Goal: Task Accomplishment & Management: Use online tool/utility

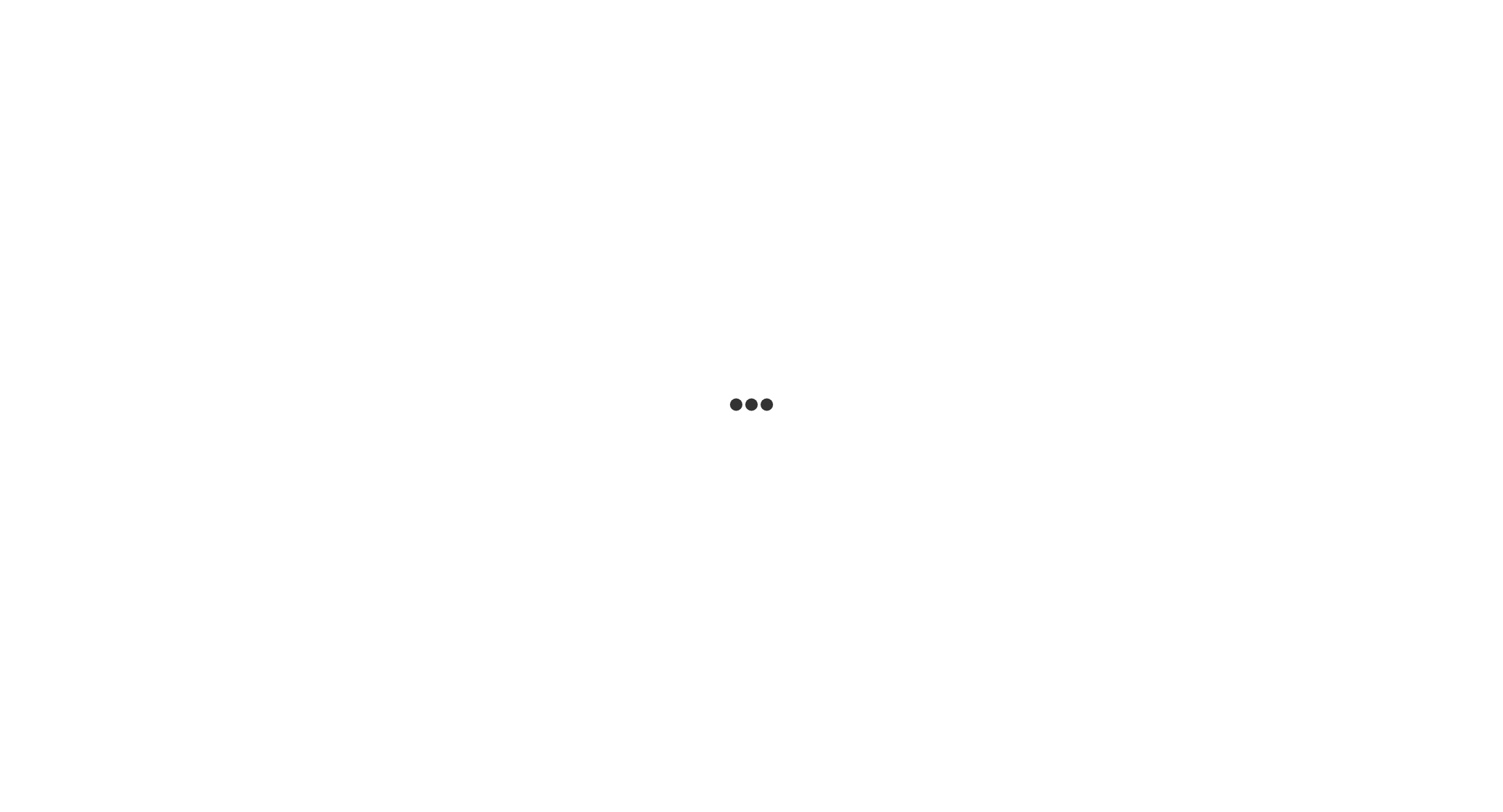
select select "***"
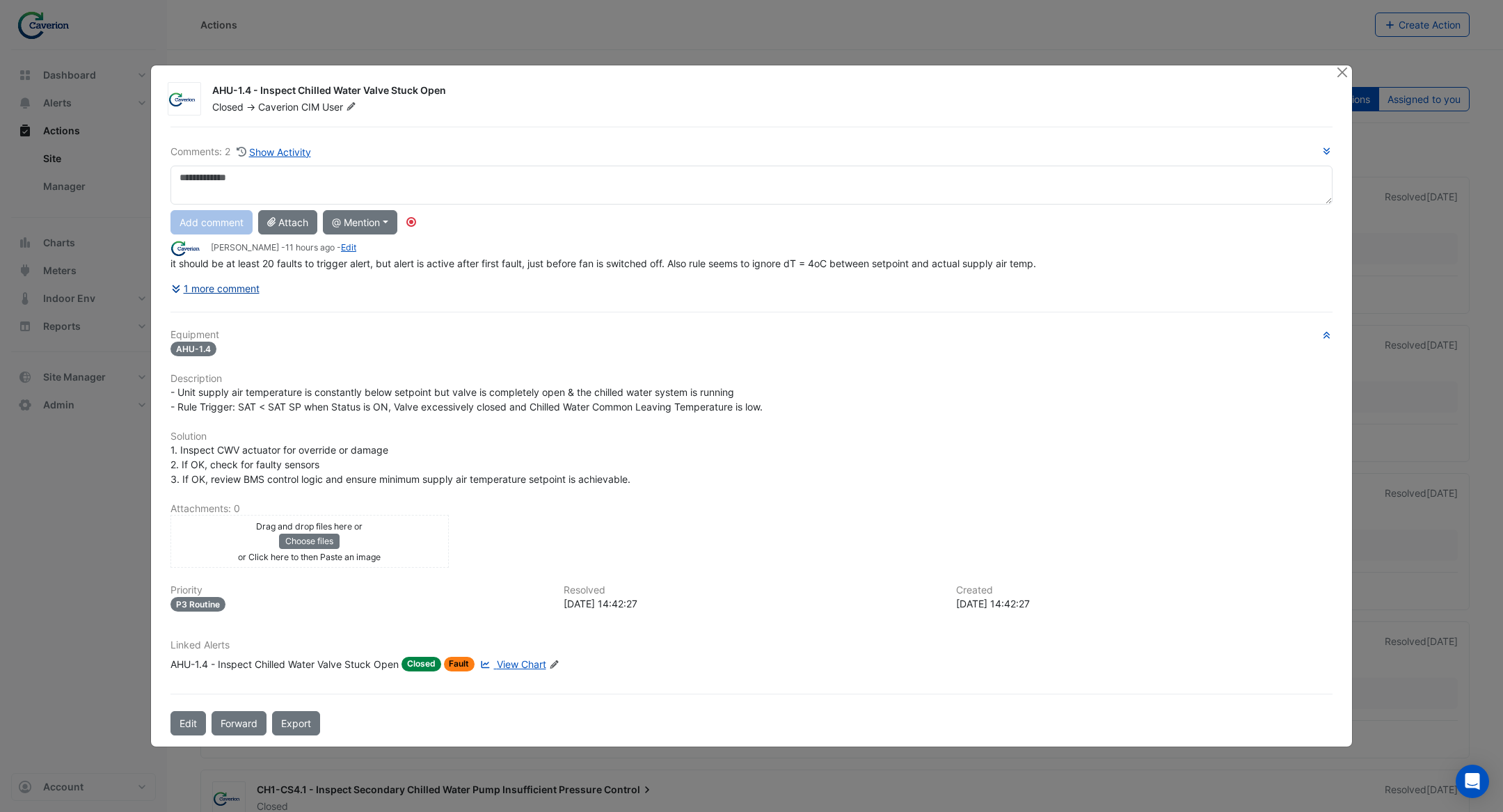
click at [230, 291] on button "1 more comment" at bounding box center [215, 288] width 89 height 25
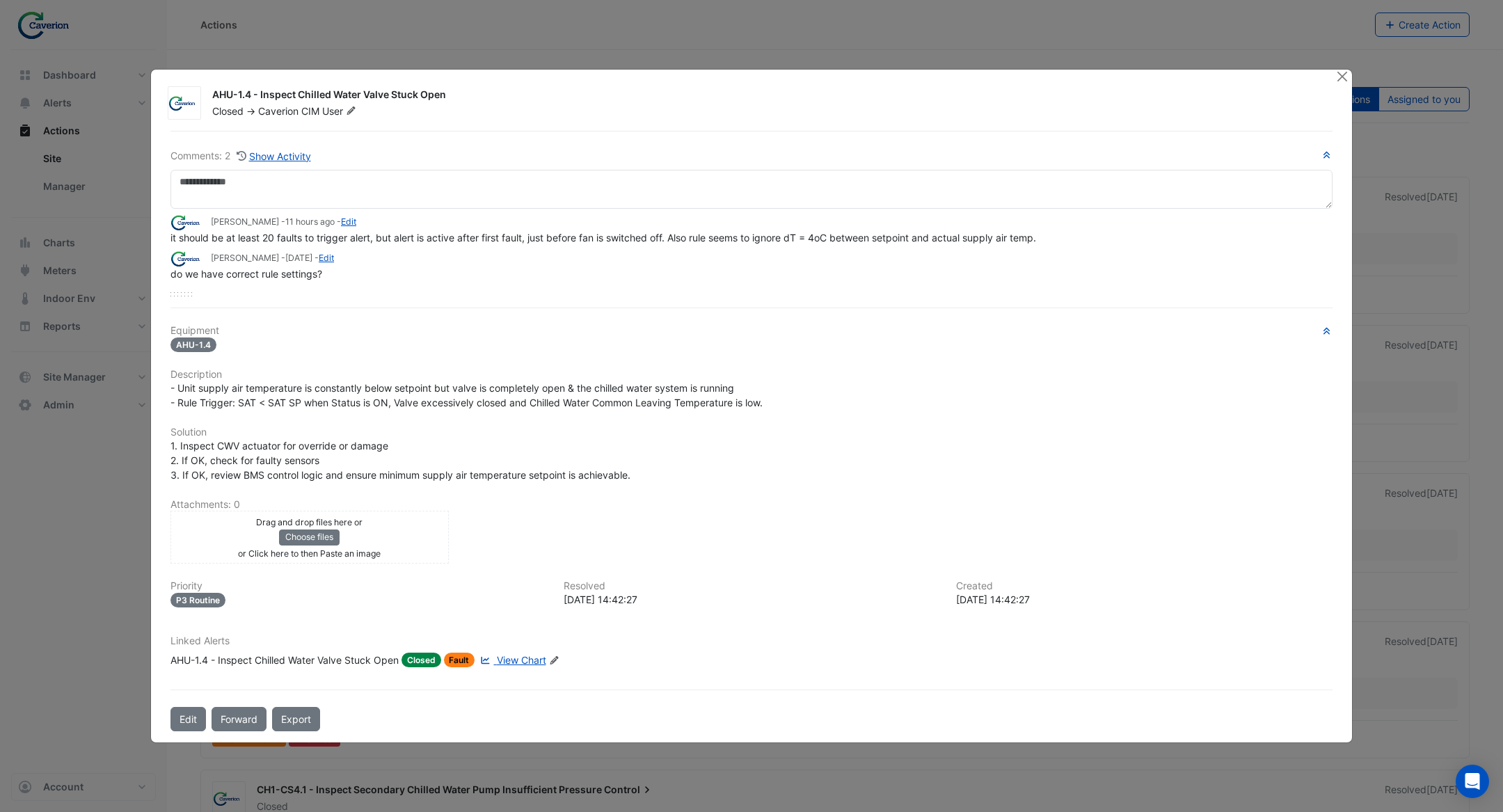
drag, startPoint x: 394, startPoint y: 240, endPoint x: 592, endPoint y: 237, distance: 198.0
click at [592, 237] on span "it should be at least 20 faults to trigger alert, but alert is active after fir…" at bounding box center [603, 238] width 866 height 12
drag, startPoint x: 464, startPoint y: 244, endPoint x: 677, endPoint y: 244, distance: 213.0
click at [677, 244] on span "it should be at least 20 faults to trigger alert, but alert is active after fir…" at bounding box center [603, 238] width 866 height 12
click at [584, 256] on div "Tomas Jonkaitis - 4 weeks ago - Edit" at bounding box center [752, 258] width 1162 height 16
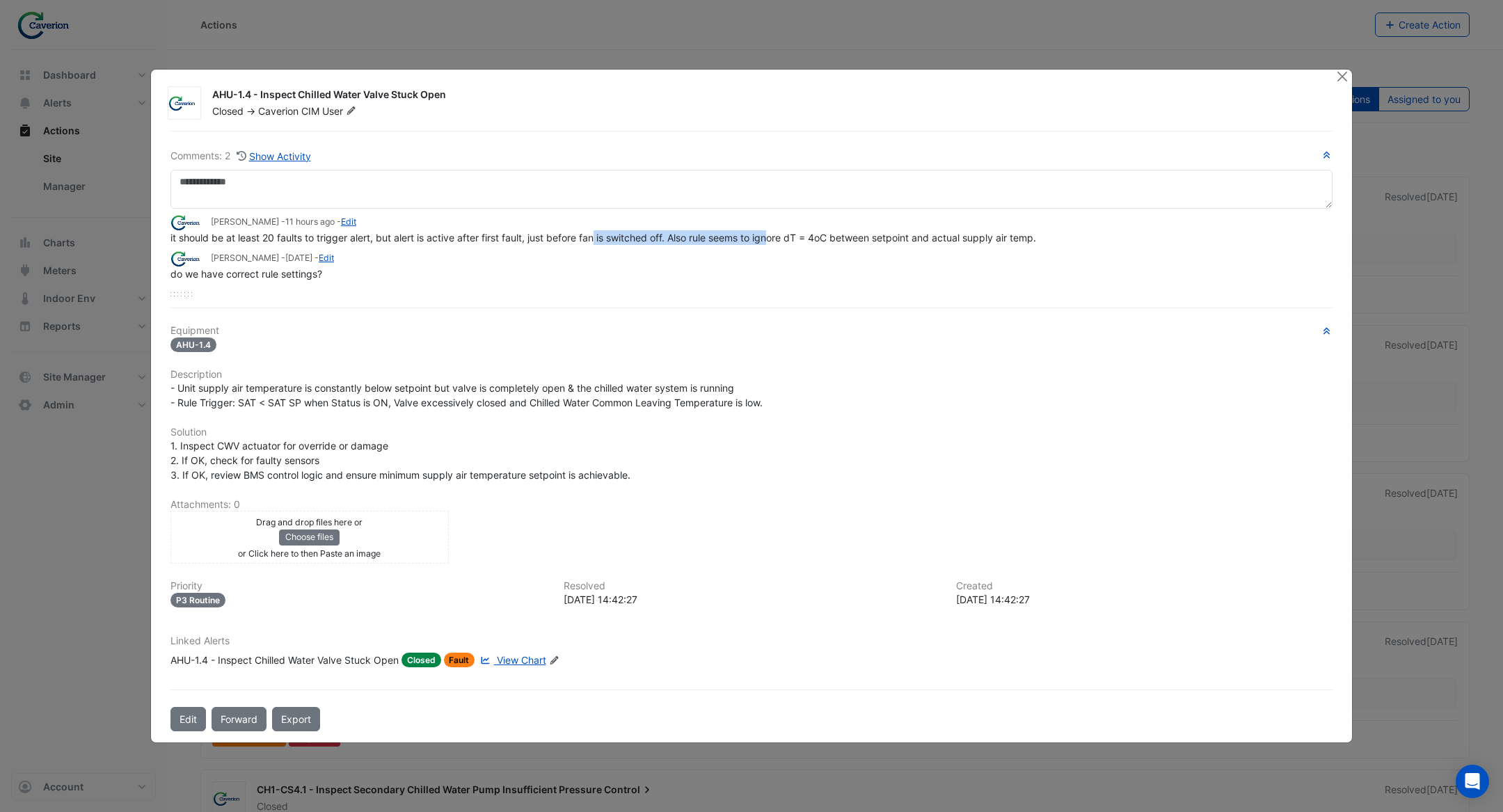
drag, startPoint x: 596, startPoint y: 241, endPoint x: 773, endPoint y: 241, distance: 177.0
click at [774, 241] on span "it should be at least 20 faults to trigger alert, but alert is active after fir…" at bounding box center [603, 238] width 866 height 12
click at [786, 255] on div "Tomas Jonkaitis - 4 weeks ago - Edit" at bounding box center [752, 258] width 1162 height 16
click at [517, 657] on span "View Chart" at bounding box center [521, 660] width 49 height 12
click at [337, 656] on div "AHU-1.4 - Inspect Chilled Water Valve Stuck Open" at bounding box center [285, 659] width 228 height 14
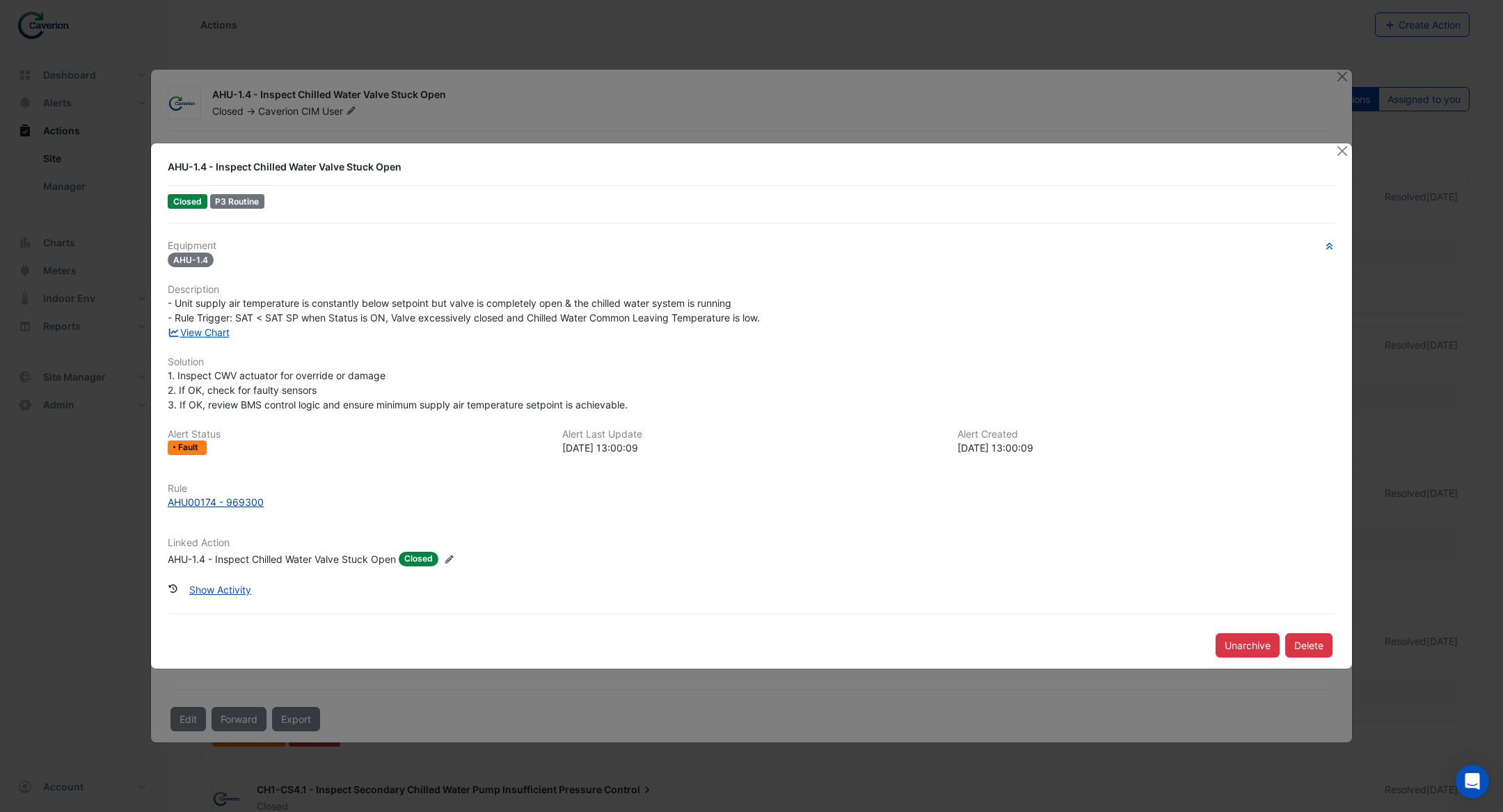
click at [238, 497] on div "AHU00174 - 969300" at bounding box center [216, 502] width 96 height 14
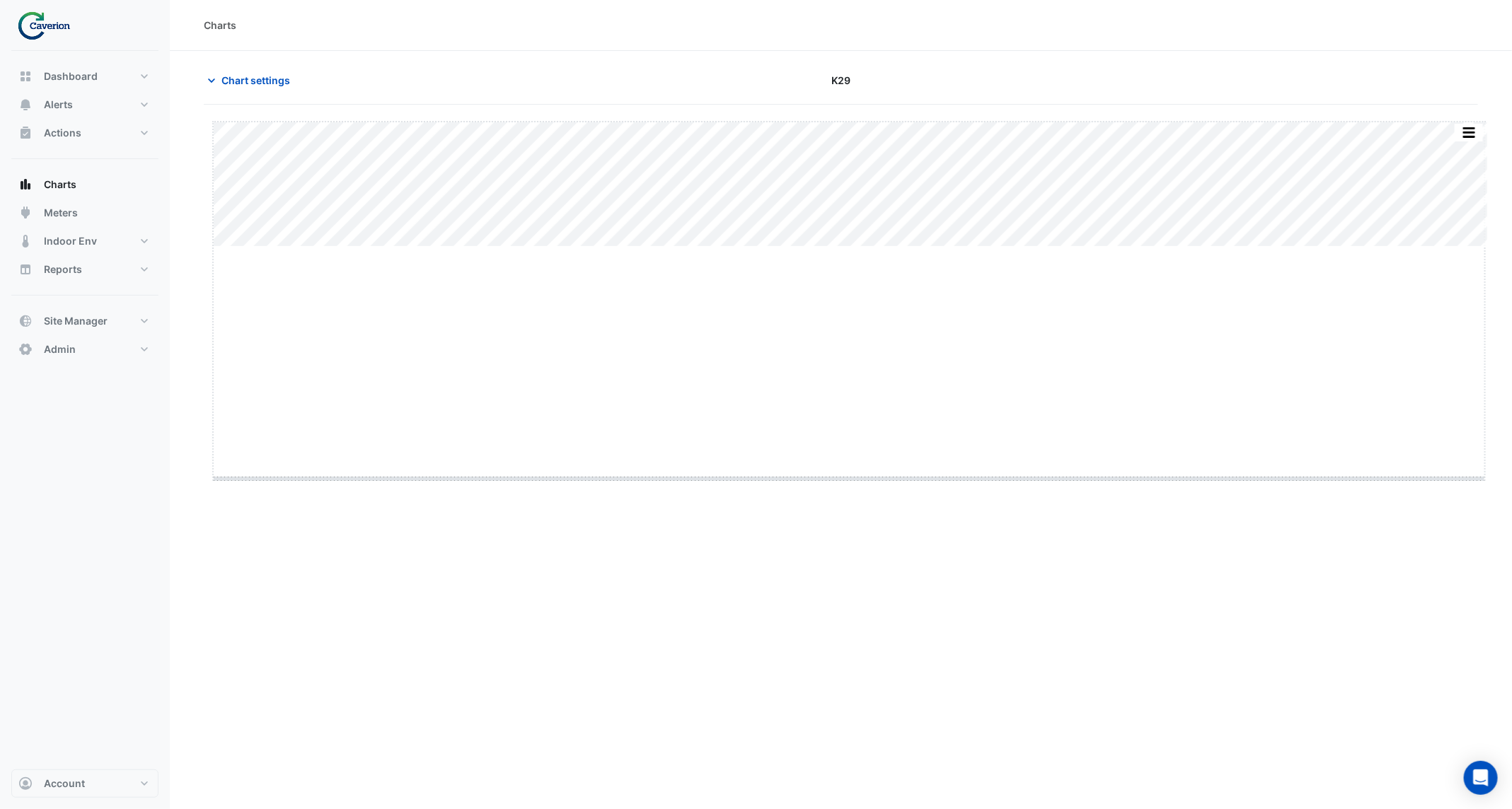
drag, startPoint x: 852, startPoint y: 248, endPoint x: 833, endPoint y: 479, distance: 231.8
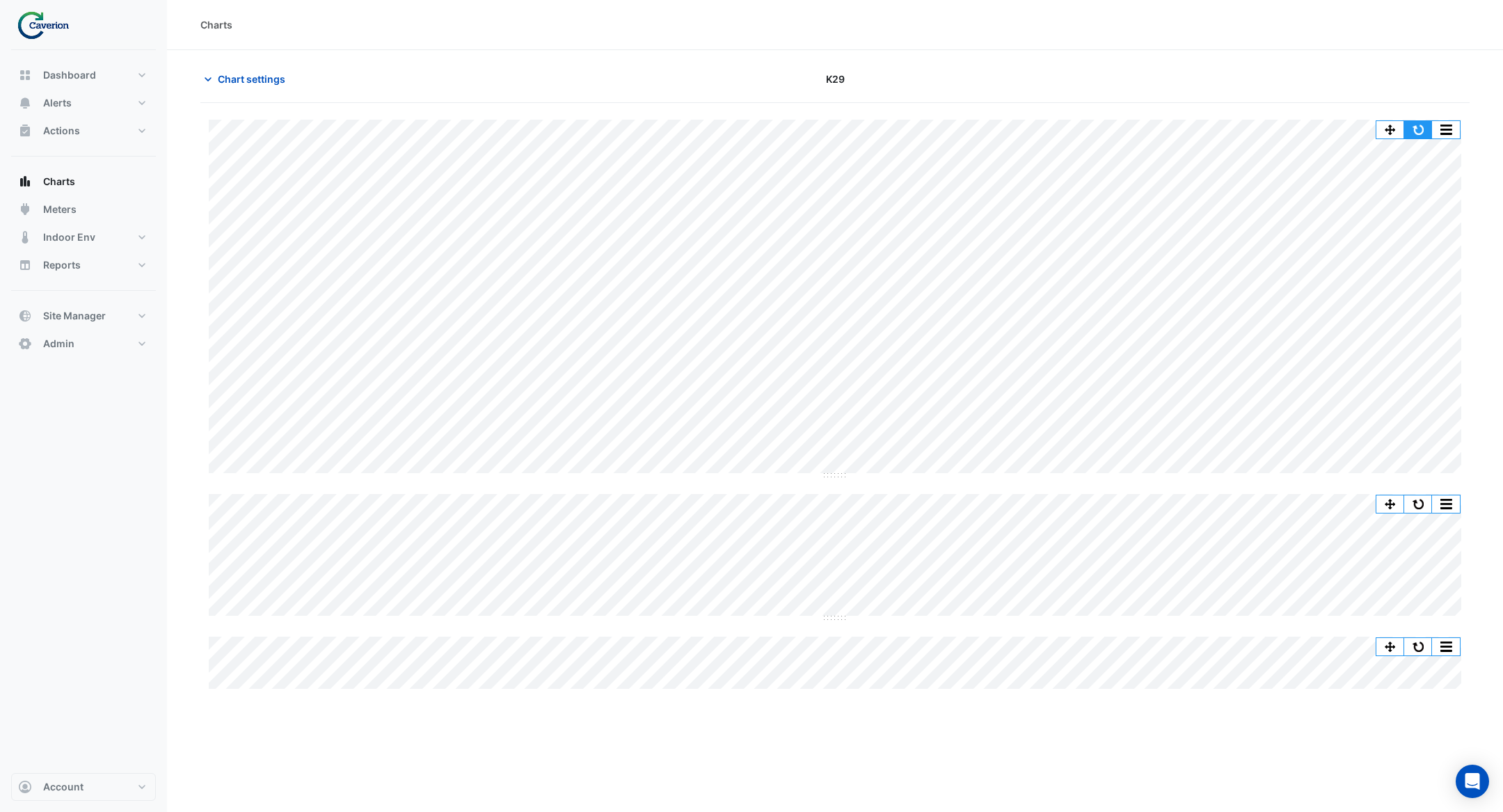
click at [1412, 125] on button "button" at bounding box center [1418, 130] width 28 height 17
click at [254, 79] on span "Chart settings" at bounding box center [251, 78] width 67 height 14
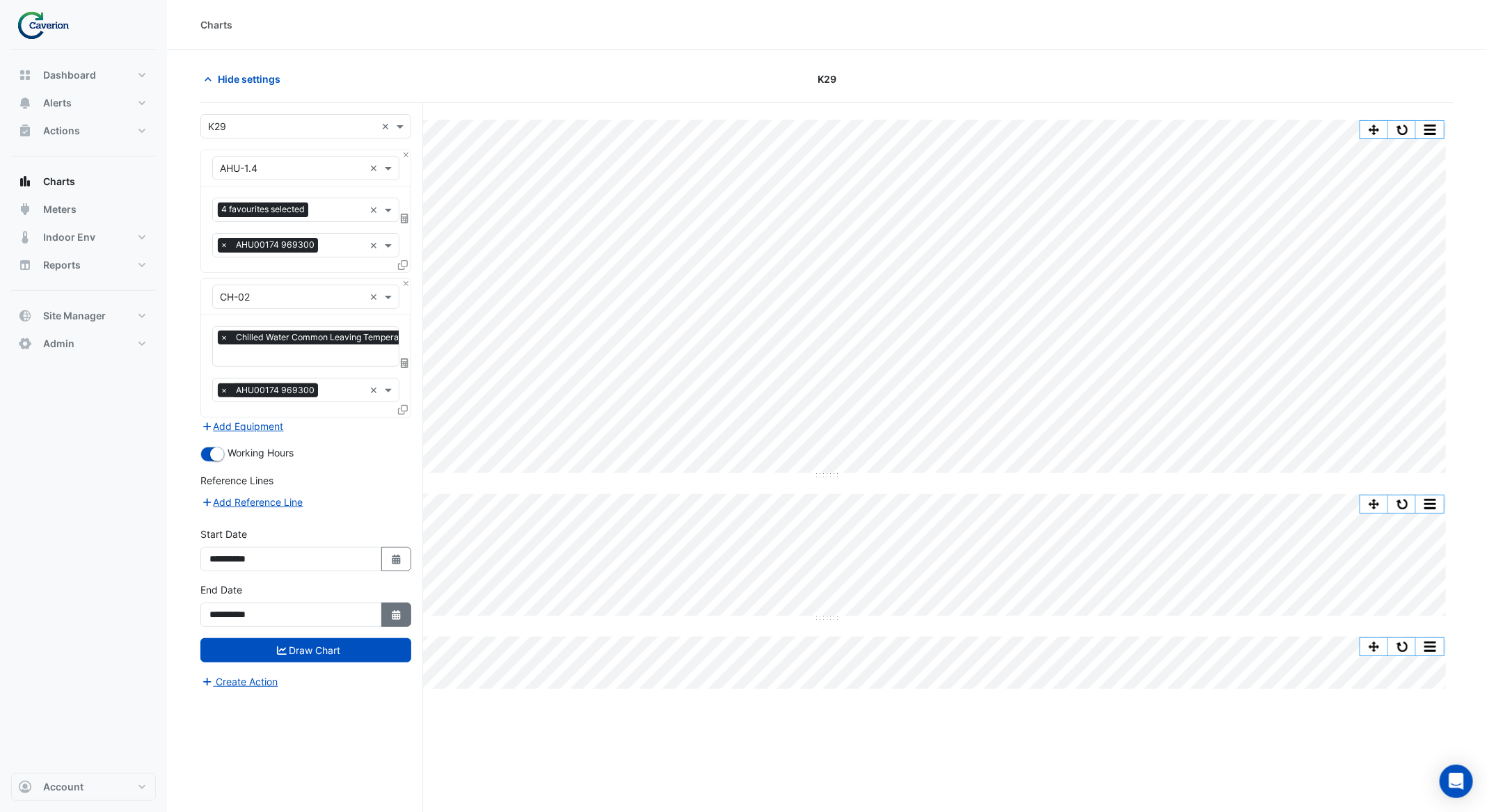
click at [395, 617] on button "Select Date" at bounding box center [397, 614] width 31 height 25
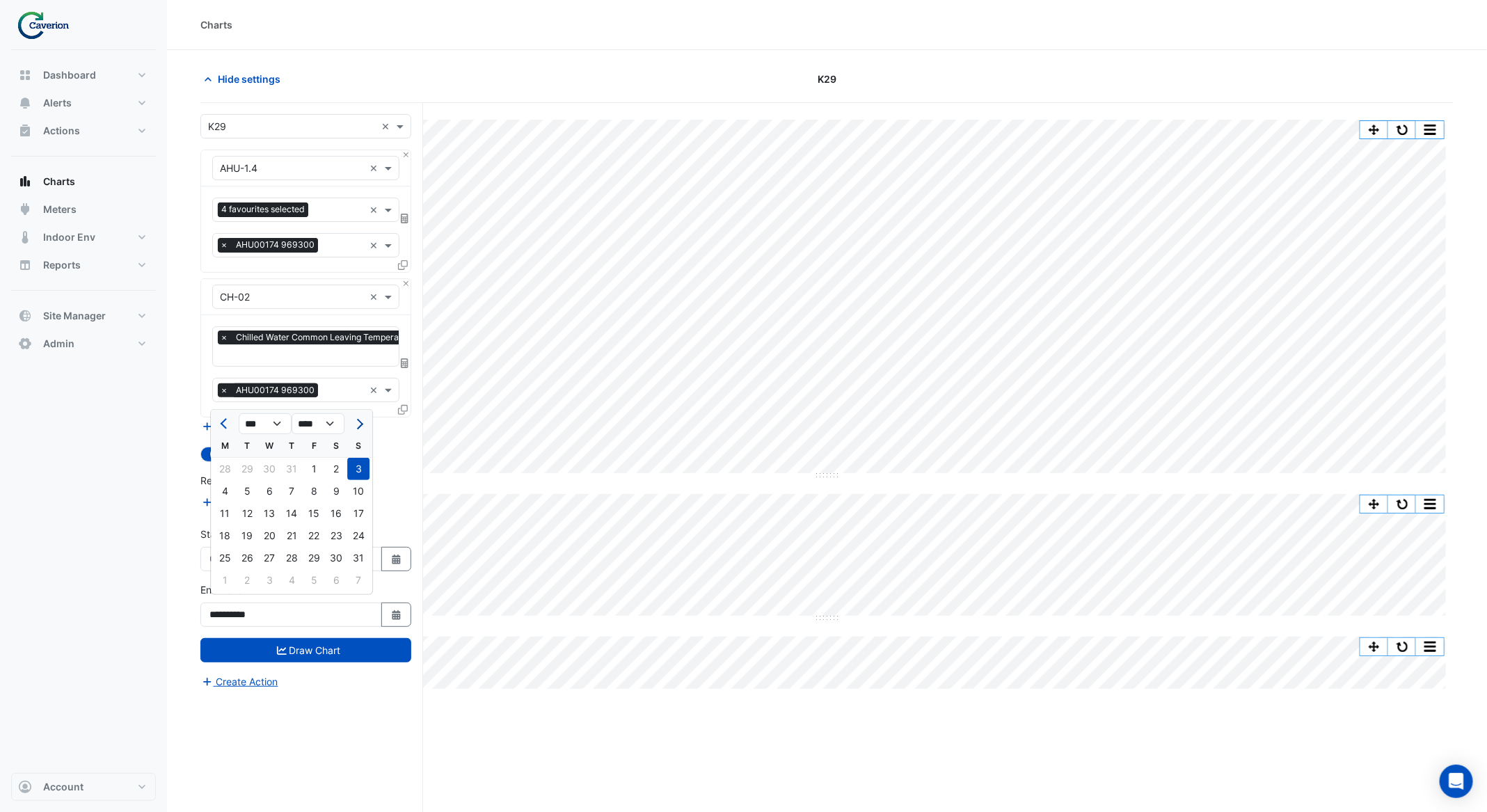
click at [360, 421] on span "Next month" at bounding box center [358, 424] width 10 height 10
select select "*"
click at [360, 475] on div "7" at bounding box center [359, 469] width 22 height 22
type input "**********"
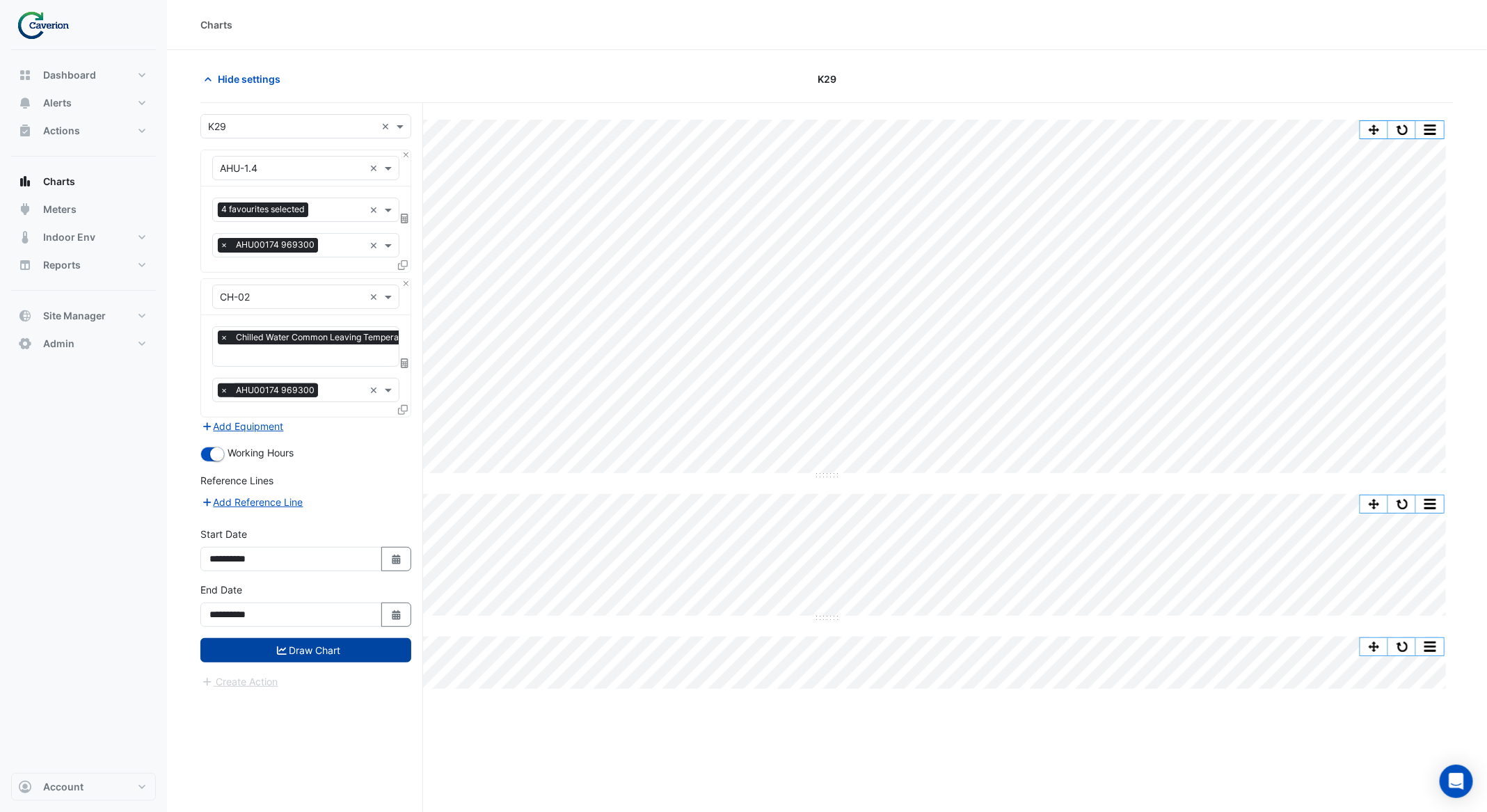
drag, startPoint x: 344, startPoint y: 637, endPoint x: 352, endPoint y: 636, distance: 8.1
click at [347, 638] on button "Draw Chart" at bounding box center [305, 650] width 210 height 25
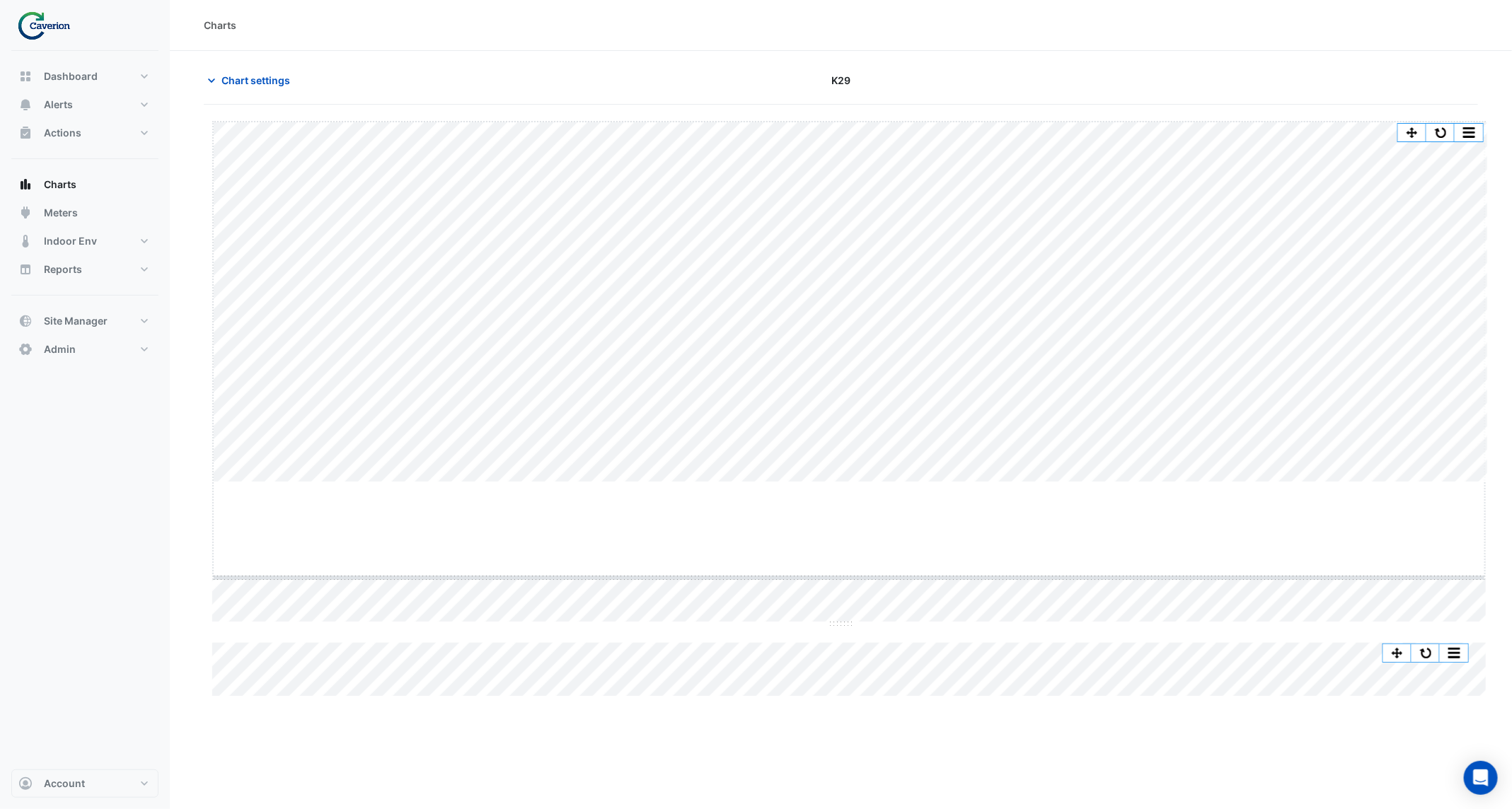
drag, startPoint x: 847, startPoint y: 492, endPoint x: 833, endPoint y: 596, distance: 104.9
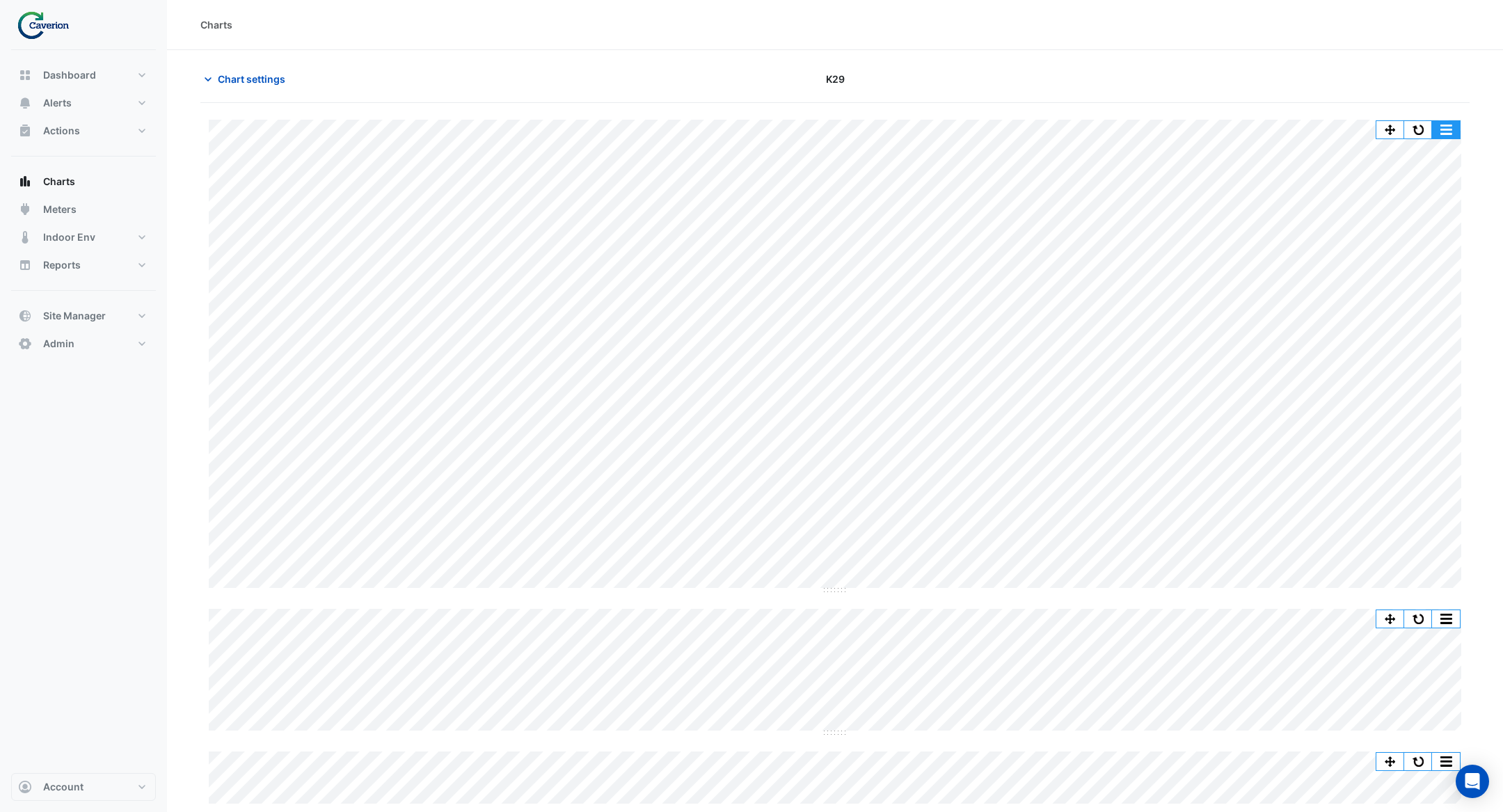
drag, startPoint x: 1431, startPoint y: 130, endPoint x: 1431, endPoint y: 120, distance: 10.0
click at [1431, 120] on div "Split by Equip Split All Split None Print Save as JPEG Save as PNG Pivot Data T…" at bounding box center [1419, 130] width 85 height 19
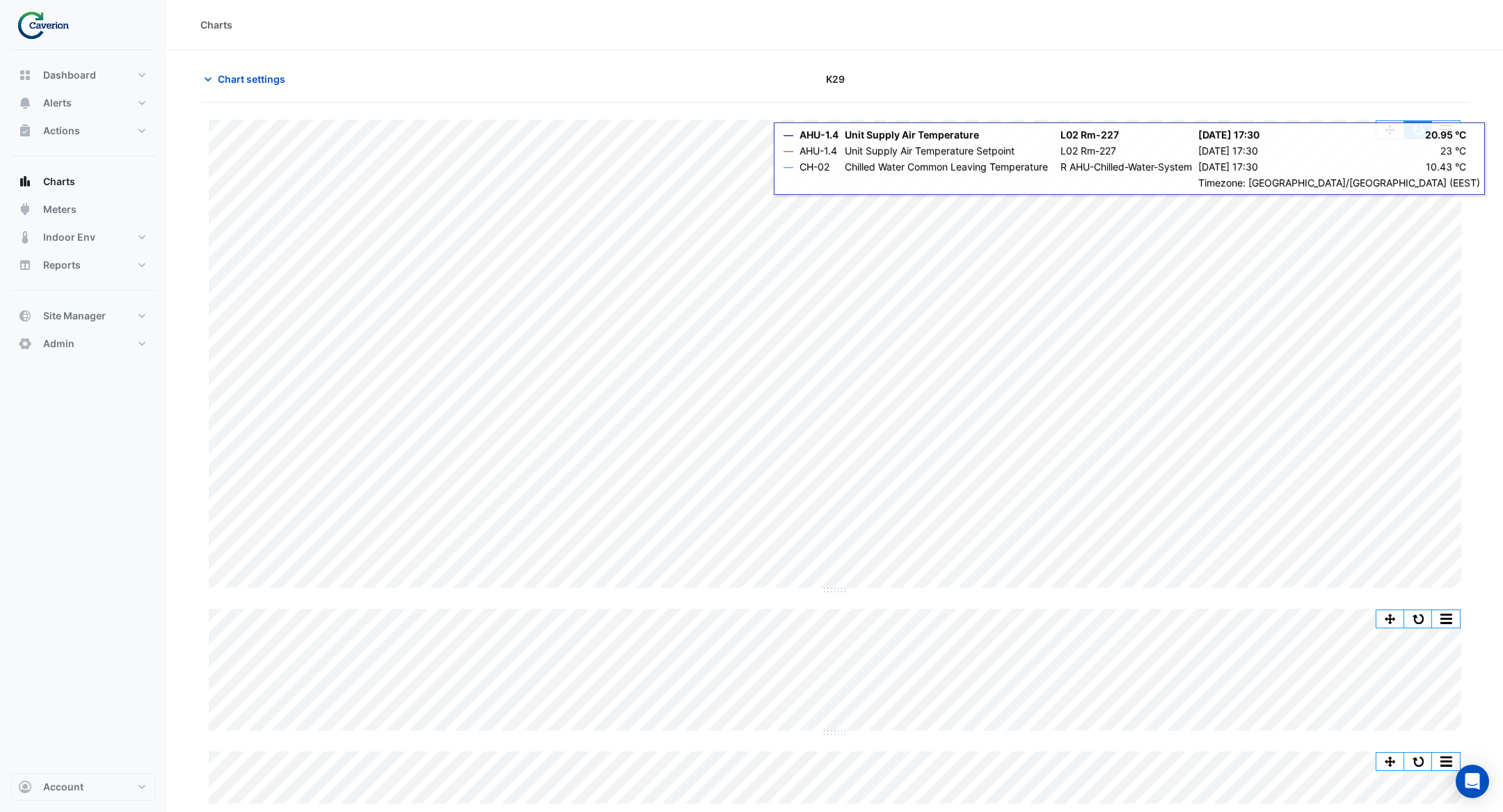
click at [1424, 129] on button "button" at bounding box center [1418, 130] width 28 height 17
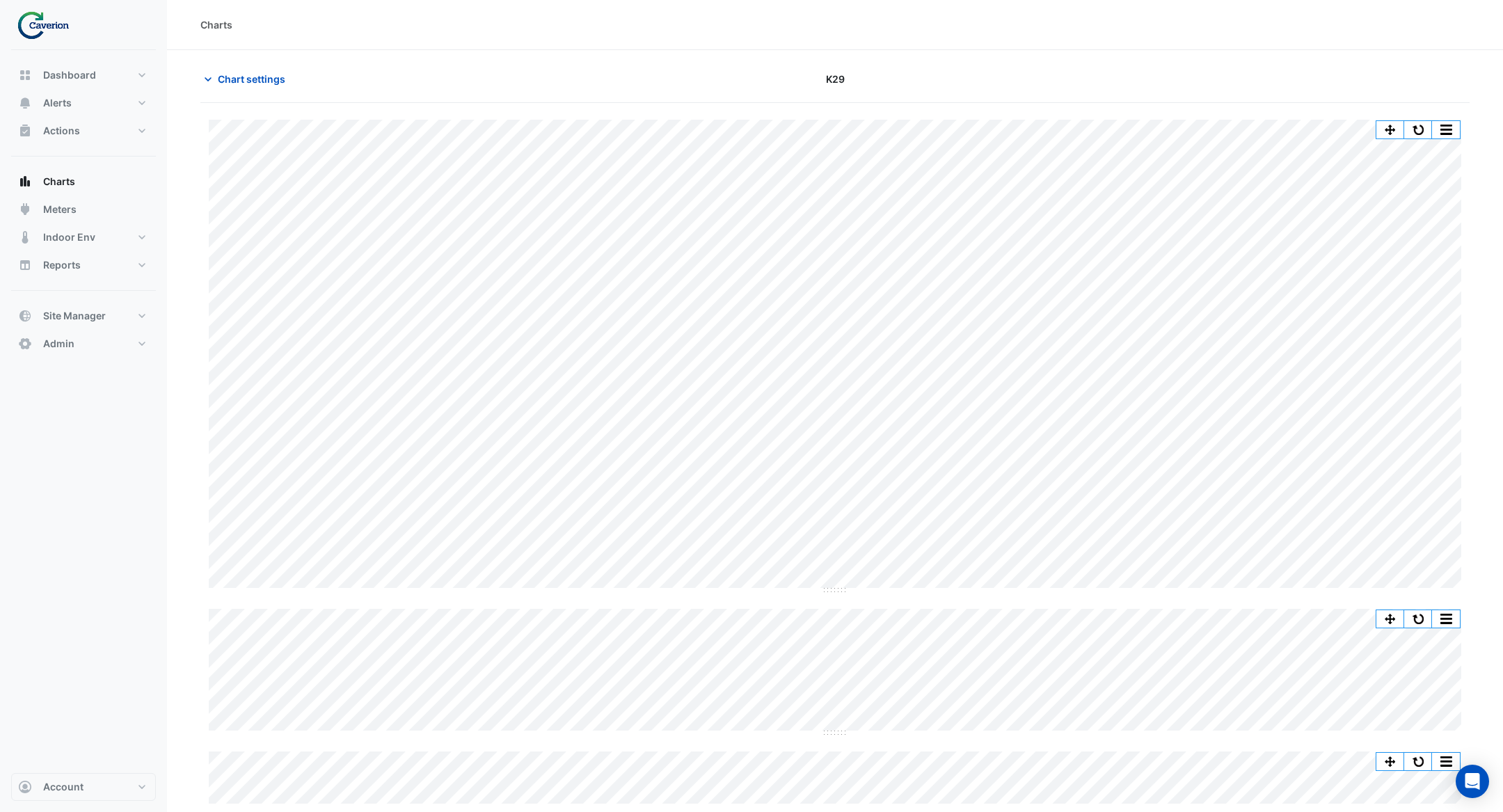
click at [1427, 120] on div "Split by Equip Split All Split None Print Save as JPEG Save as PNG Pivot Data T…" at bounding box center [1419, 130] width 85 height 19
click at [1424, 123] on button "button" at bounding box center [1418, 130] width 28 height 17
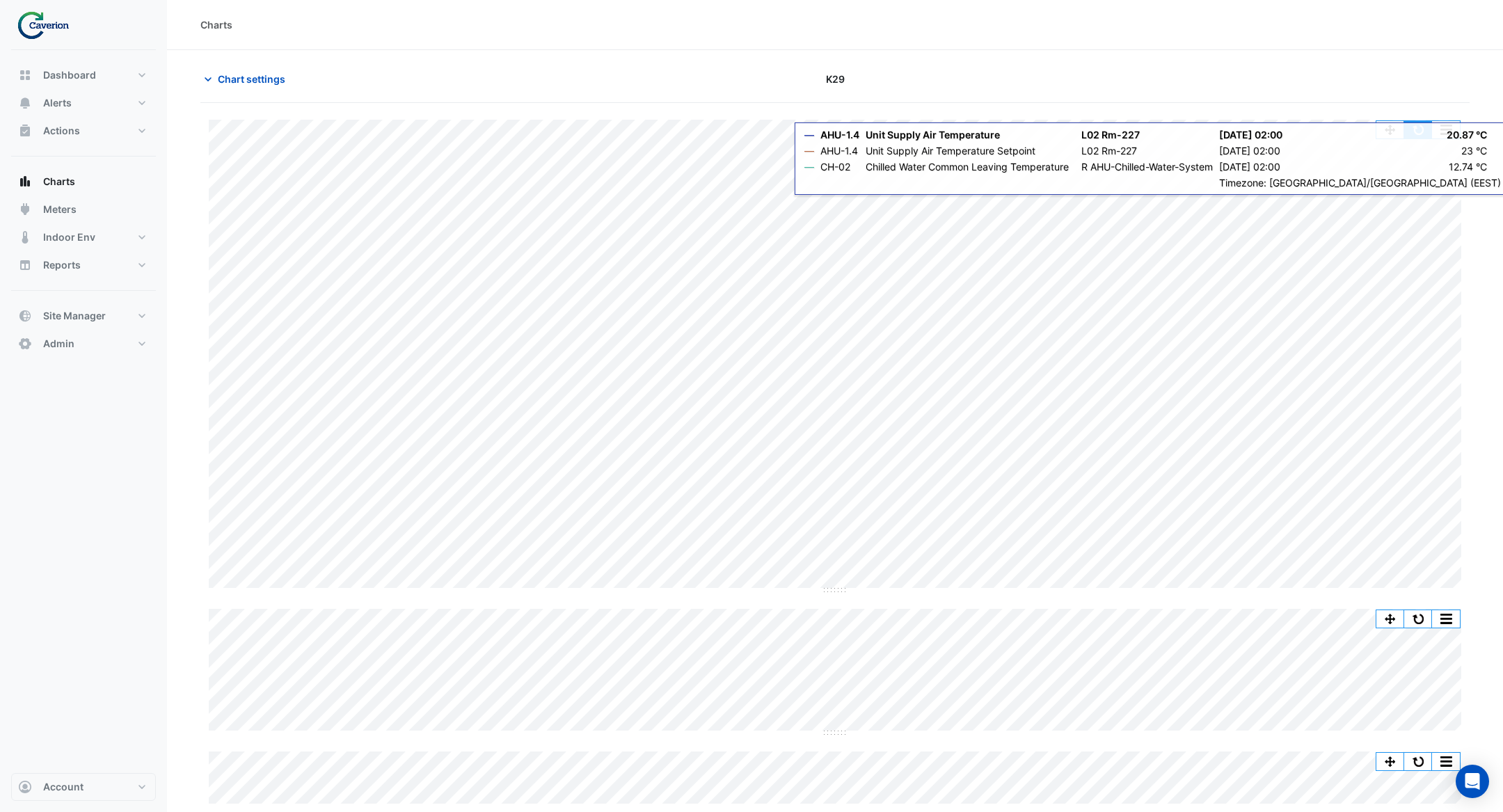
click at [1424, 127] on button "button" at bounding box center [1418, 130] width 28 height 17
click at [1415, 130] on button "button" at bounding box center [1418, 130] width 28 height 17
click at [1431, 127] on button "button" at bounding box center [1418, 130] width 28 height 17
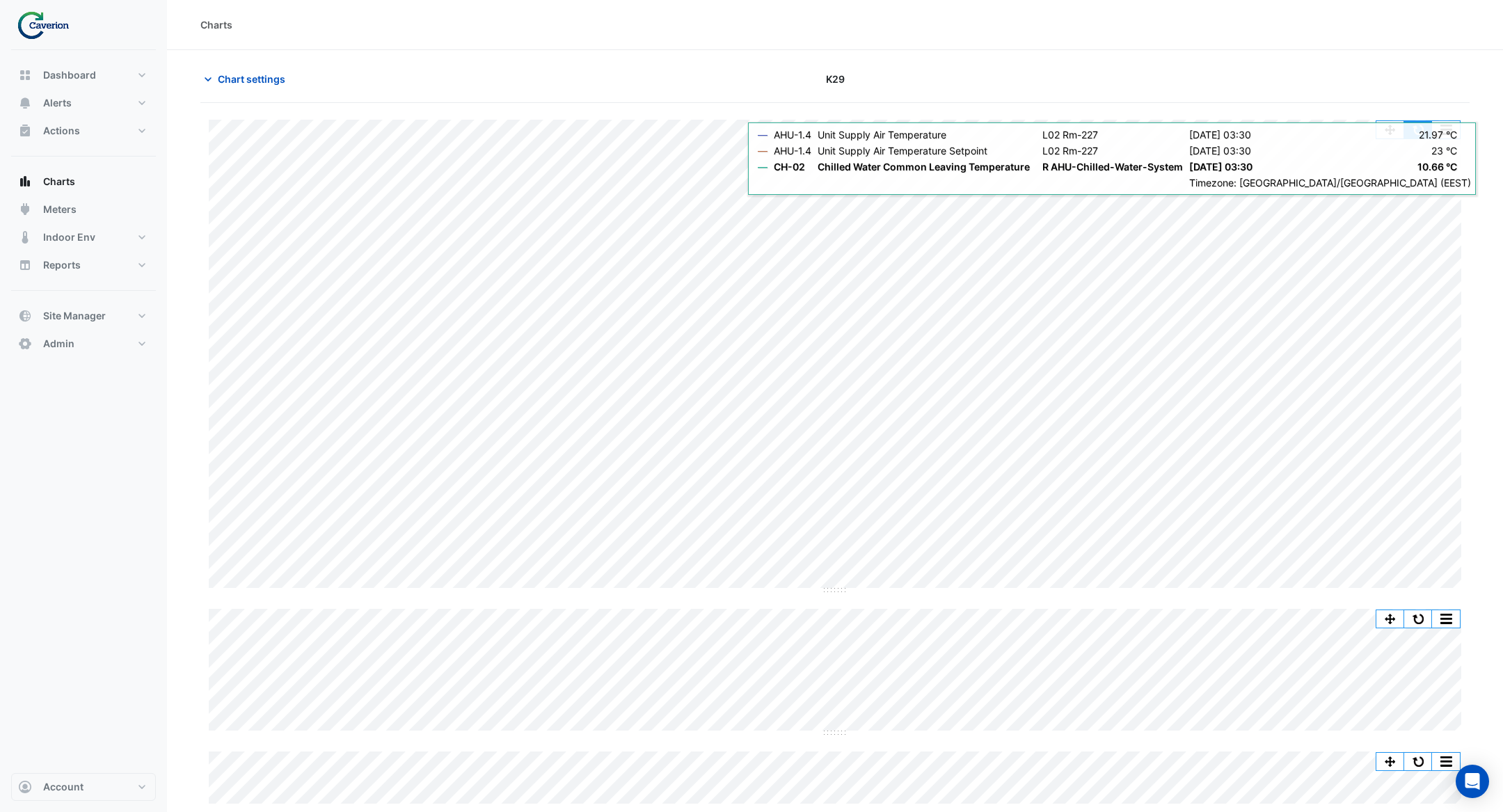
click at [1426, 128] on button "button" at bounding box center [1418, 130] width 28 height 17
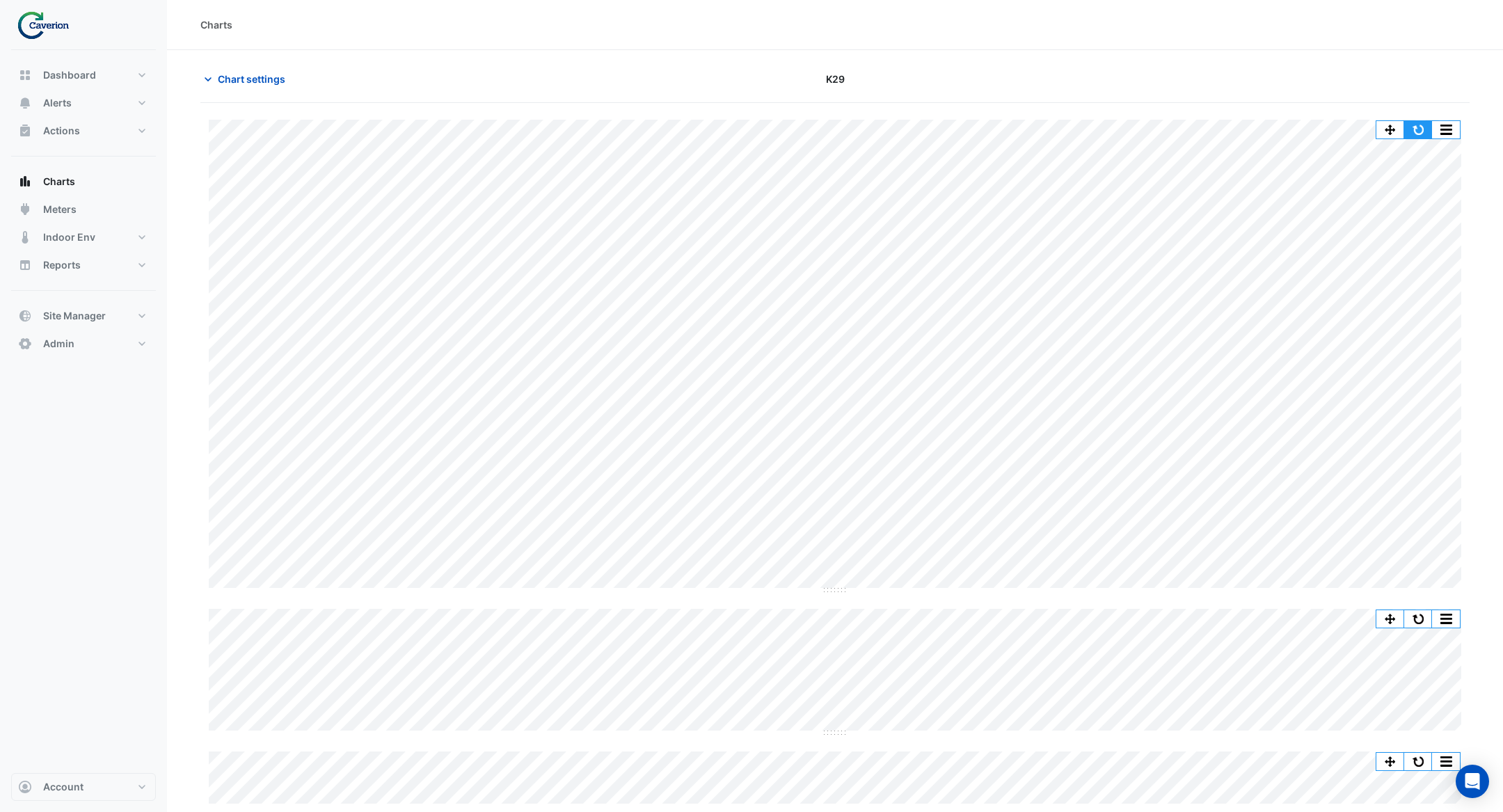
click at [1415, 128] on button "button" at bounding box center [1418, 130] width 28 height 17
click at [1425, 124] on button "button" at bounding box center [1418, 130] width 28 height 17
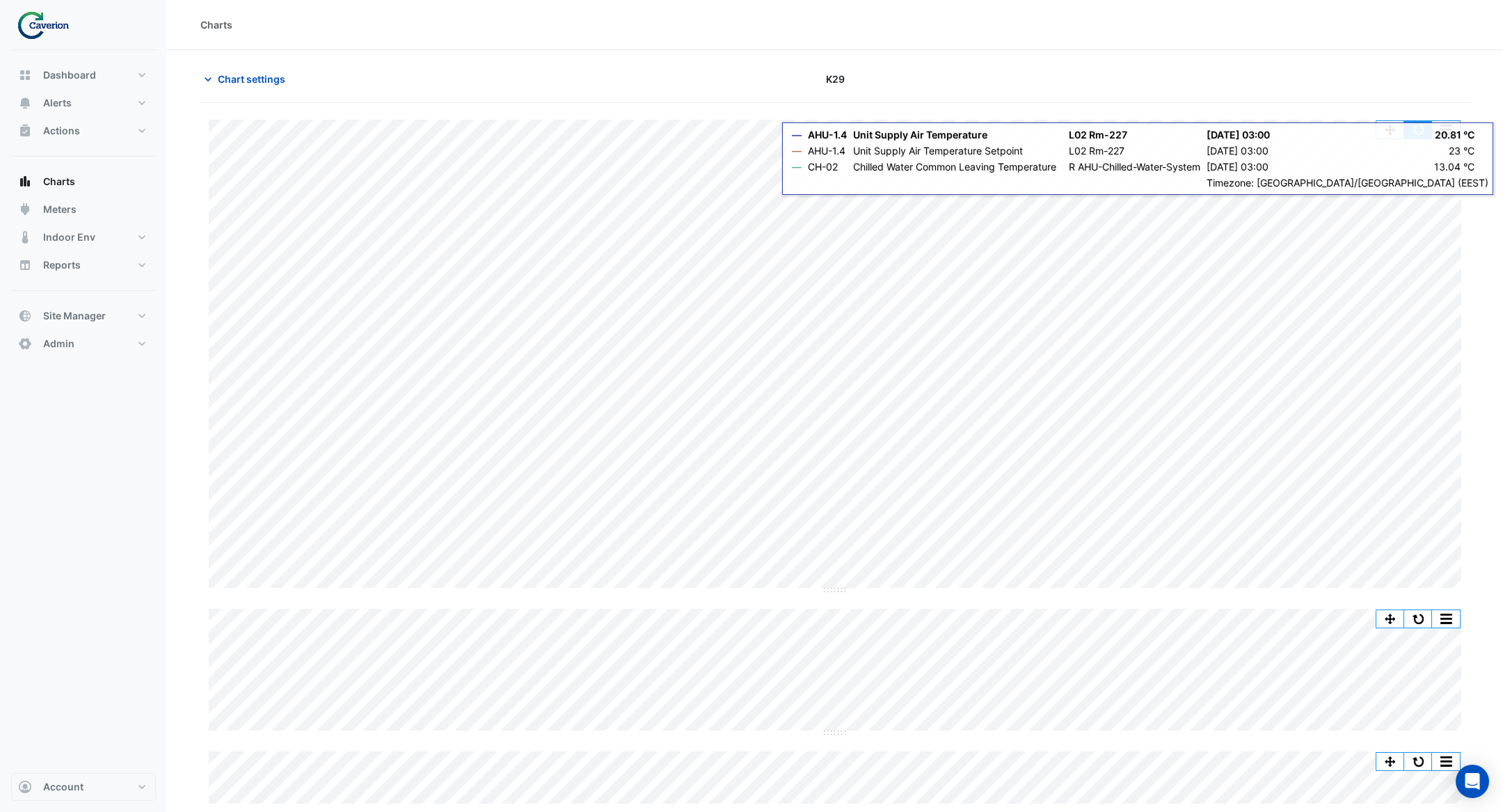
click at [1416, 127] on button "button" at bounding box center [1418, 130] width 28 height 17
click at [1422, 127] on button "button" at bounding box center [1418, 130] width 28 height 17
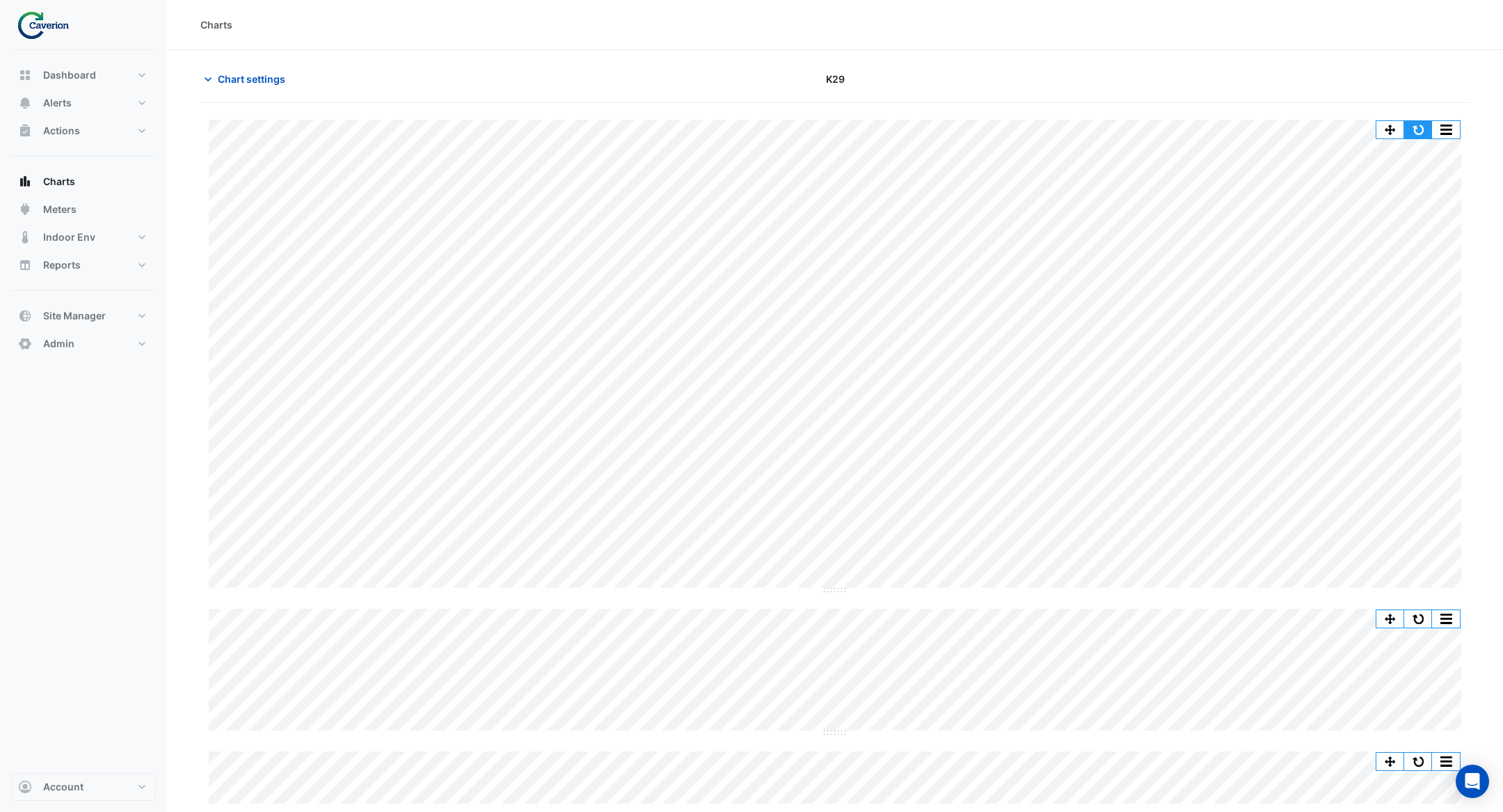
click at [1430, 130] on button "button" at bounding box center [1418, 130] width 28 height 17
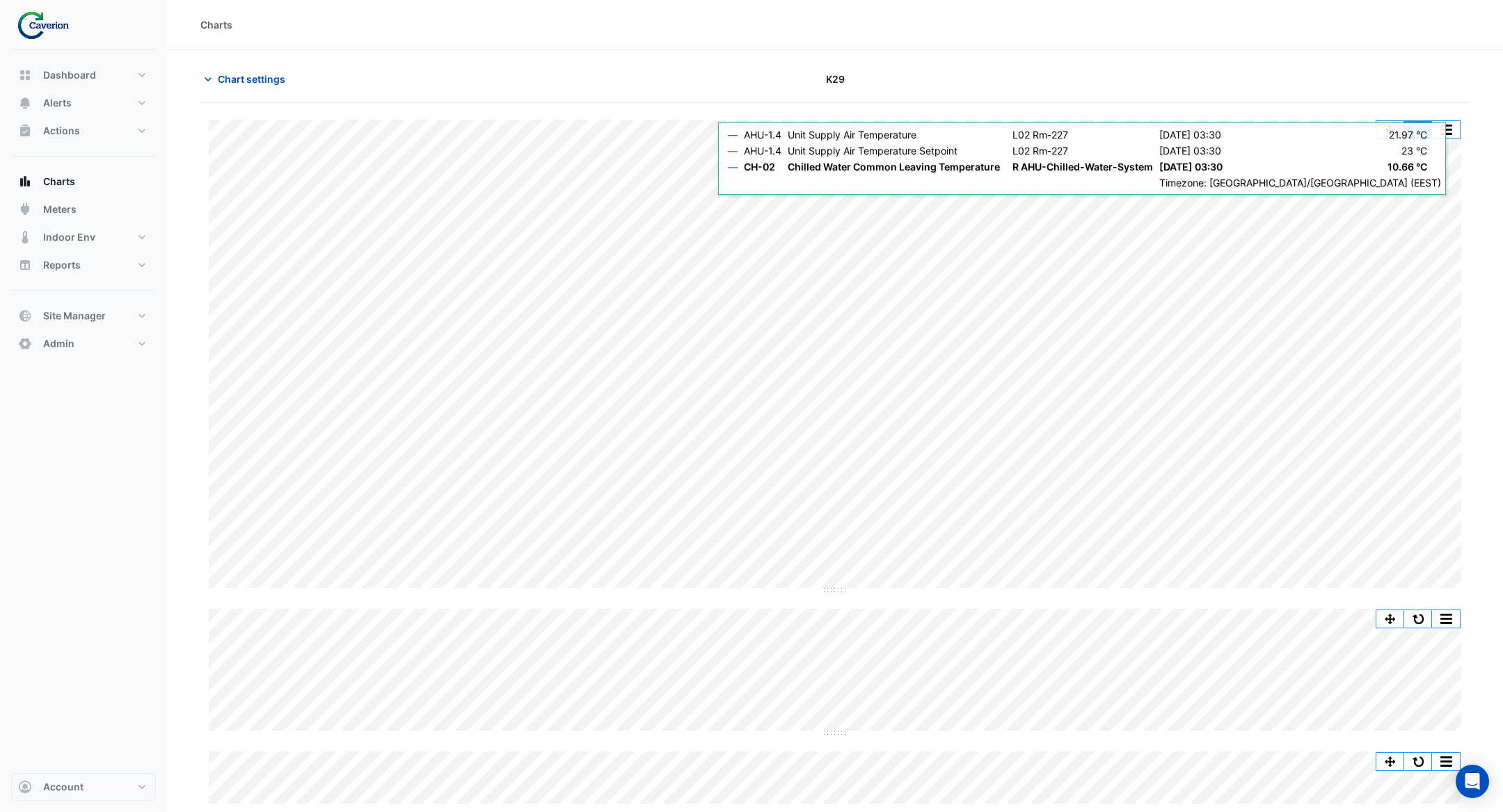
click at [1413, 127] on button "button" at bounding box center [1418, 130] width 28 height 17
click at [1415, 131] on button "button" at bounding box center [1418, 130] width 28 height 17
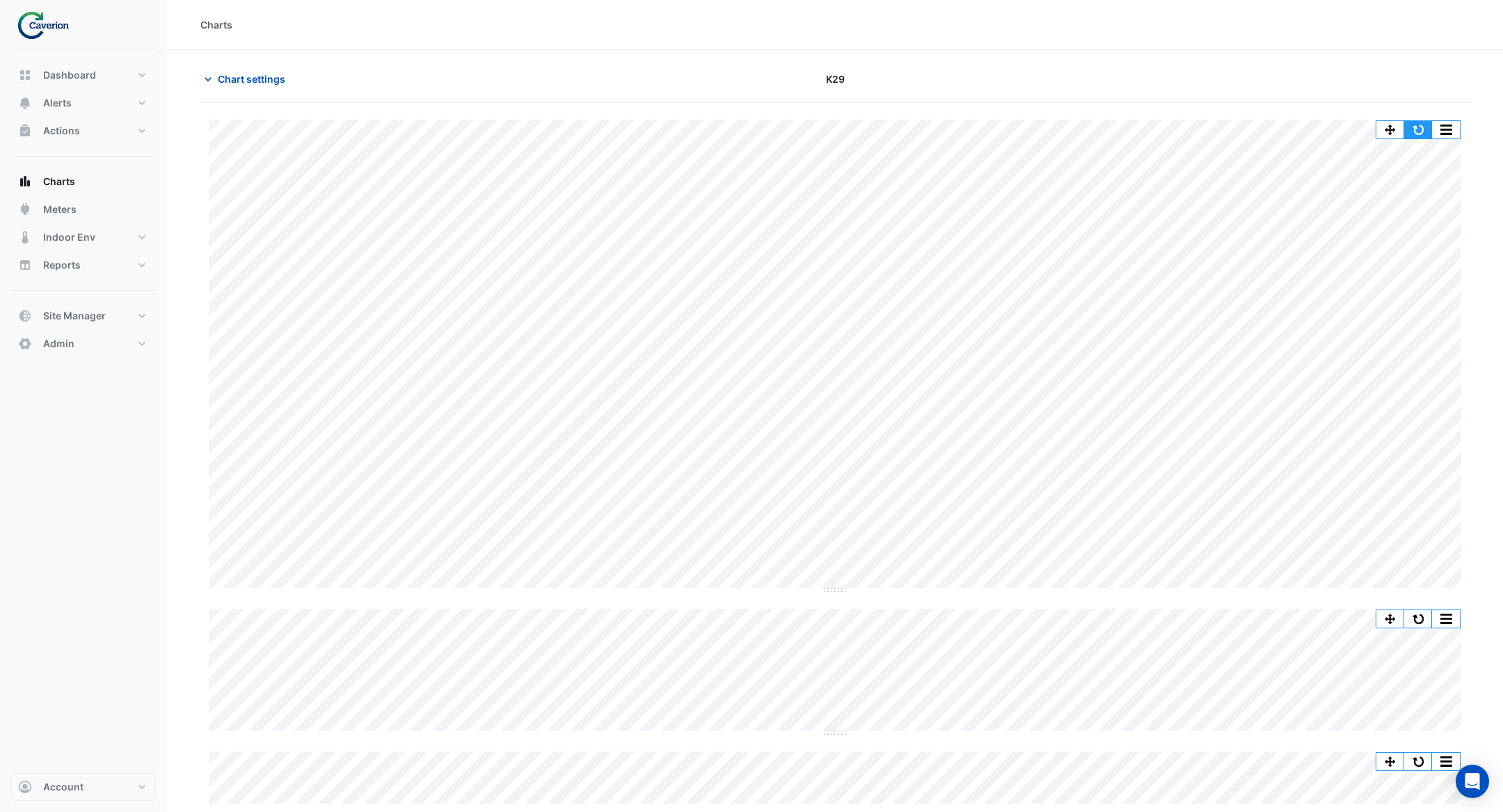
click at [1423, 121] on button "button" at bounding box center [1418, 130] width 28 height 17
click at [1430, 127] on button "button" at bounding box center [1418, 130] width 28 height 17
click at [1424, 127] on button "button" at bounding box center [1418, 130] width 28 height 17
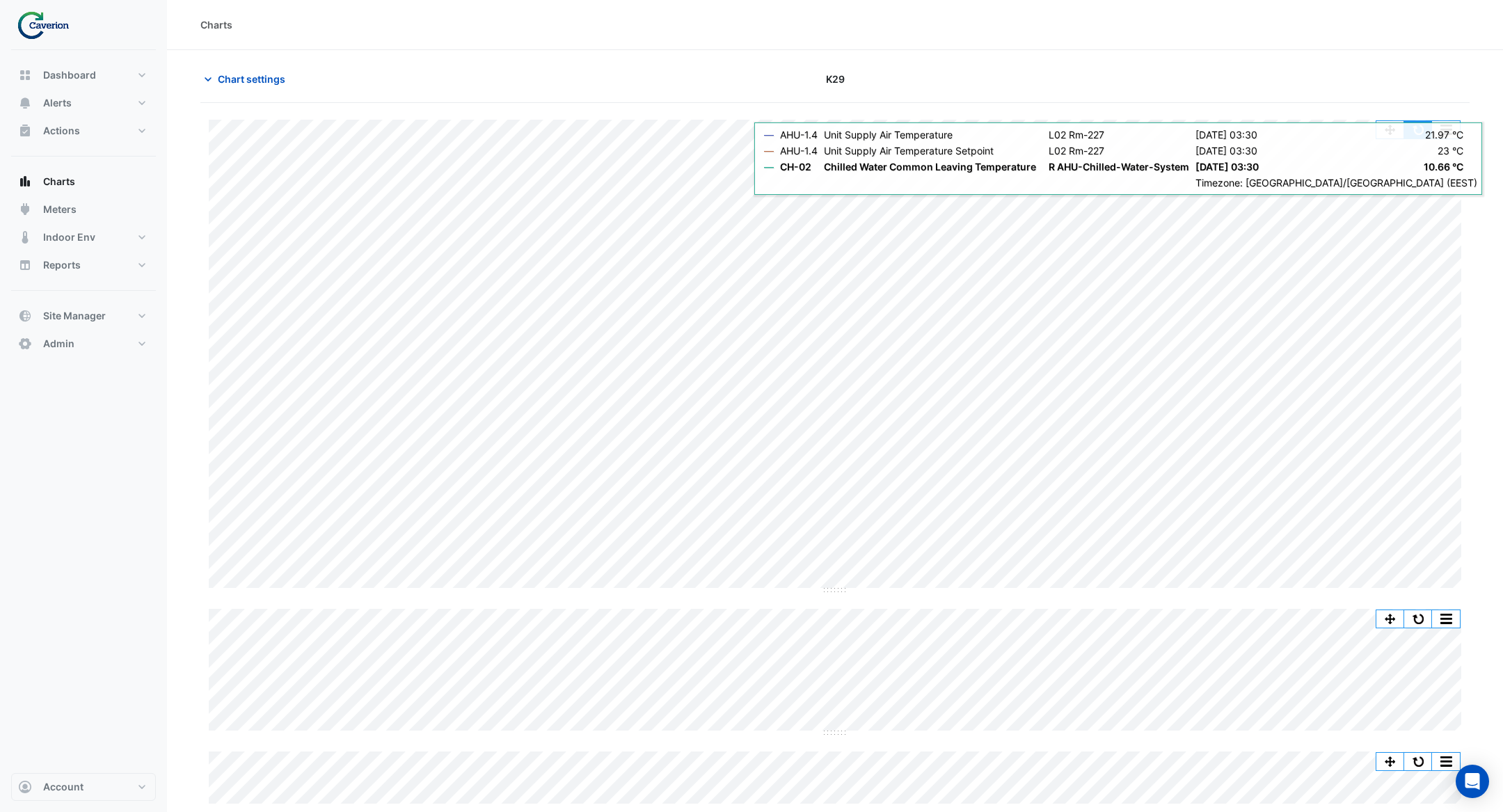
drag, startPoint x: 1420, startPoint y: 132, endPoint x: 1418, endPoint y: 125, distance: 7.3
click at [1418, 125] on button "button" at bounding box center [1418, 130] width 28 height 17
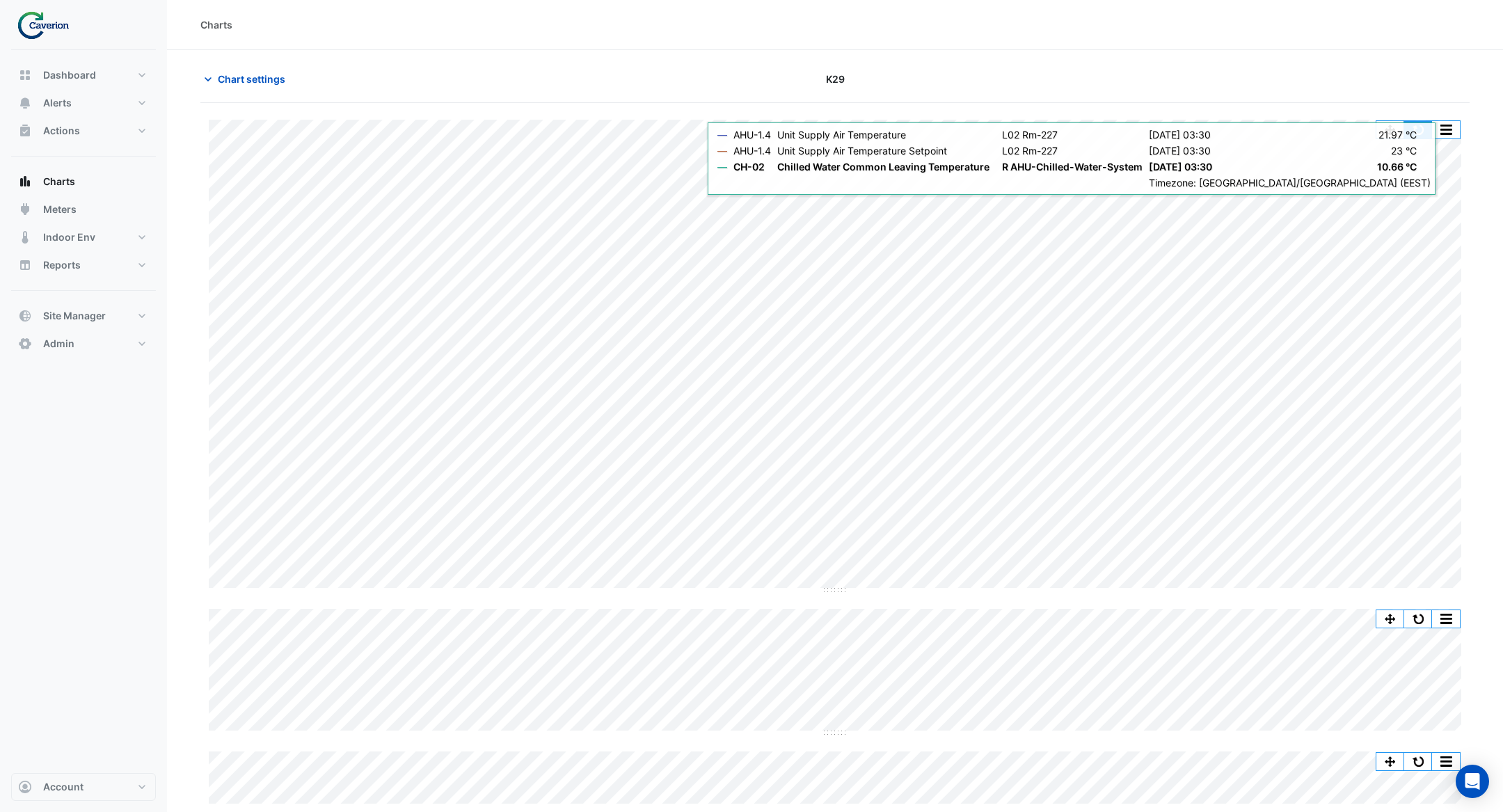
click at [1414, 126] on button "button" at bounding box center [1418, 130] width 28 height 17
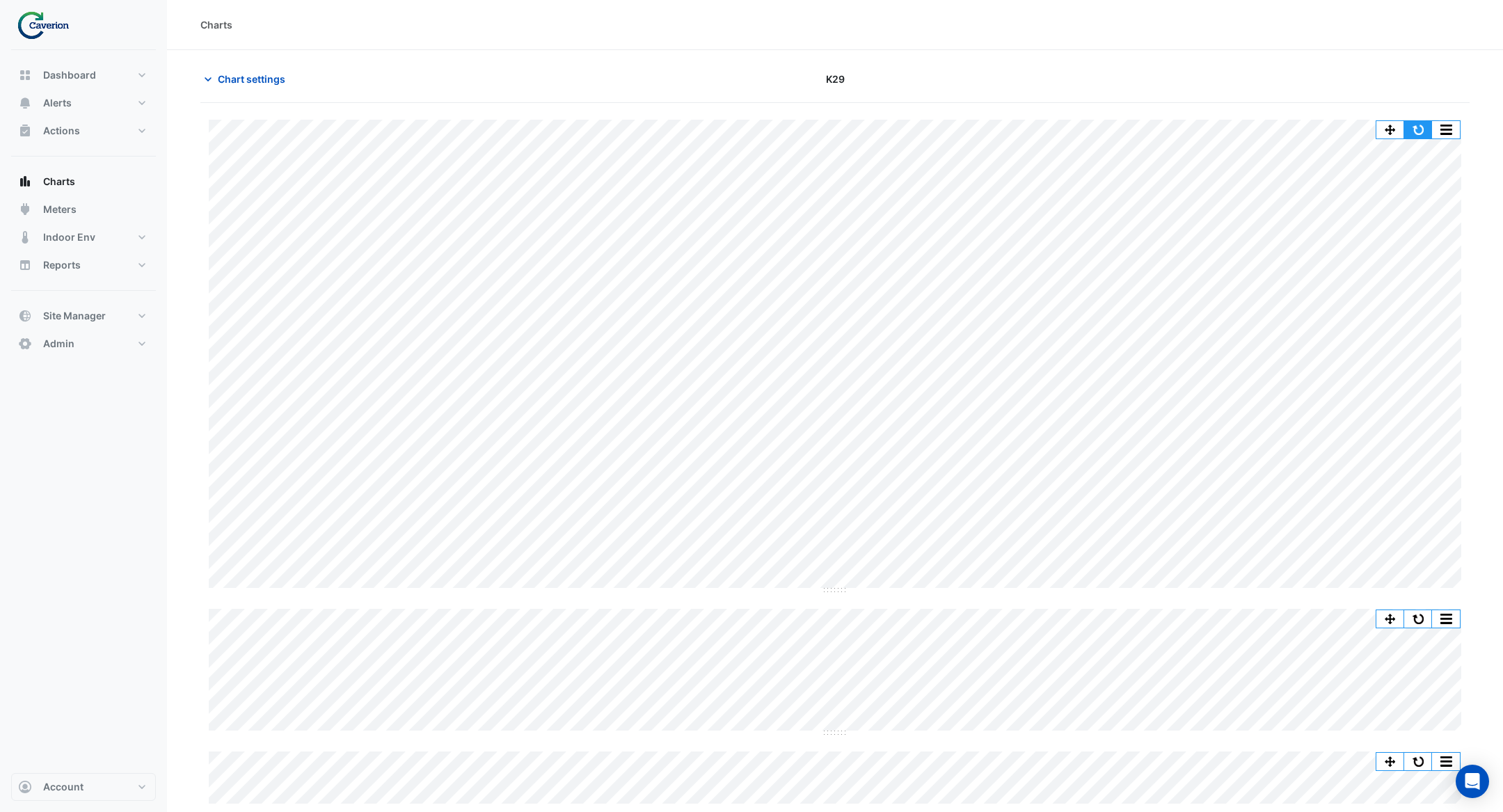
click at [1415, 130] on button "button" at bounding box center [1418, 130] width 28 height 17
click at [1410, 130] on button "button" at bounding box center [1418, 130] width 28 height 17
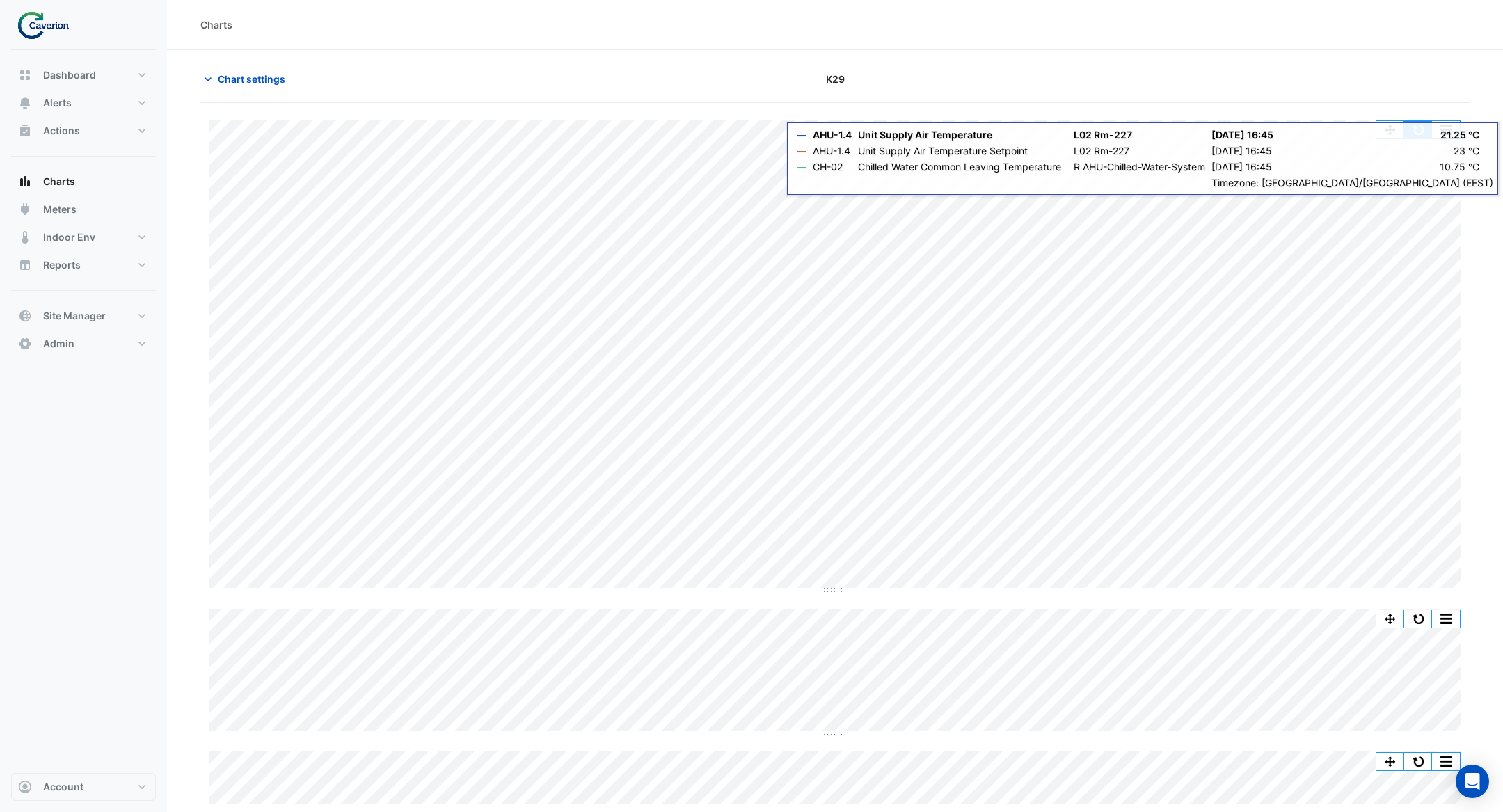
click at [1415, 131] on button "button" at bounding box center [1418, 130] width 28 height 17
drag, startPoint x: 1429, startPoint y: 131, endPoint x: 1437, endPoint y: 127, distance: 8.9
click at [1432, 127] on div "Split by Equip Split All Split None Print Save as JPEG Save as PNG Pivot Data T…" at bounding box center [1419, 130] width 85 height 19
click at [1418, 129] on button "button" at bounding box center [1418, 130] width 28 height 17
click at [1427, 126] on button "button" at bounding box center [1418, 130] width 28 height 17
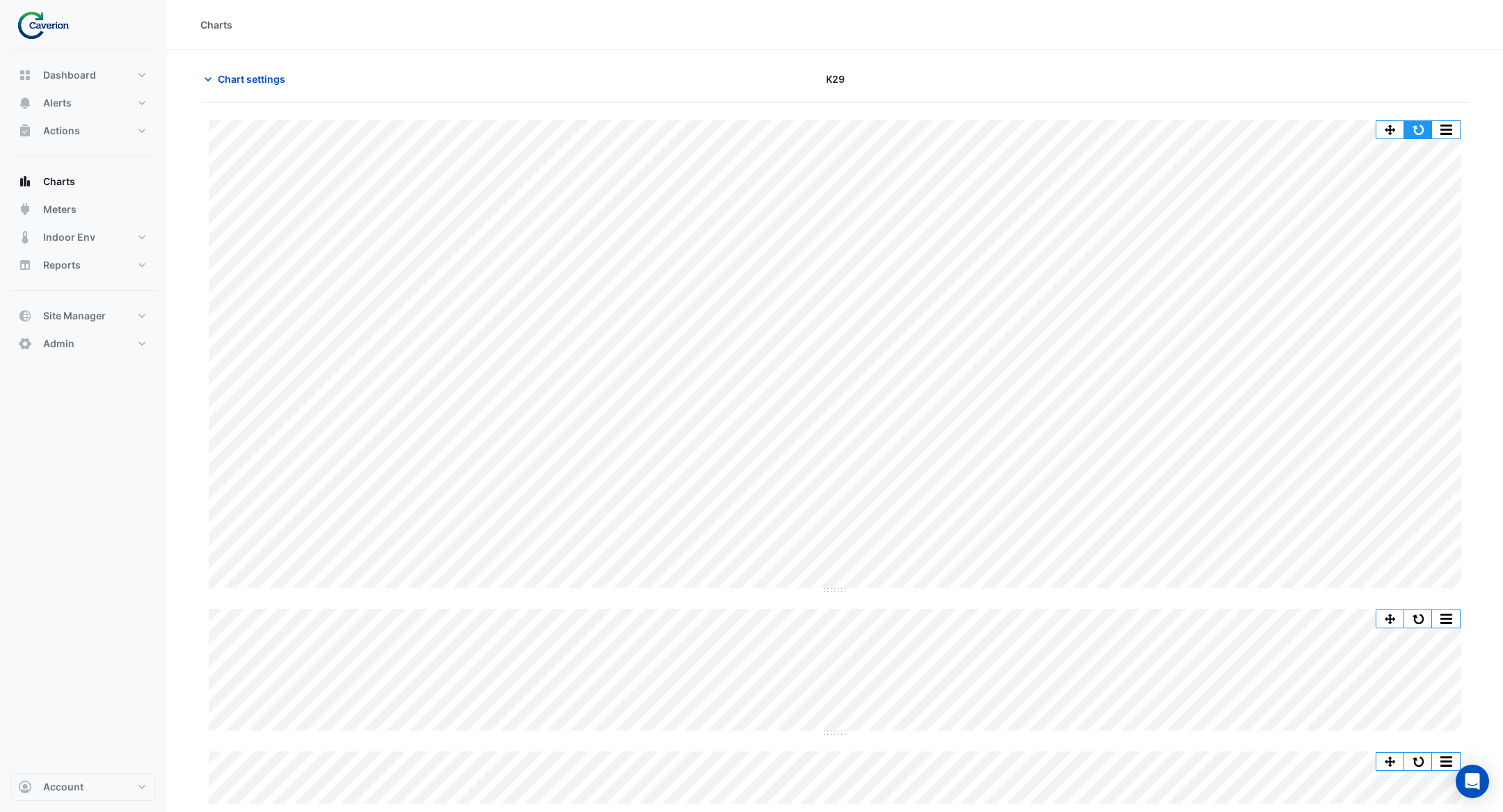
click at [1425, 122] on button "button" at bounding box center [1418, 130] width 28 height 17
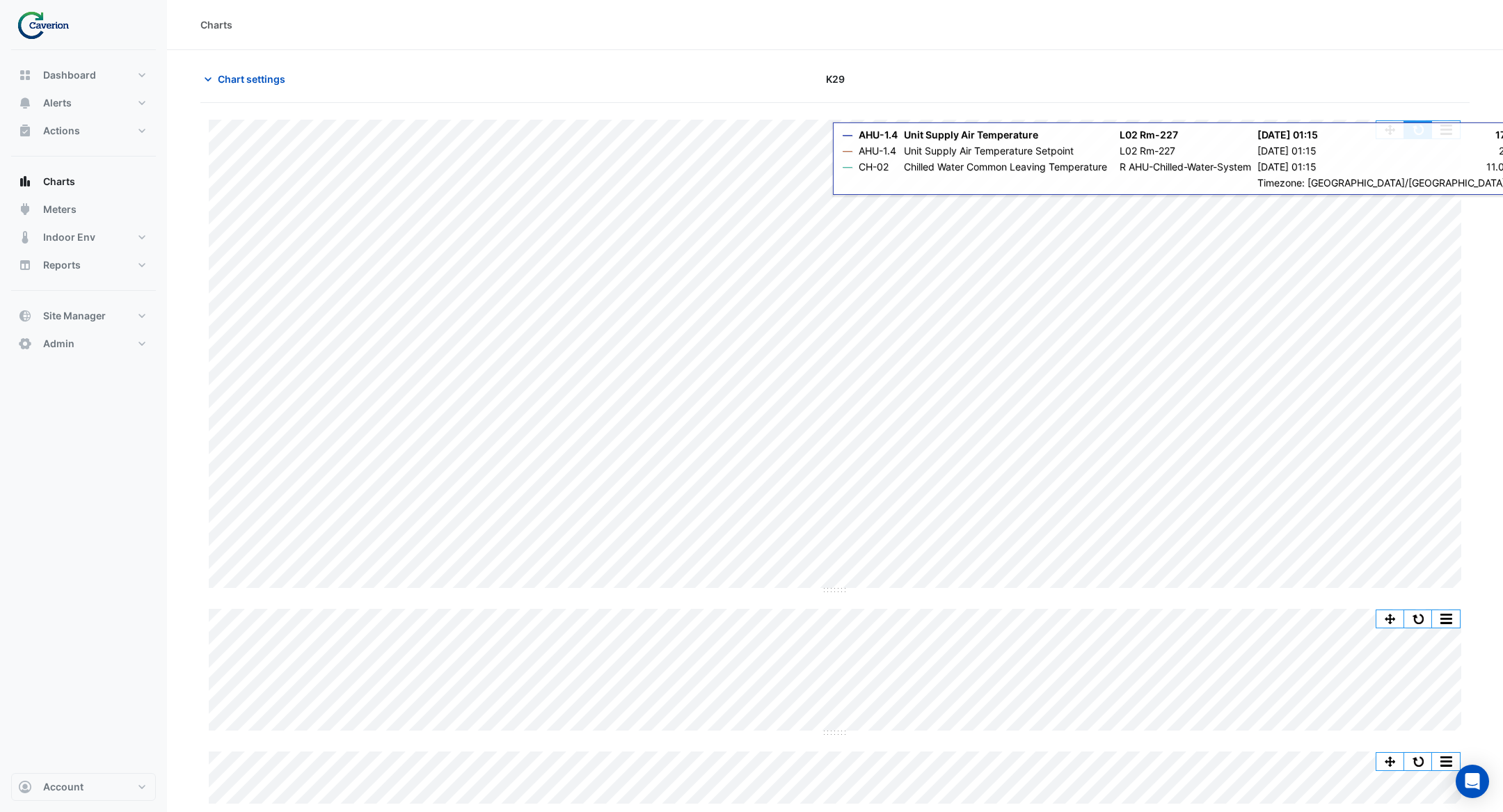
click at [1429, 131] on button "button" at bounding box center [1418, 130] width 28 height 17
click at [1426, 127] on button "button" at bounding box center [1418, 130] width 28 height 17
click at [1427, 130] on button "button" at bounding box center [1418, 130] width 28 height 17
click at [1422, 128] on button "button" at bounding box center [1418, 130] width 28 height 17
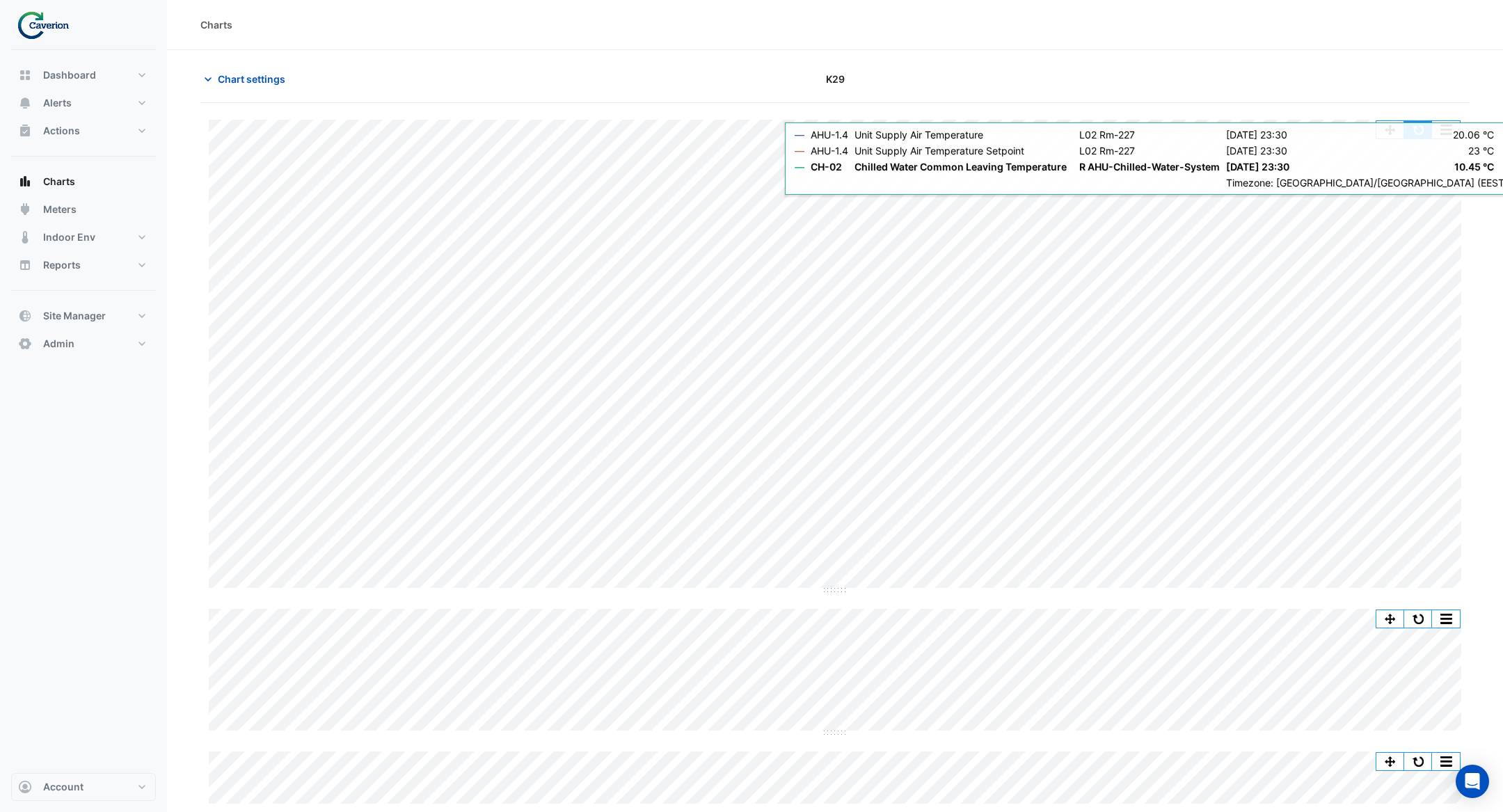
click at [1417, 132] on button "button" at bounding box center [1418, 130] width 28 height 17
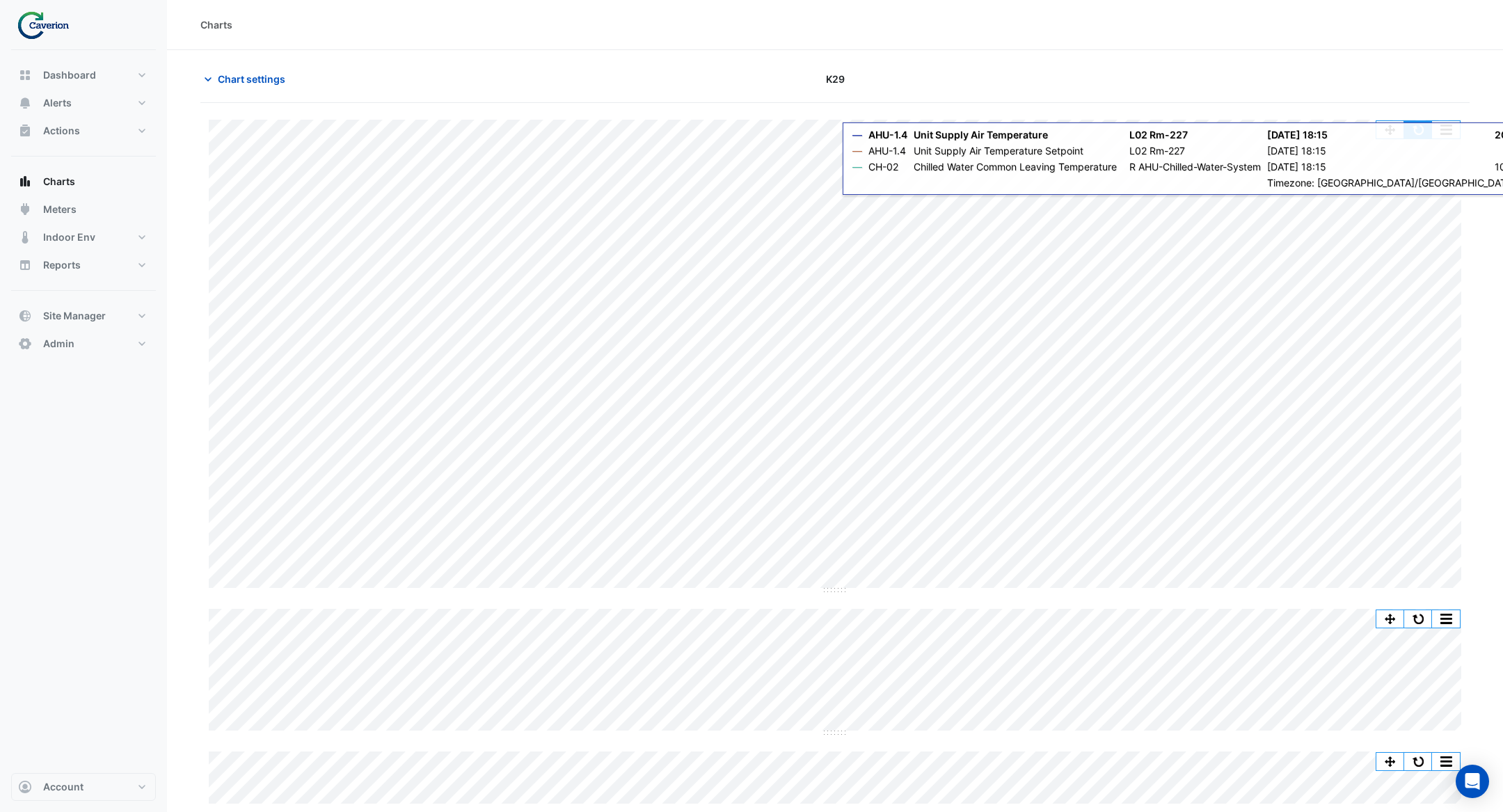
click at [1426, 124] on button "button" at bounding box center [1418, 130] width 28 height 17
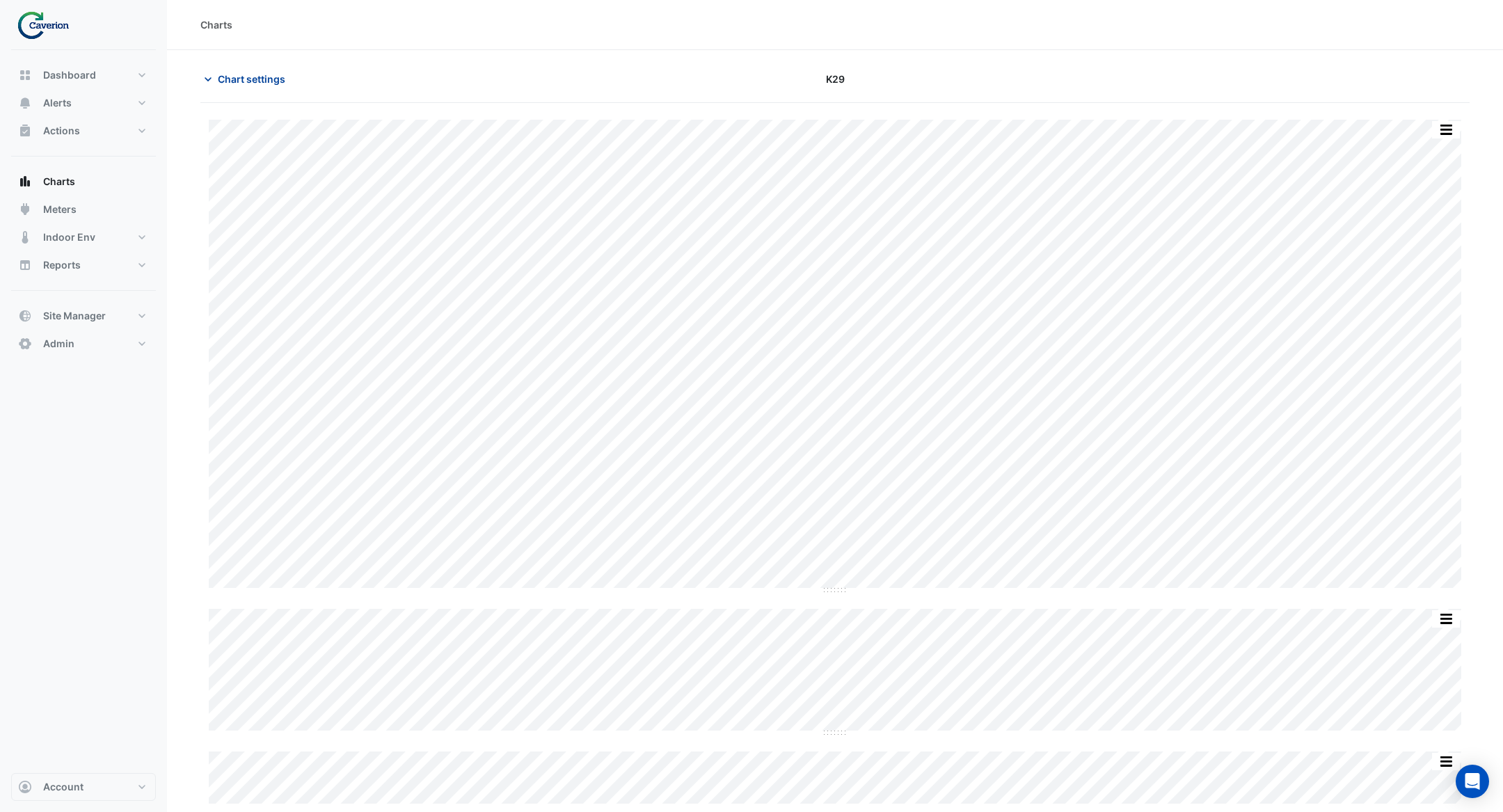
click at [269, 74] on span "Chart settings" at bounding box center [251, 78] width 67 height 14
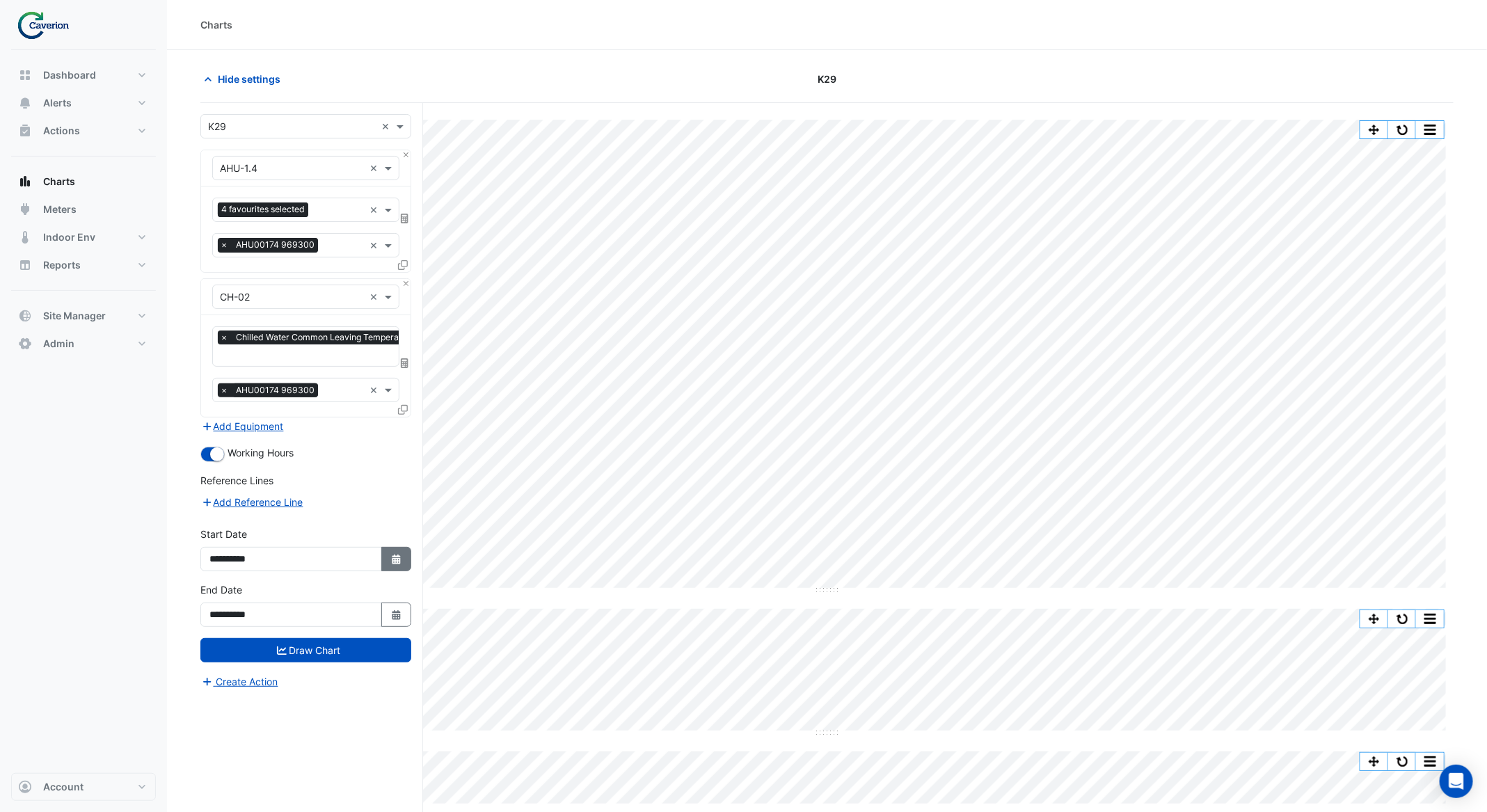
click at [401, 555] on icon "Select Date" at bounding box center [396, 559] width 13 height 9
select select "*"
select select "****"
click at [228, 363] on button "Previous month" at bounding box center [225, 369] width 17 height 22
click at [223, 368] on span "Previous month" at bounding box center [226, 368] width 10 height 10
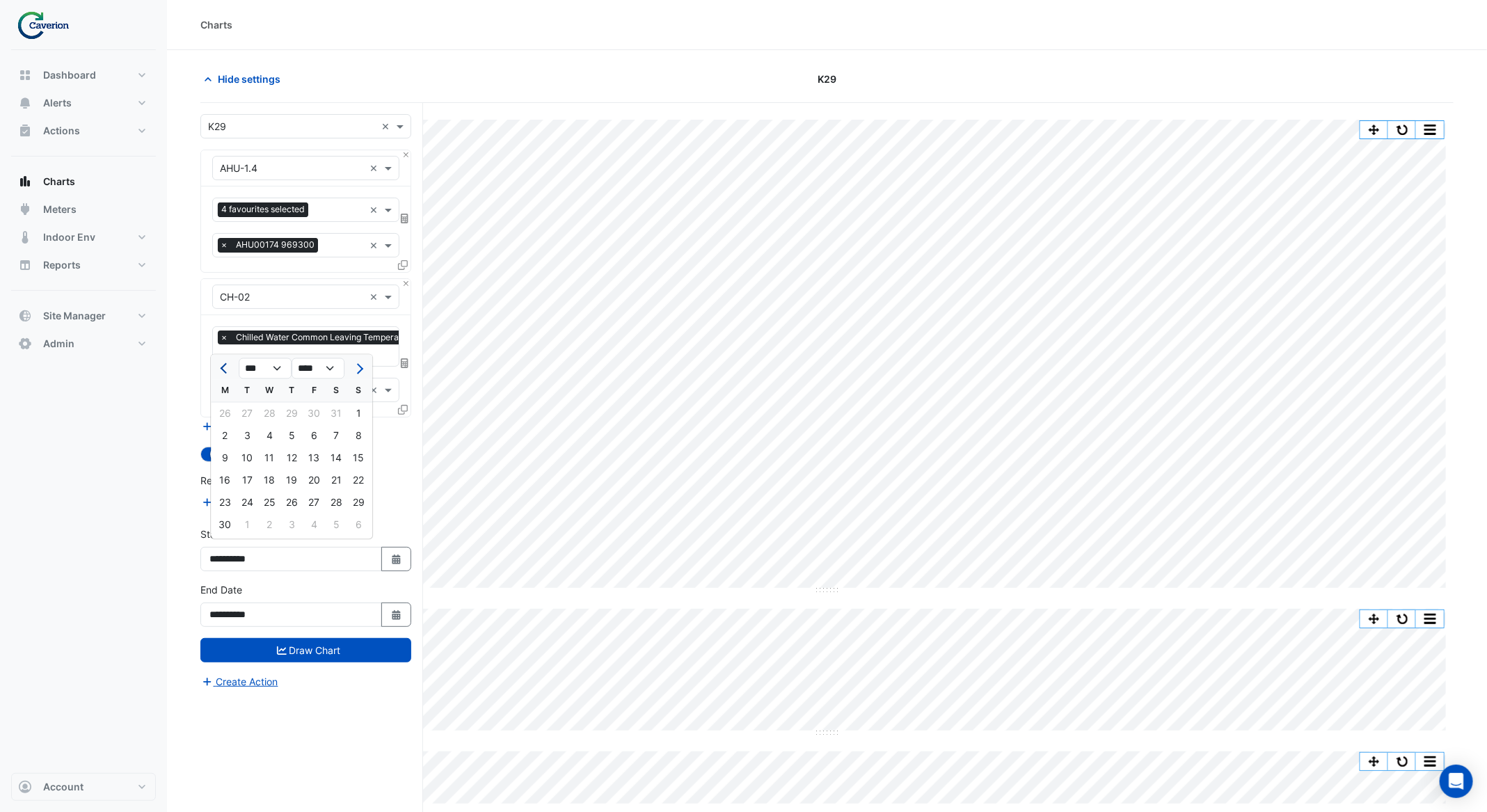
select select "*"
click at [291, 418] on div "1" at bounding box center [291, 414] width 22 height 22
type input "**********"
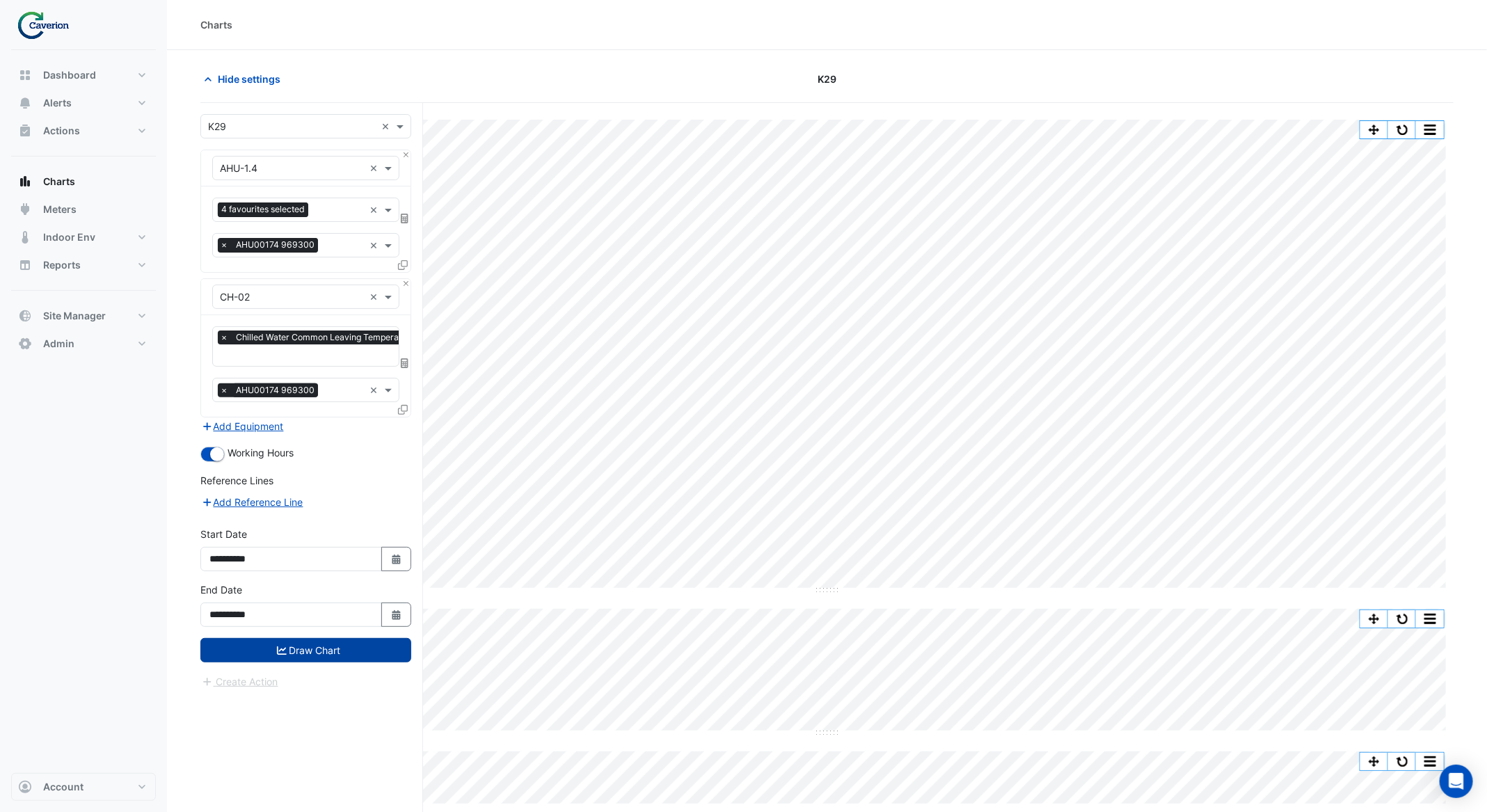
click at [361, 639] on button "Draw Chart" at bounding box center [305, 650] width 210 height 25
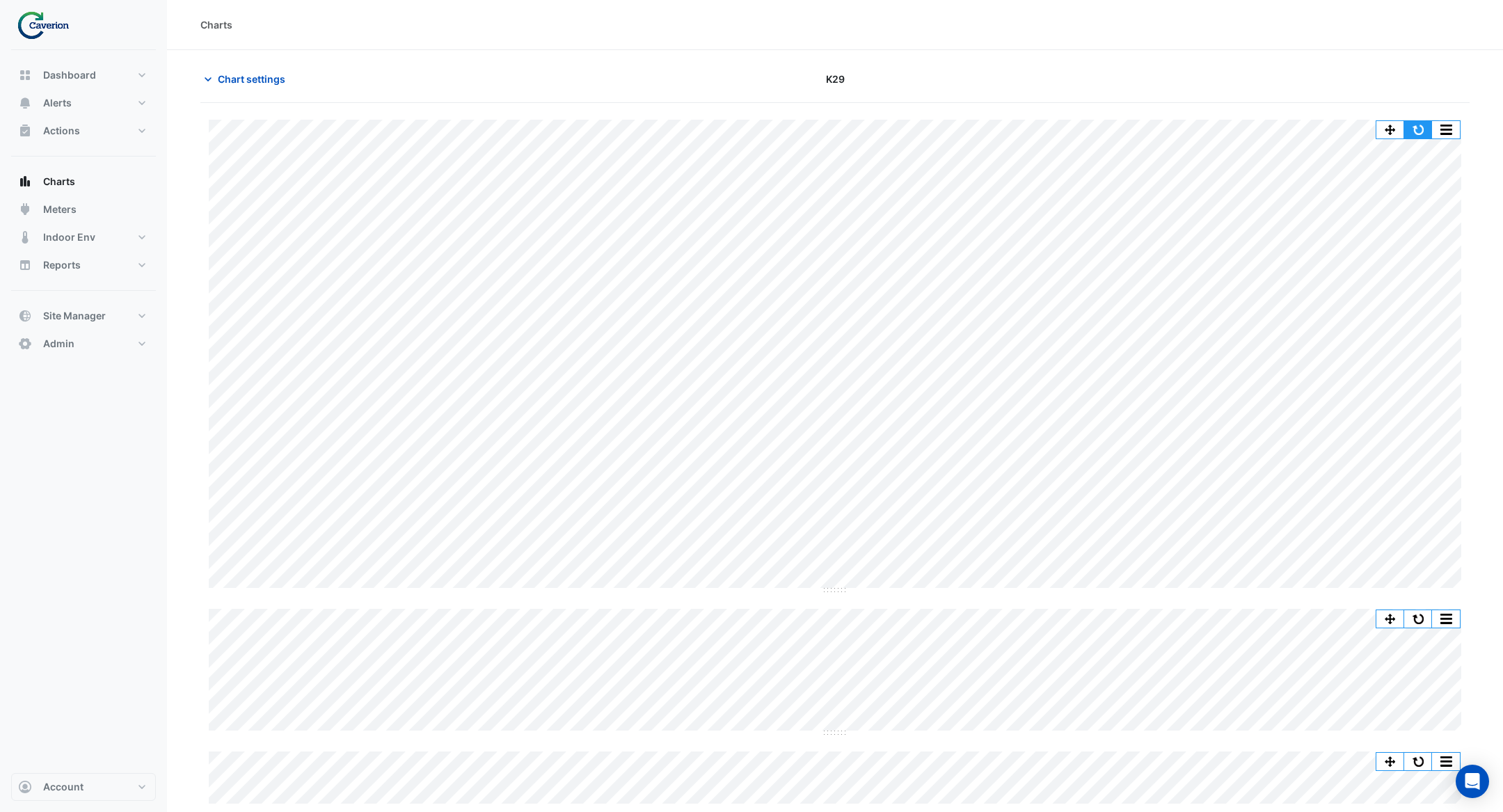
click at [1422, 133] on button "button" at bounding box center [1418, 130] width 28 height 17
click at [1426, 129] on button "button" at bounding box center [1418, 130] width 28 height 17
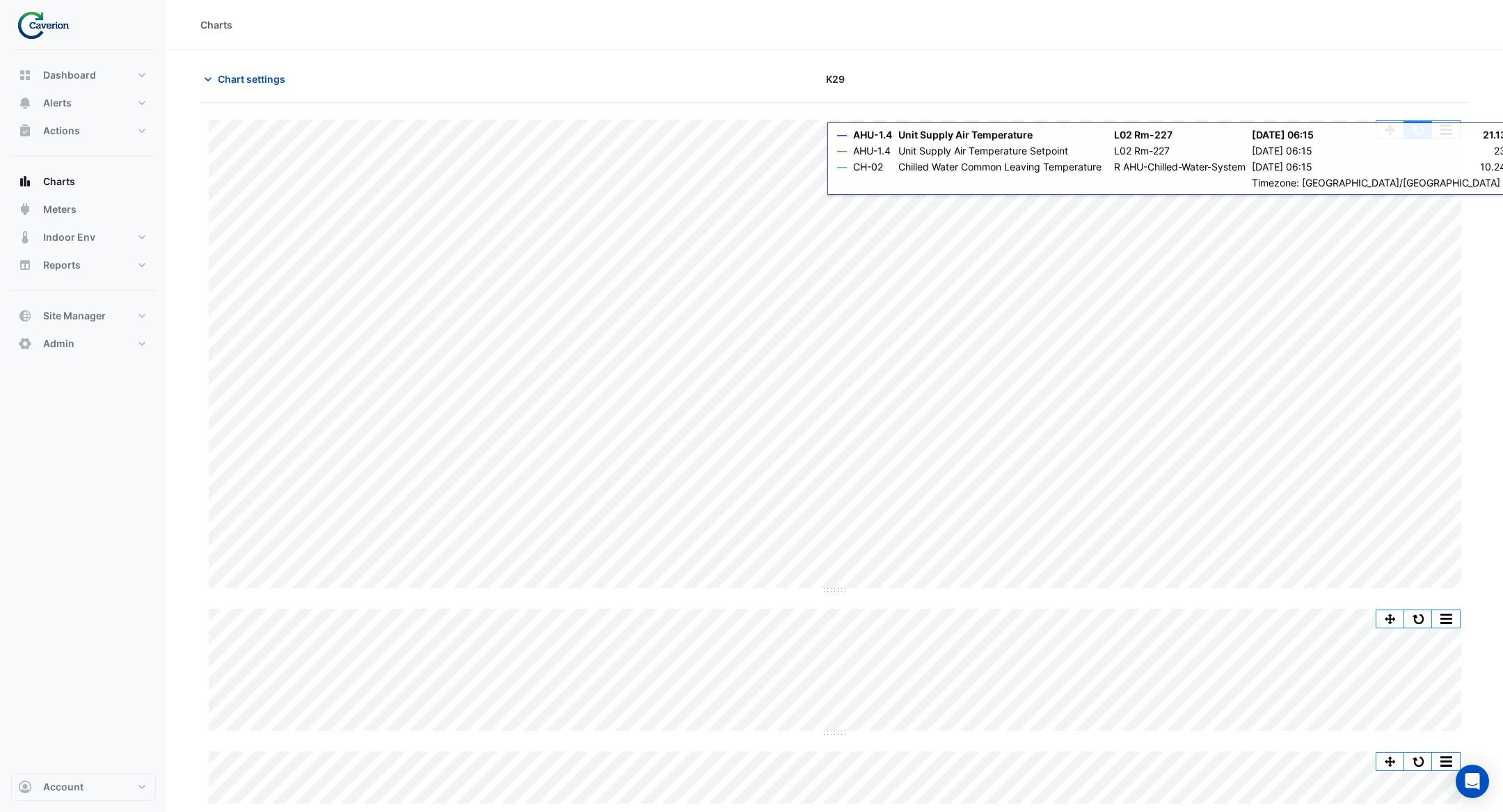
click at [1427, 116] on div "Split by Equip Split All Split None Print Save as JPEG Save as PNG Pivot Data T…" at bounding box center [835, 455] width 1270 height 704
click at [1426, 127] on button "button" at bounding box center [1418, 130] width 28 height 17
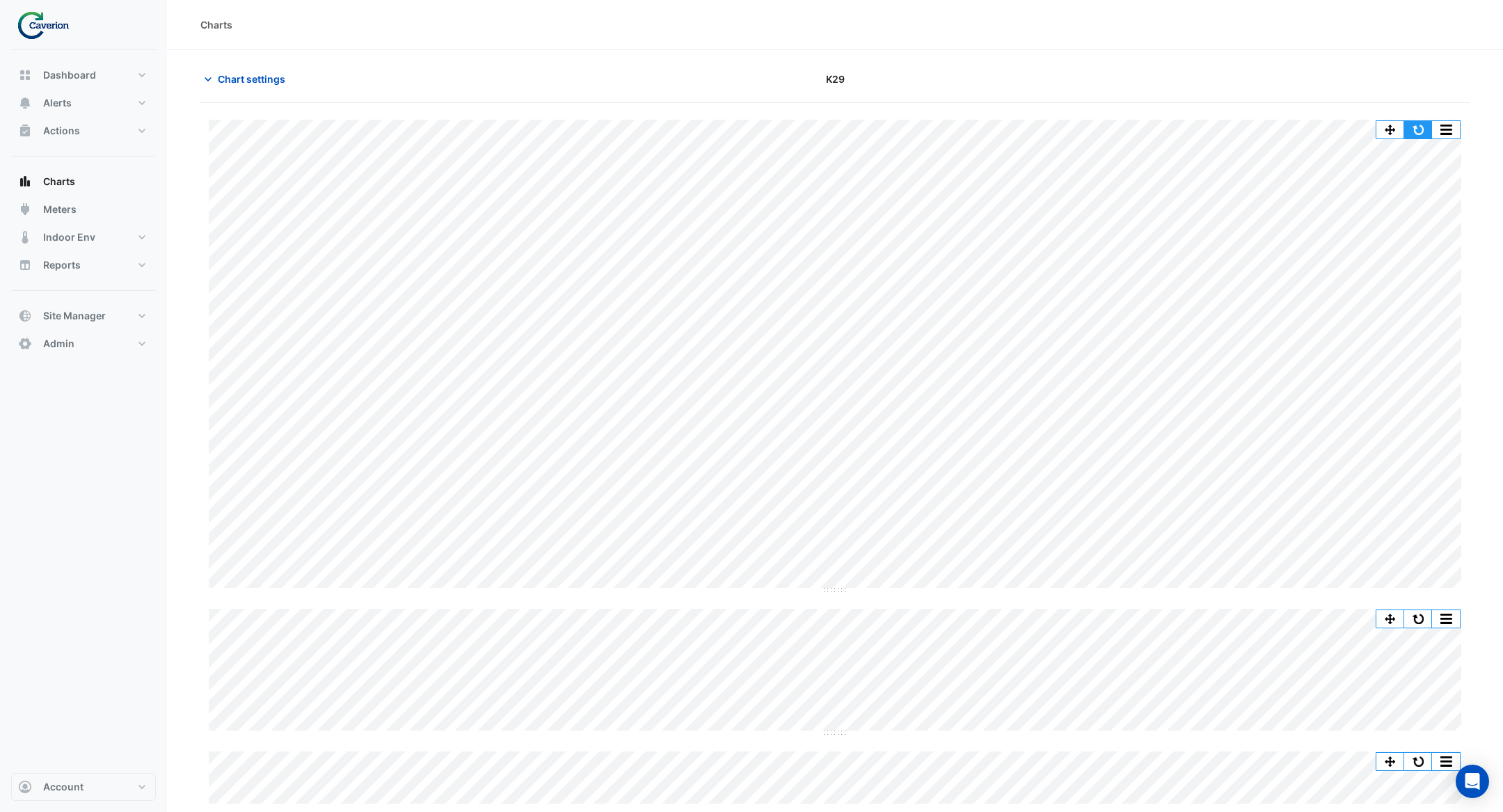
click at [1416, 129] on button "button" at bounding box center [1418, 130] width 28 height 17
click at [1413, 130] on button "button" at bounding box center [1418, 130] width 28 height 17
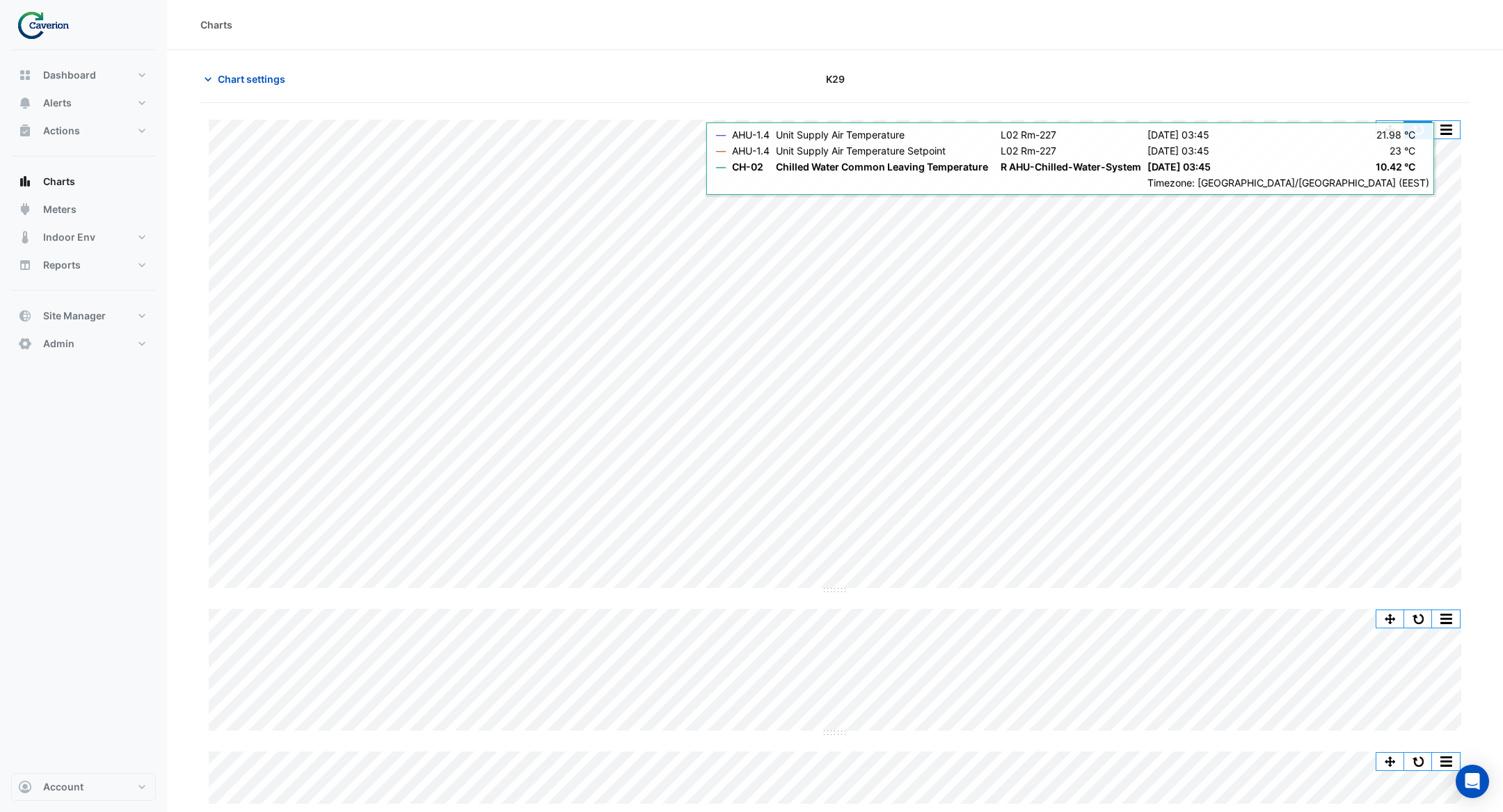
click at [1426, 133] on button "button" at bounding box center [1418, 130] width 28 height 17
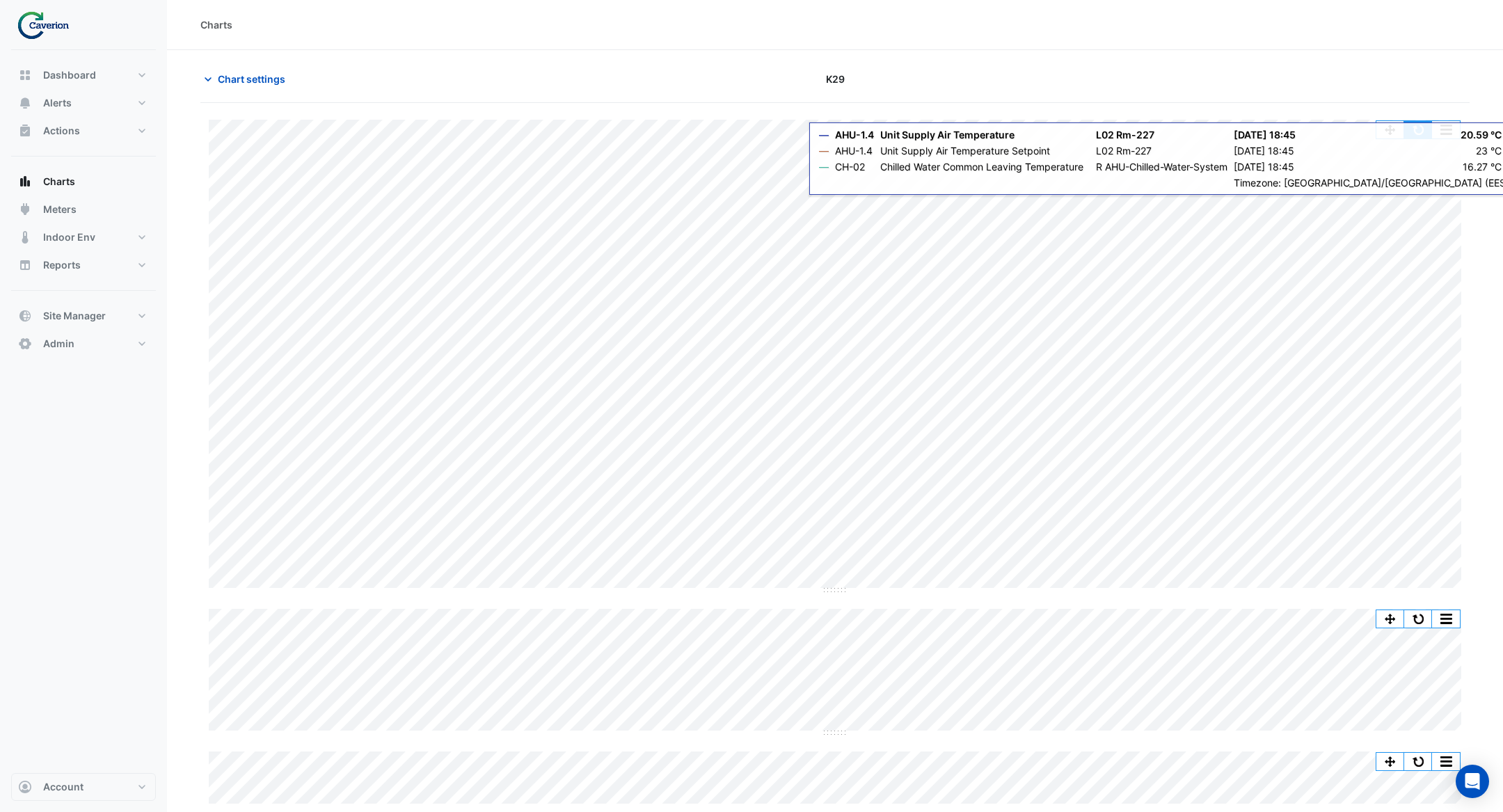
click at [1426, 132] on button "button" at bounding box center [1418, 130] width 28 height 17
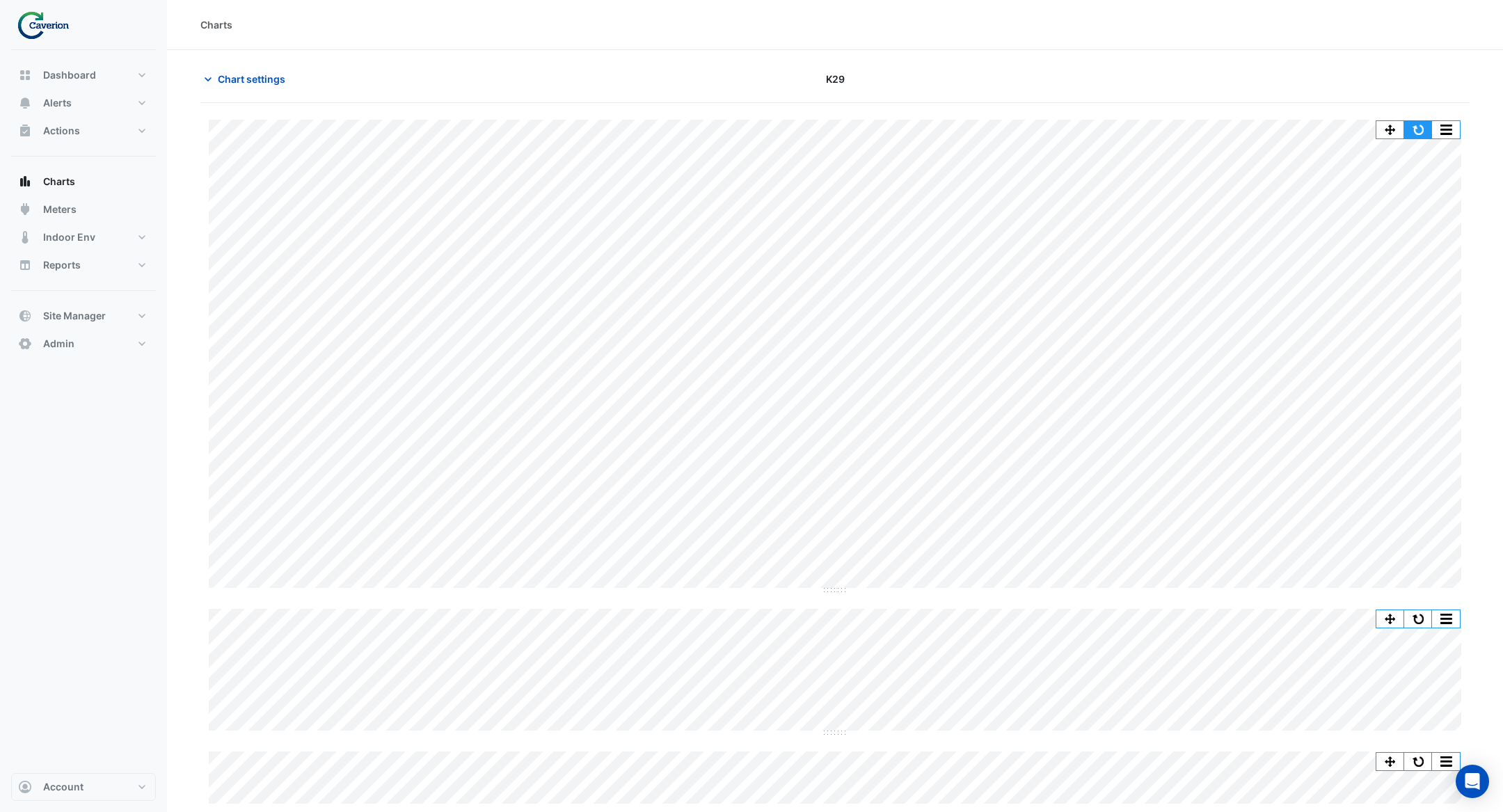
click at [1418, 124] on button "button" at bounding box center [1418, 130] width 28 height 17
click at [1419, 128] on button "button" at bounding box center [1418, 130] width 28 height 17
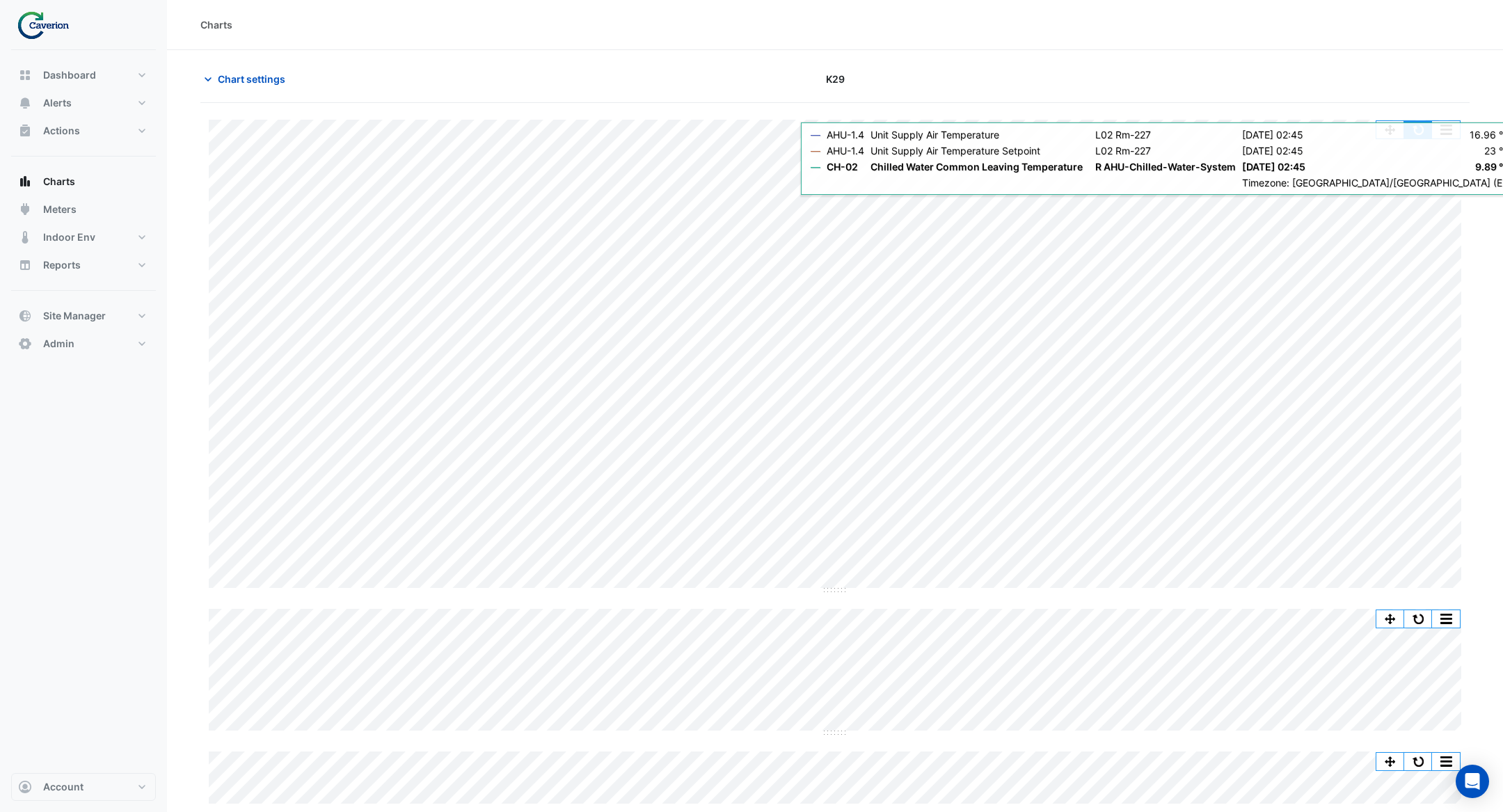
click at [1426, 129] on button "button" at bounding box center [1418, 130] width 28 height 17
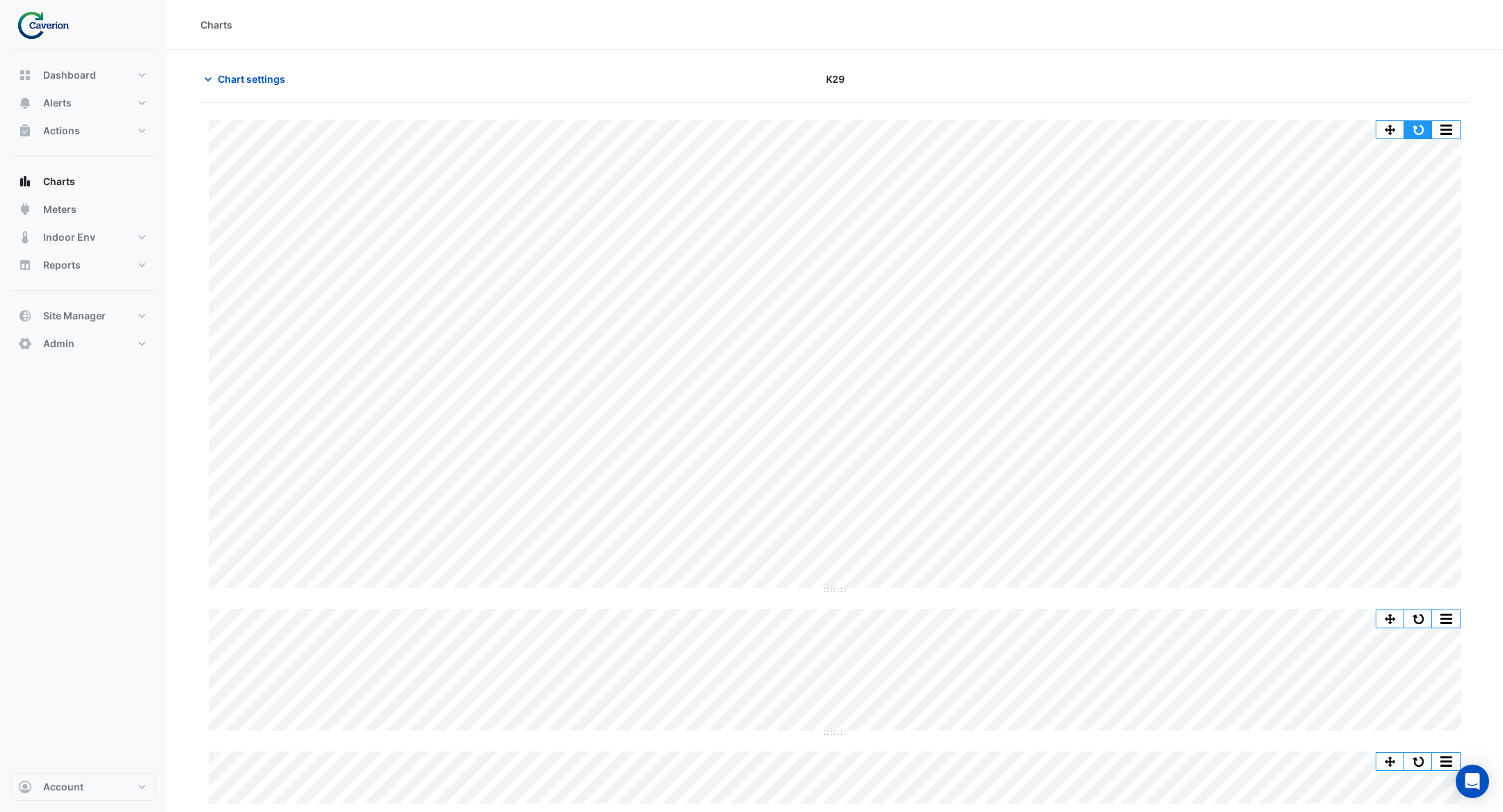
click at [1418, 130] on button "button" at bounding box center [1418, 130] width 28 height 17
click at [1419, 130] on button "button" at bounding box center [1418, 130] width 28 height 17
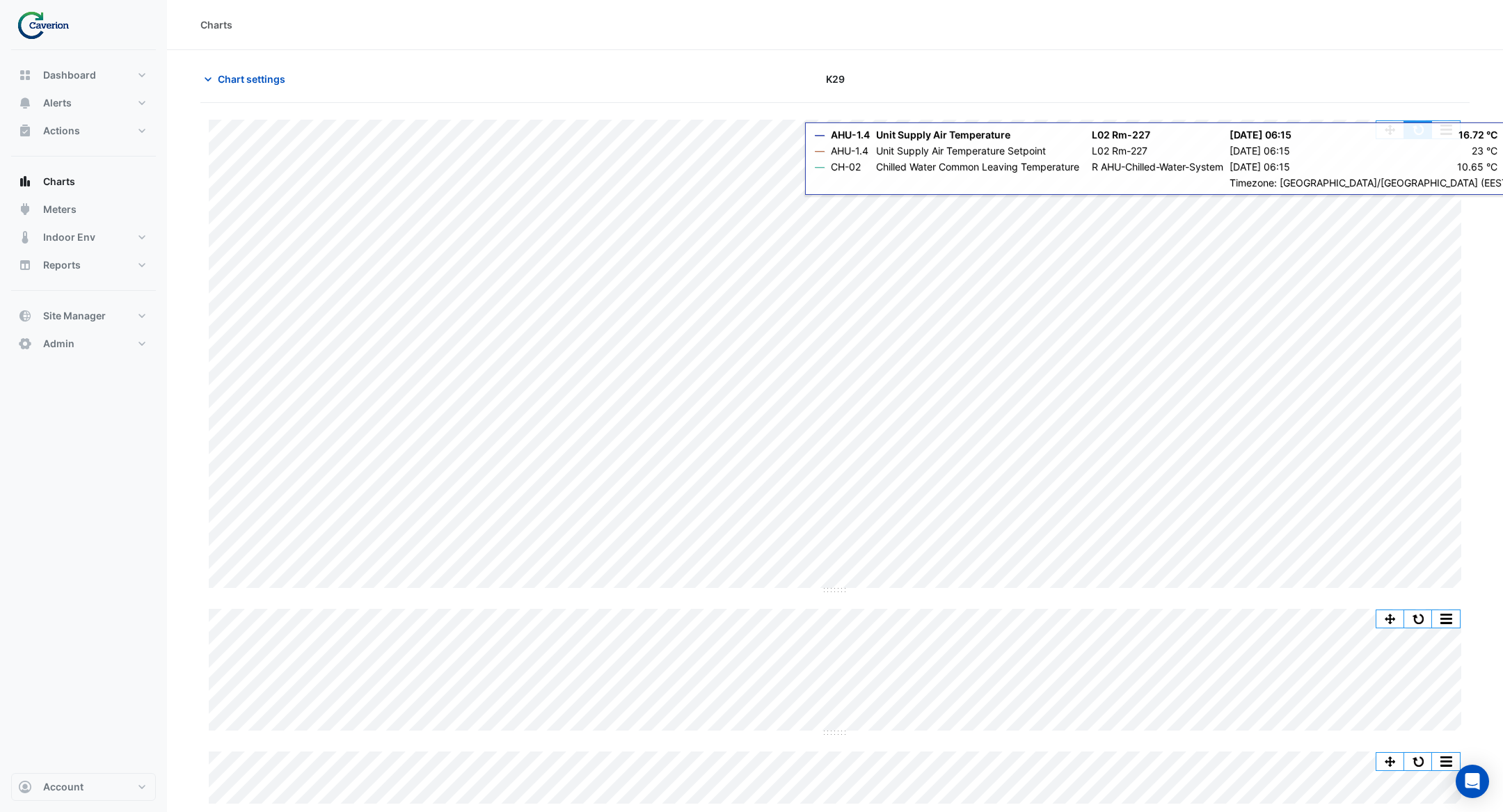
click at [1419, 132] on button "button" at bounding box center [1418, 130] width 28 height 17
click at [1420, 131] on button "button" at bounding box center [1418, 130] width 28 height 17
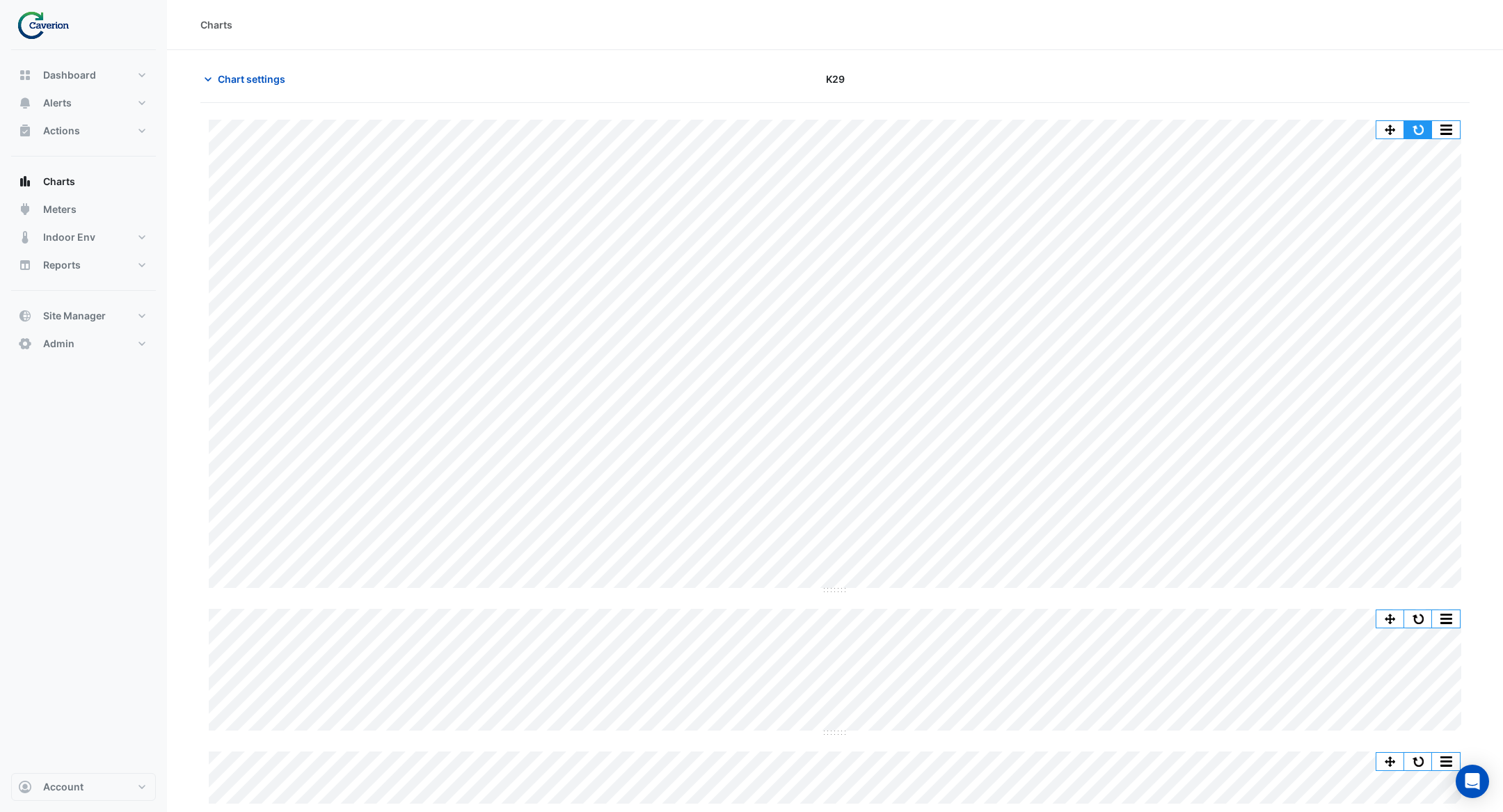
click at [1422, 127] on button "button" at bounding box center [1418, 130] width 28 height 17
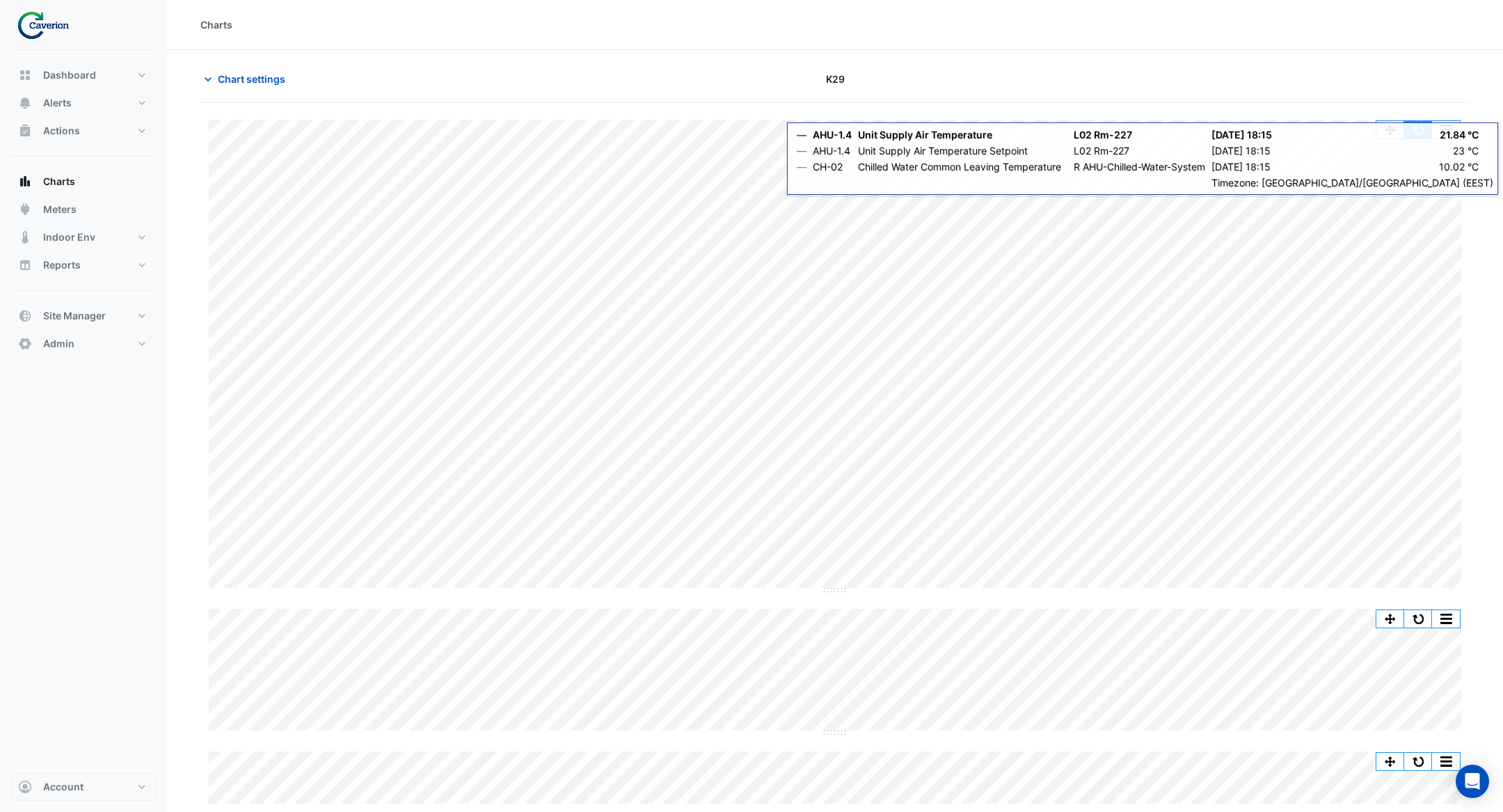
click at [1419, 126] on button "button" at bounding box center [1418, 130] width 28 height 17
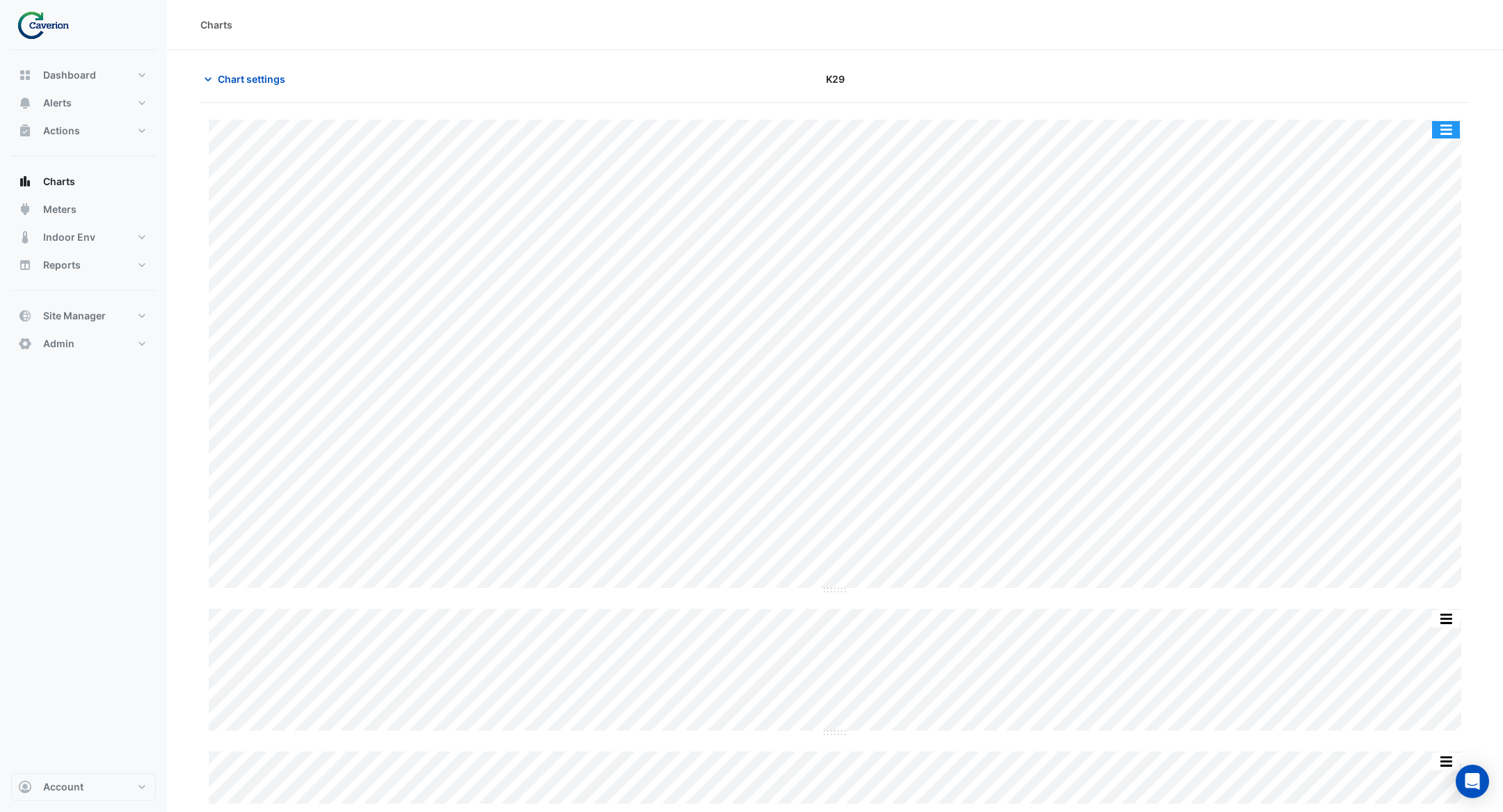
click at [1453, 124] on button "button" at bounding box center [1446, 130] width 28 height 17
click at [1280, 73] on div at bounding box center [1264, 78] width 429 height 25
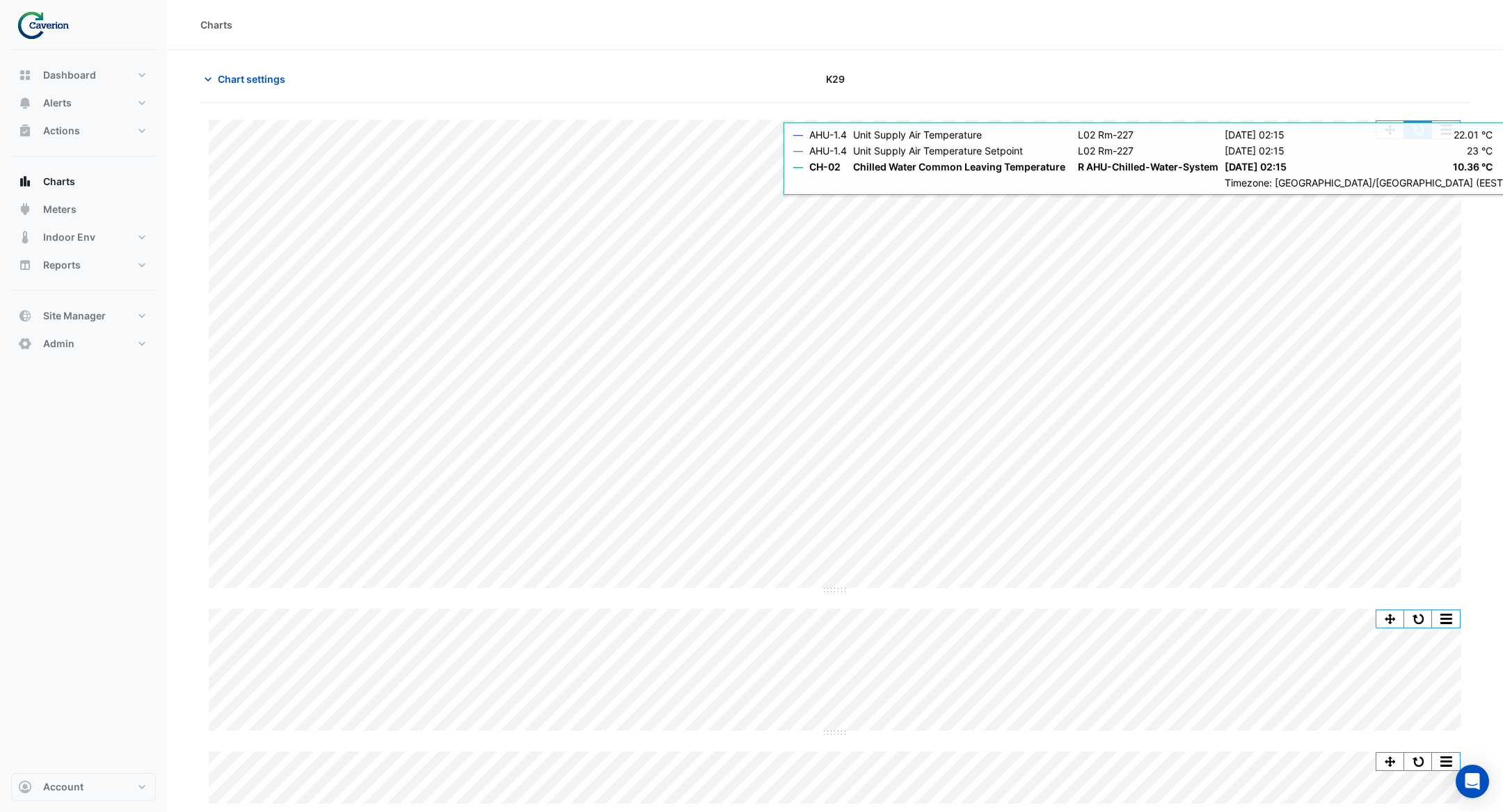
click at [1410, 124] on button "button" at bounding box center [1418, 130] width 28 height 17
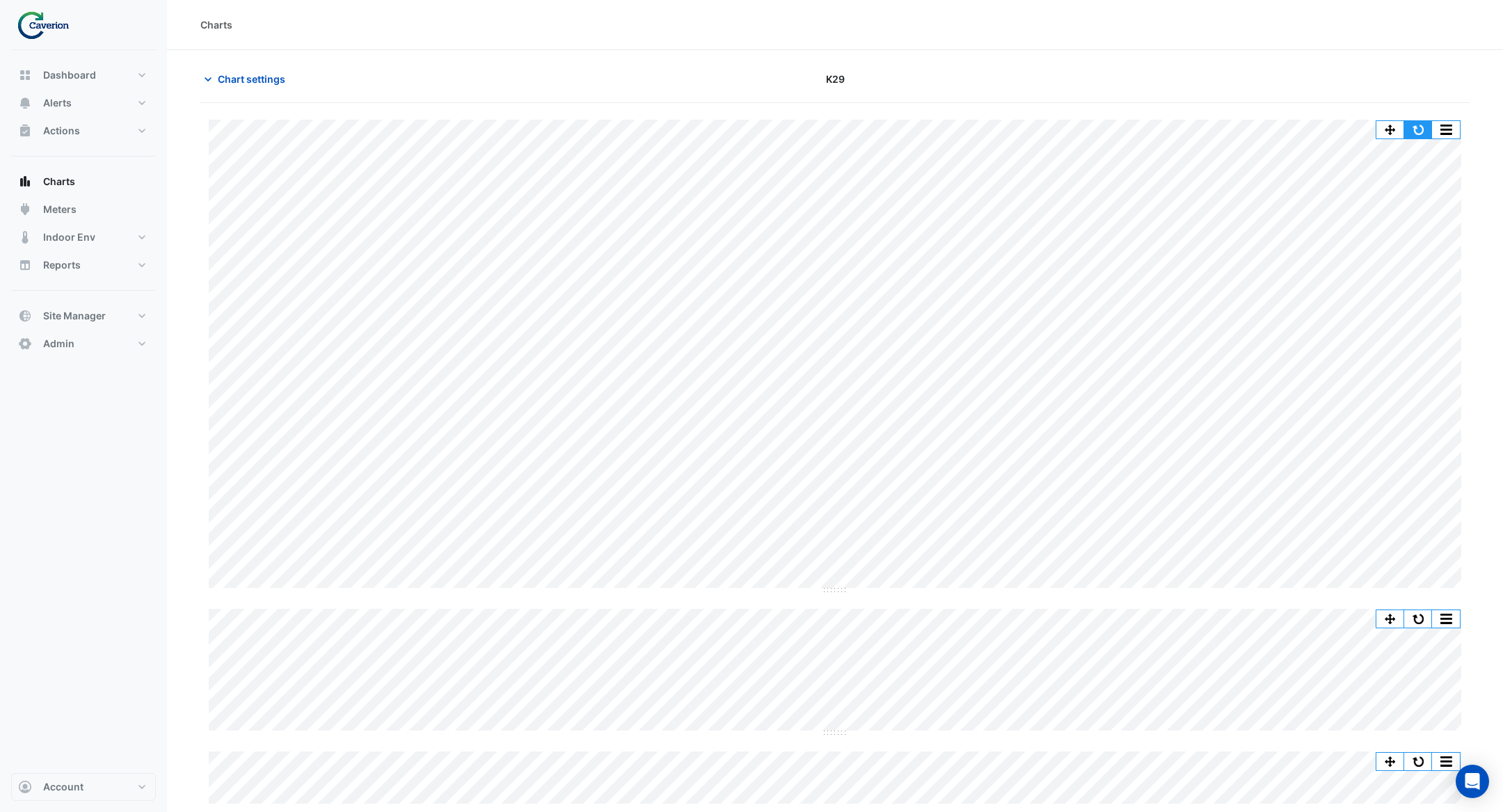
click at [1422, 135] on button "button" at bounding box center [1418, 130] width 28 height 17
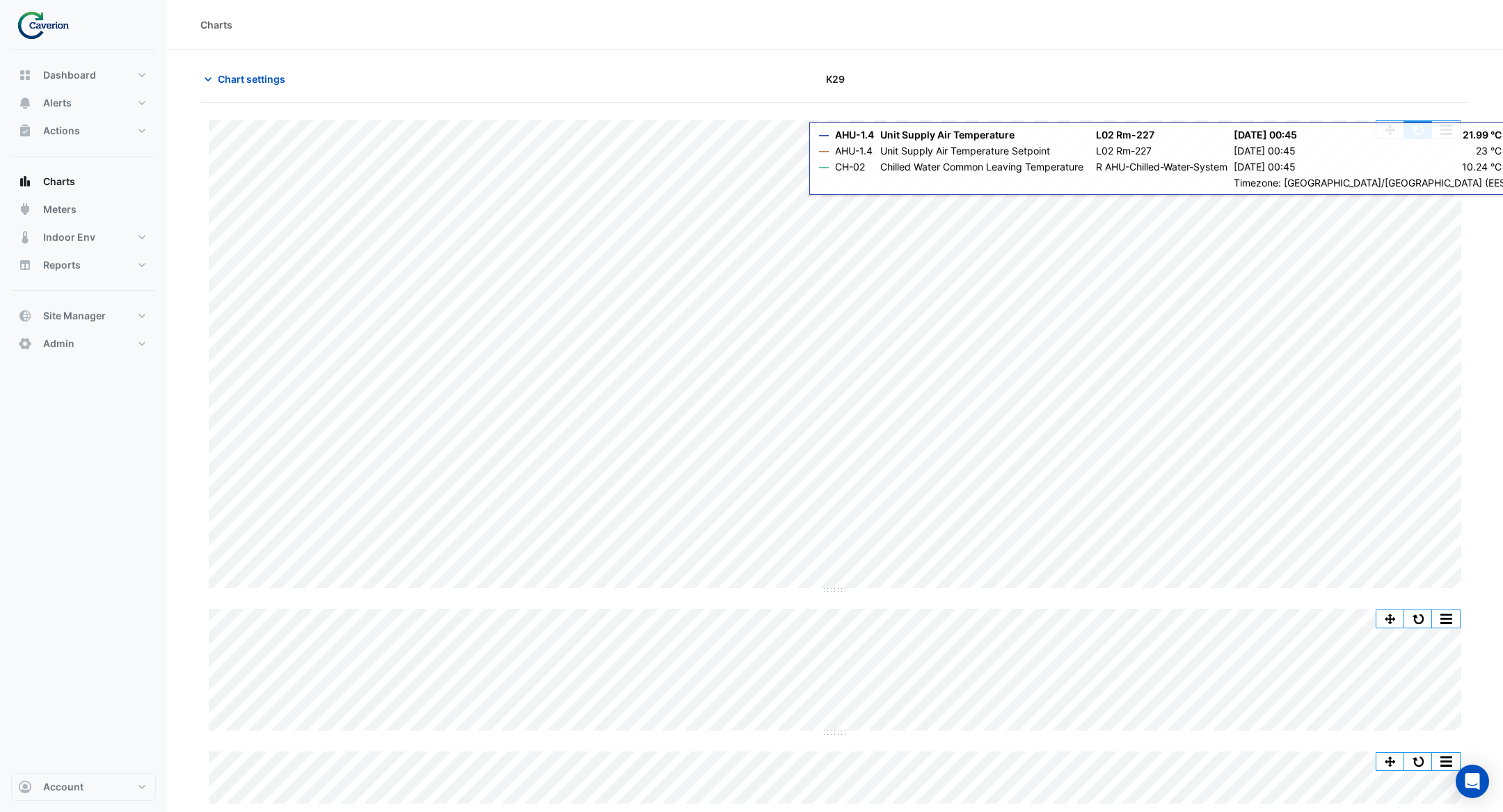
click at [1412, 127] on button "button" at bounding box center [1418, 130] width 28 height 17
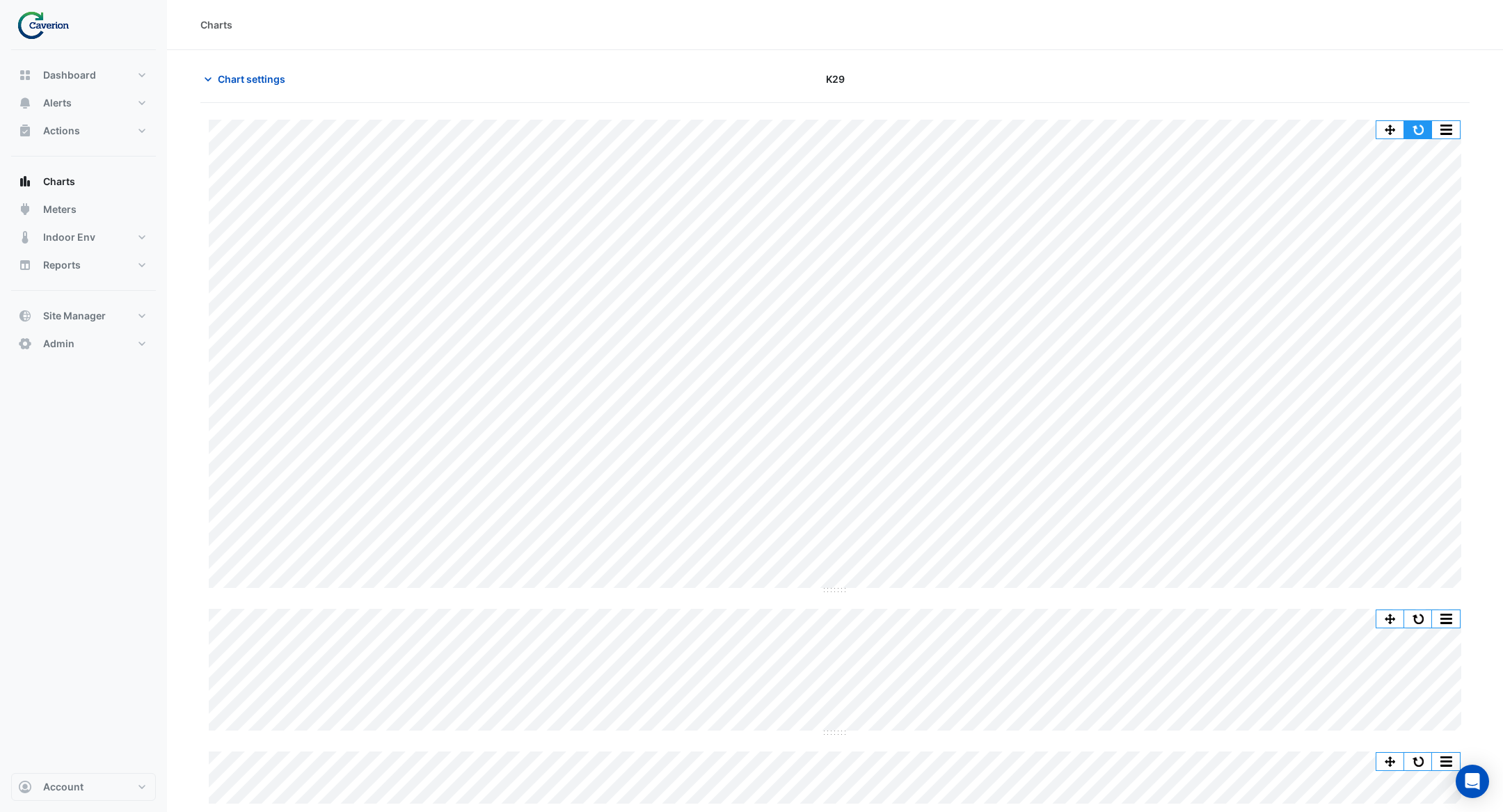
click at [1416, 128] on button "button" at bounding box center [1418, 130] width 28 height 17
click at [1412, 128] on button "button" at bounding box center [1418, 130] width 28 height 17
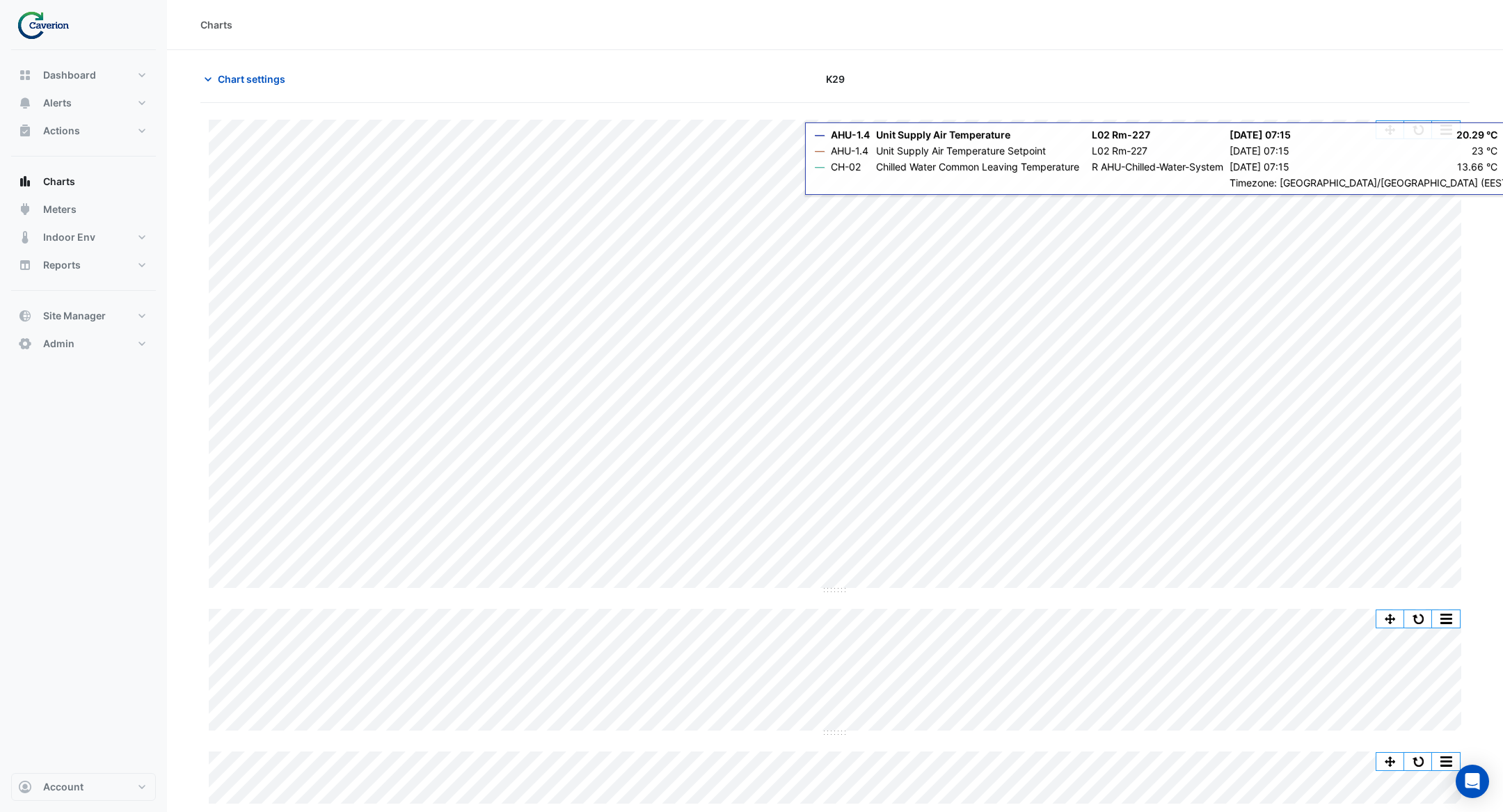
drag, startPoint x: 1414, startPoint y: 119, endPoint x: 1414, endPoint y: 107, distance: 12.0
click at [1413, 109] on div "Split by Equip Split All Split None Print Save as JPEG Save as PNG Pivot Data T…" at bounding box center [835, 455] width 1270 height 704
click at [1414, 135] on button "button" at bounding box center [1418, 130] width 28 height 17
click at [1418, 131] on button "button" at bounding box center [1418, 130] width 28 height 17
click at [1415, 134] on button "button" at bounding box center [1418, 130] width 28 height 17
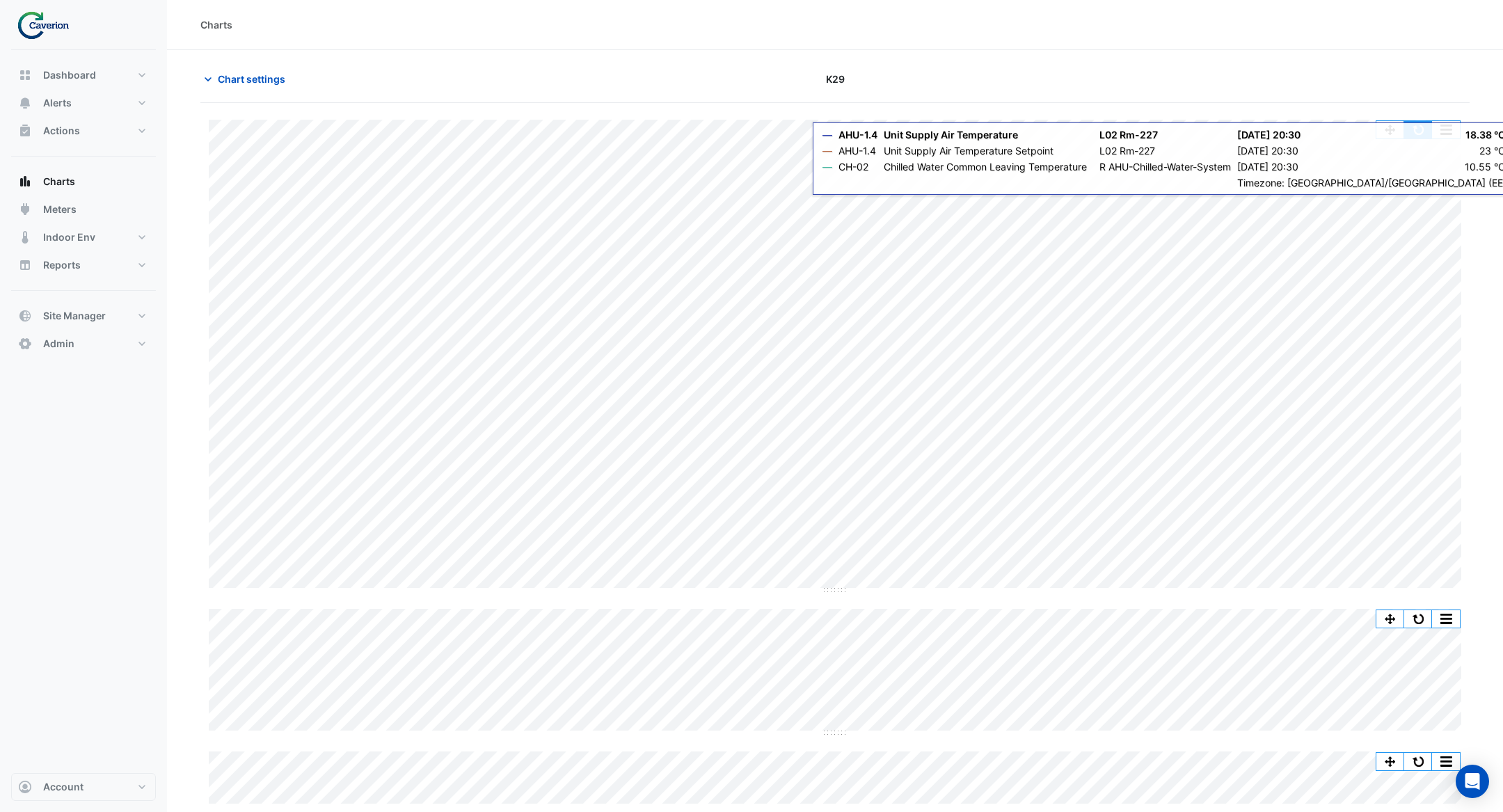
click at [1421, 137] on button "button" at bounding box center [1418, 130] width 28 height 17
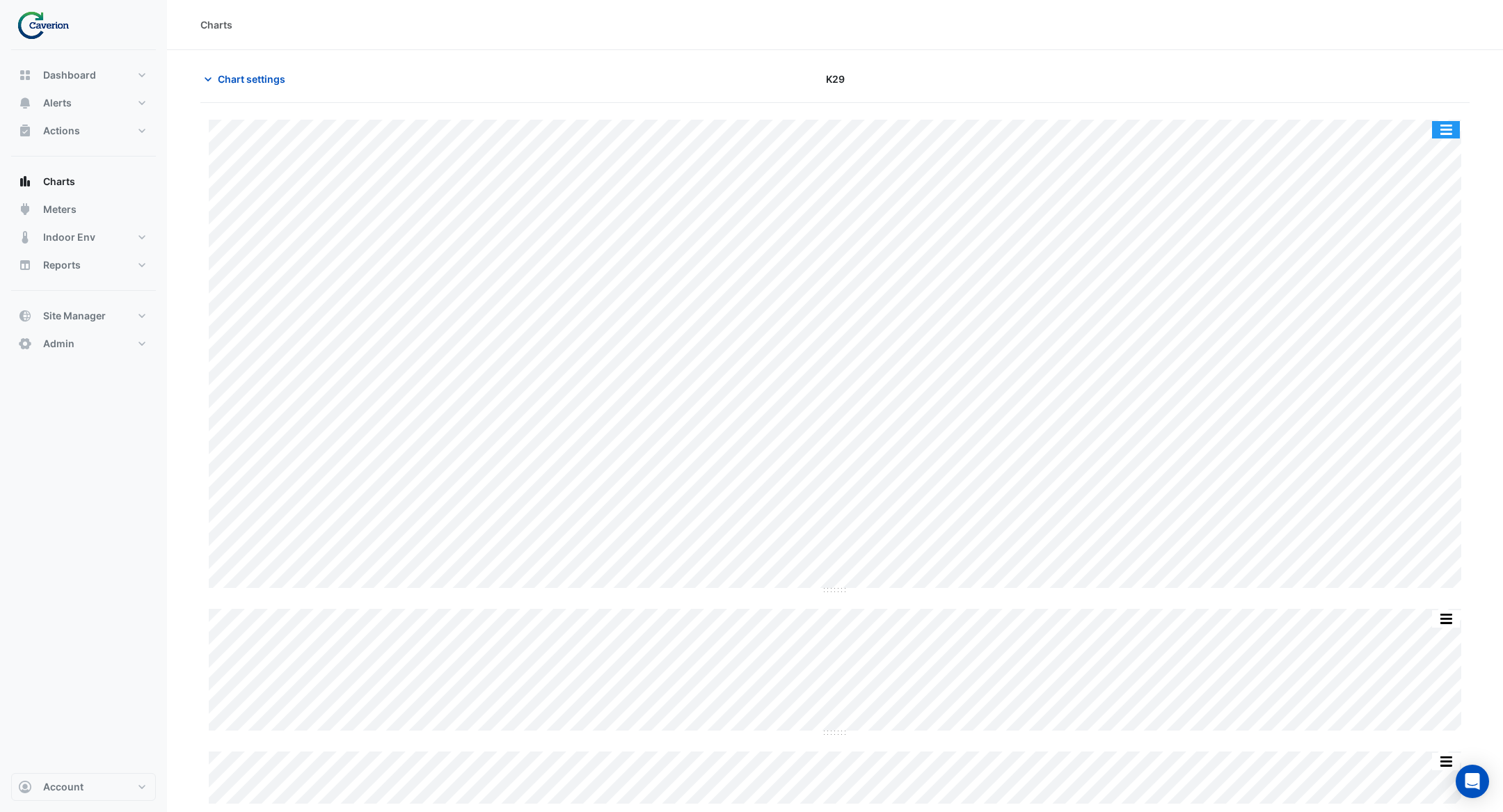
click at [1444, 130] on button "button" at bounding box center [1446, 130] width 28 height 17
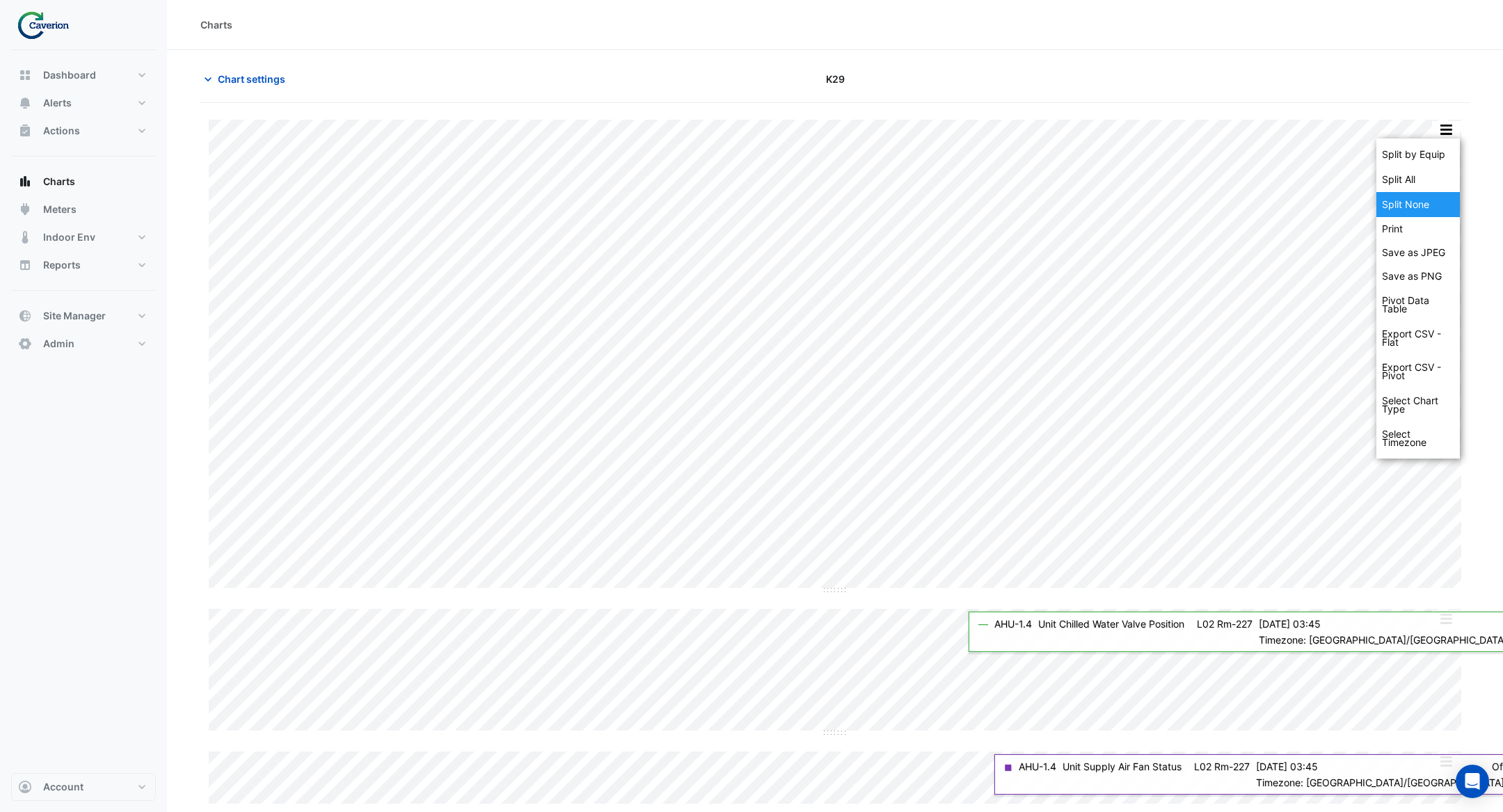
click at [1452, 206] on div "Split None" at bounding box center [1419, 204] width 84 height 25
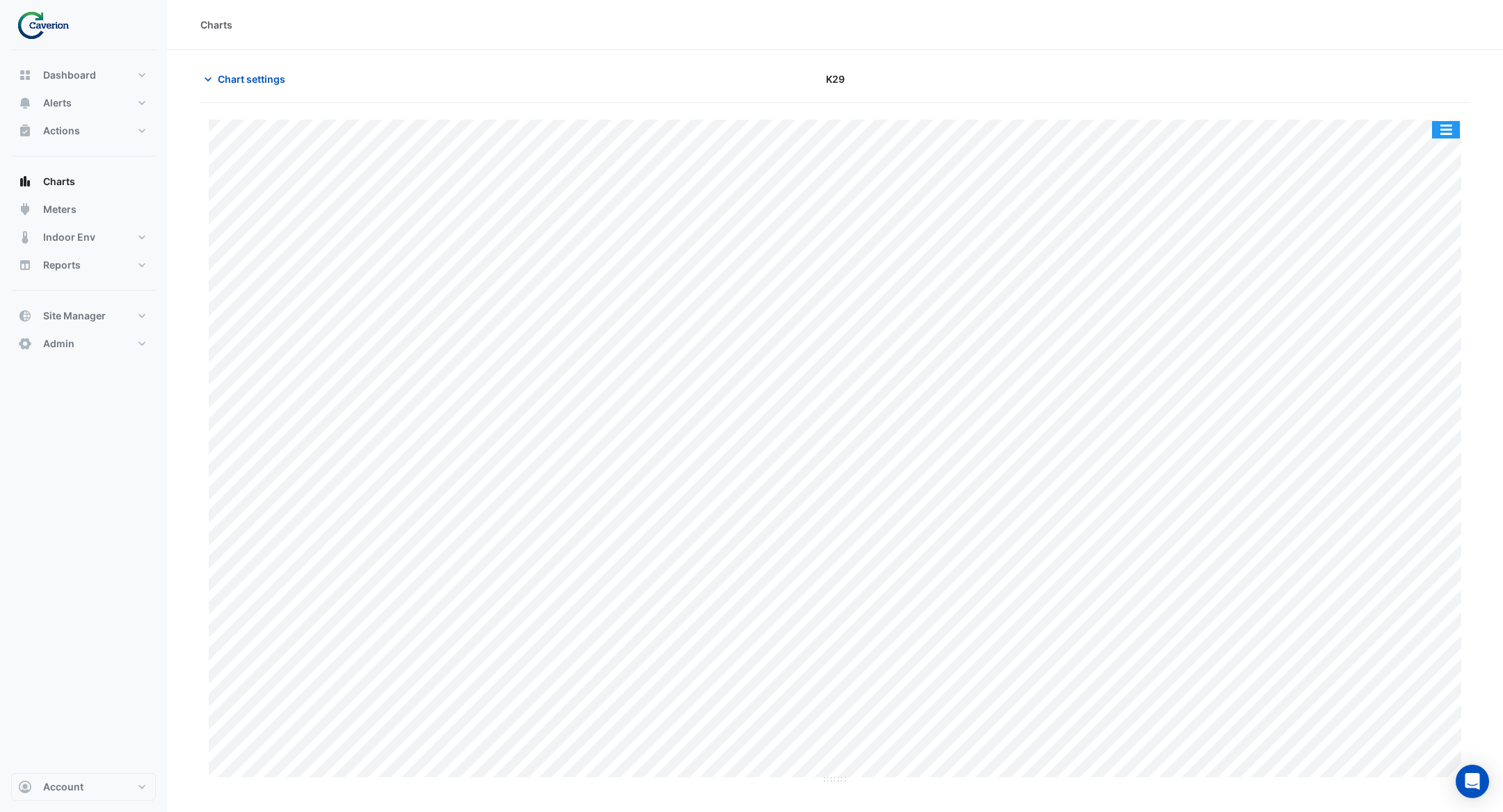
drag, startPoint x: 1450, startPoint y: 126, endPoint x: 1440, endPoint y: 120, distance: 11.7
click at [1443, 121] on button "button" at bounding box center [1446, 130] width 28 height 17
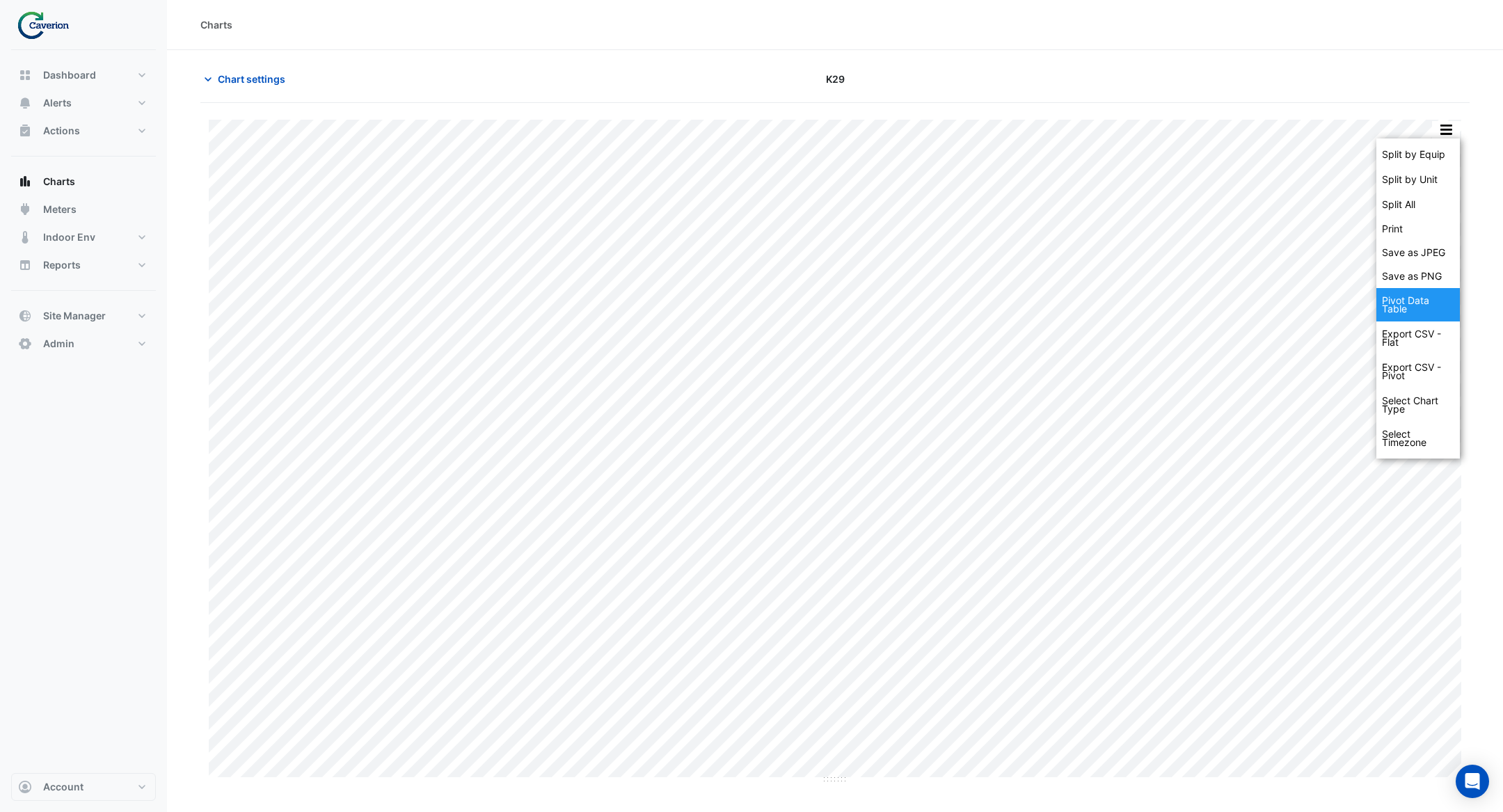
click at [1416, 305] on div "Pivot Data Table" at bounding box center [1419, 304] width 84 height 33
click at [270, 79] on span "Chart settings" at bounding box center [251, 78] width 67 height 14
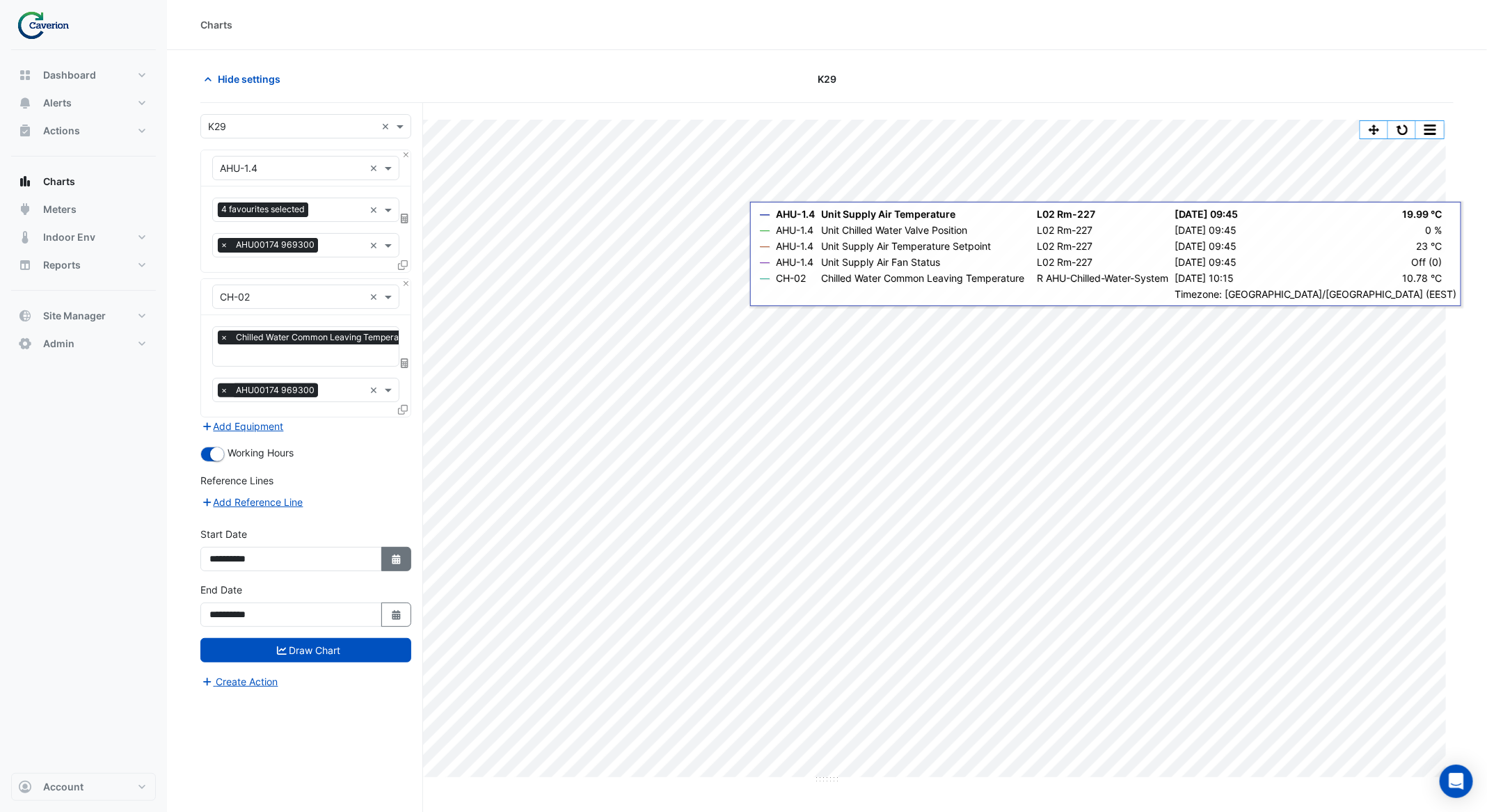
click at [384, 556] on button "Select Date" at bounding box center [397, 559] width 31 height 25
select select "*"
select select "****"
click at [360, 366] on span "Next month" at bounding box center [358, 368] width 10 height 10
click at [359, 366] on span "Next month" at bounding box center [358, 368] width 10 height 10
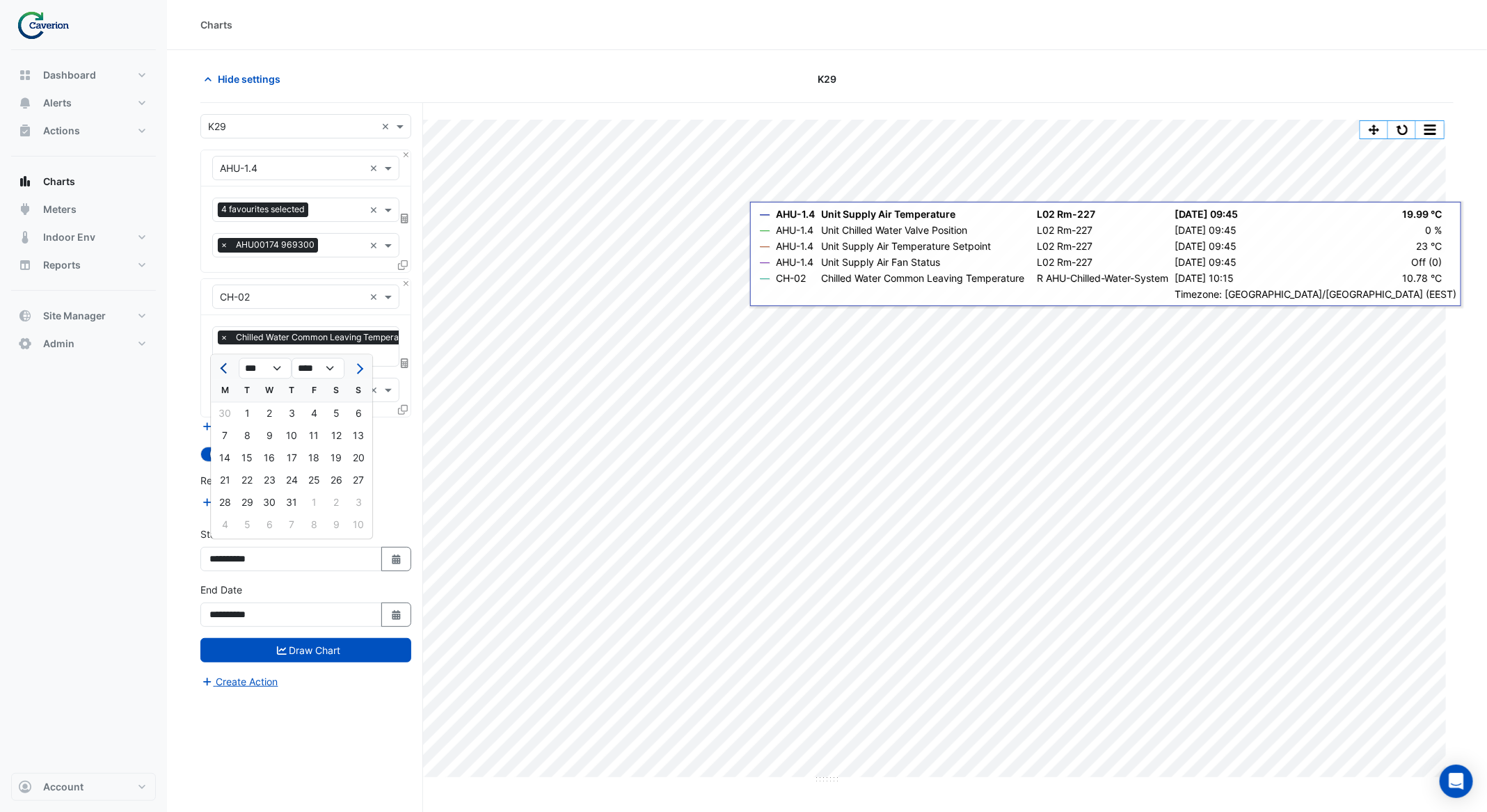
click at [218, 364] on button "Previous month" at bounding box center [225, 369] width 17 height 22
select select "*"
click at [298, 457] on div "12" at bounding box center [291, 458] width 22 height 22
type input "**********"
drag, startPoint x: 369, startPoint y: 647, endPoint x: 362, endPoint y: 631, distance: 17.5
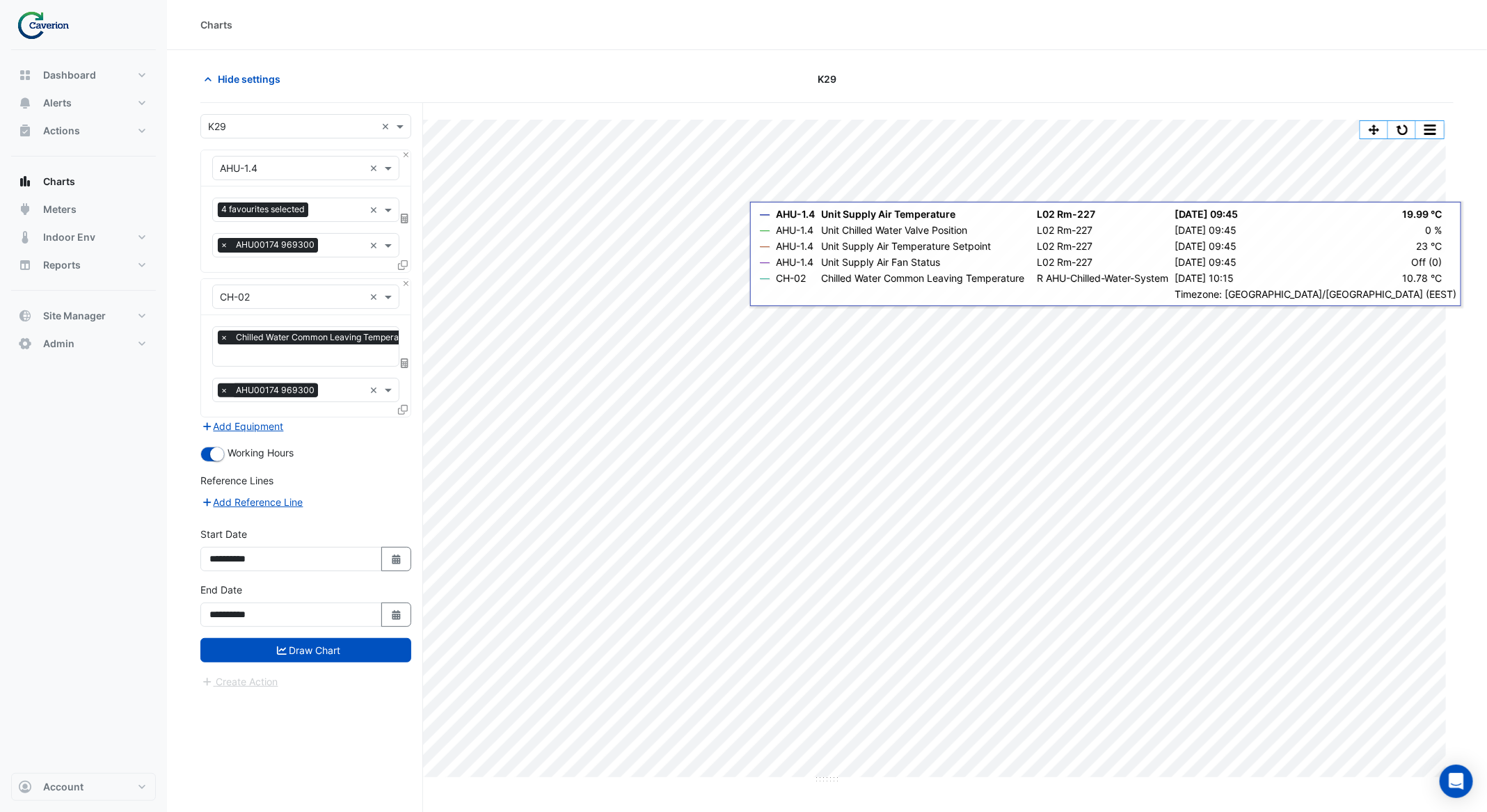
click at [364, 638] on button "Draw Chart" at bounding box center [305, 650] width 210 height 25
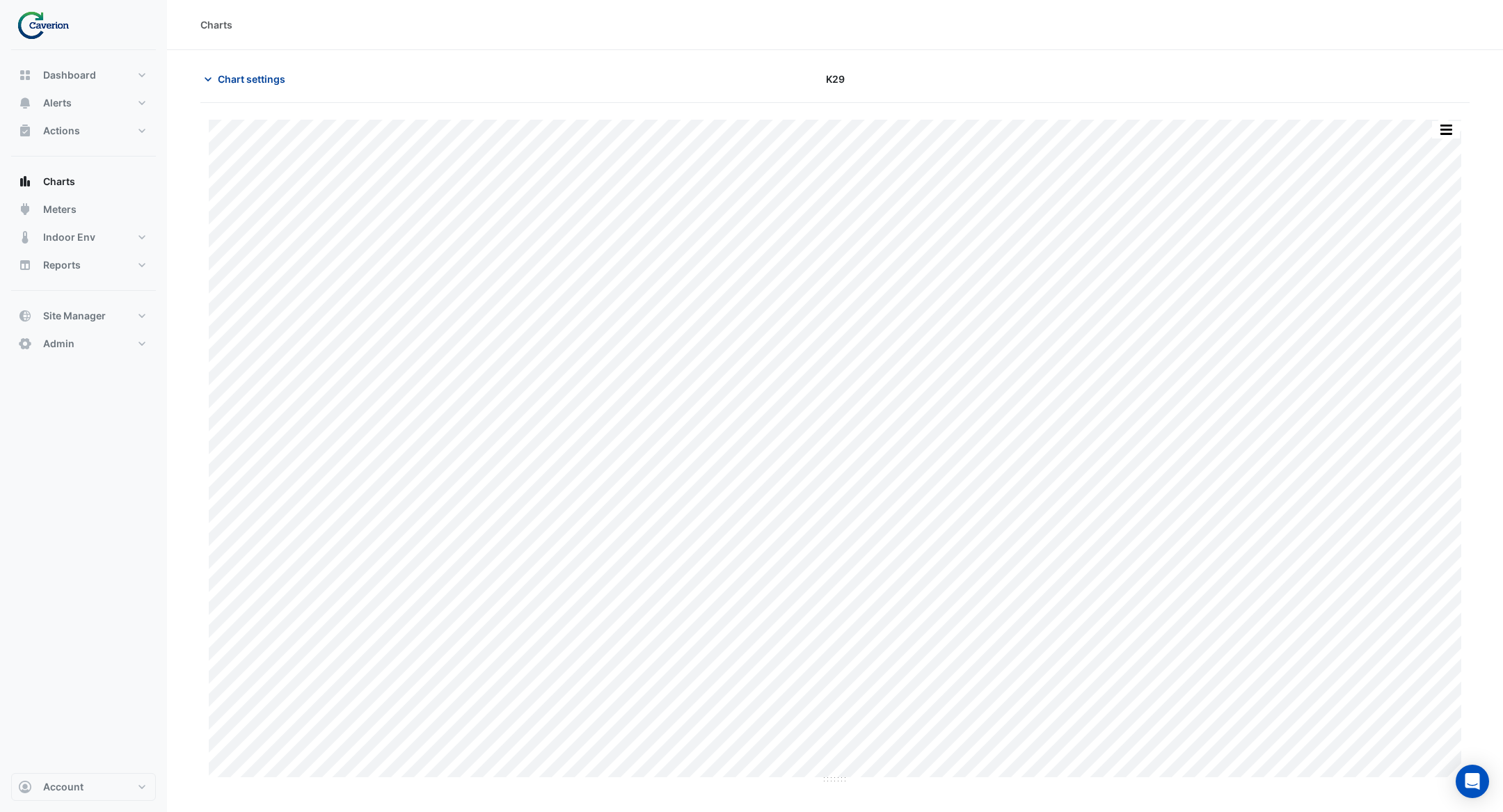
click at [270, 72] on span "Chart settings" at bounding box center [251, 78] width 67 height 14
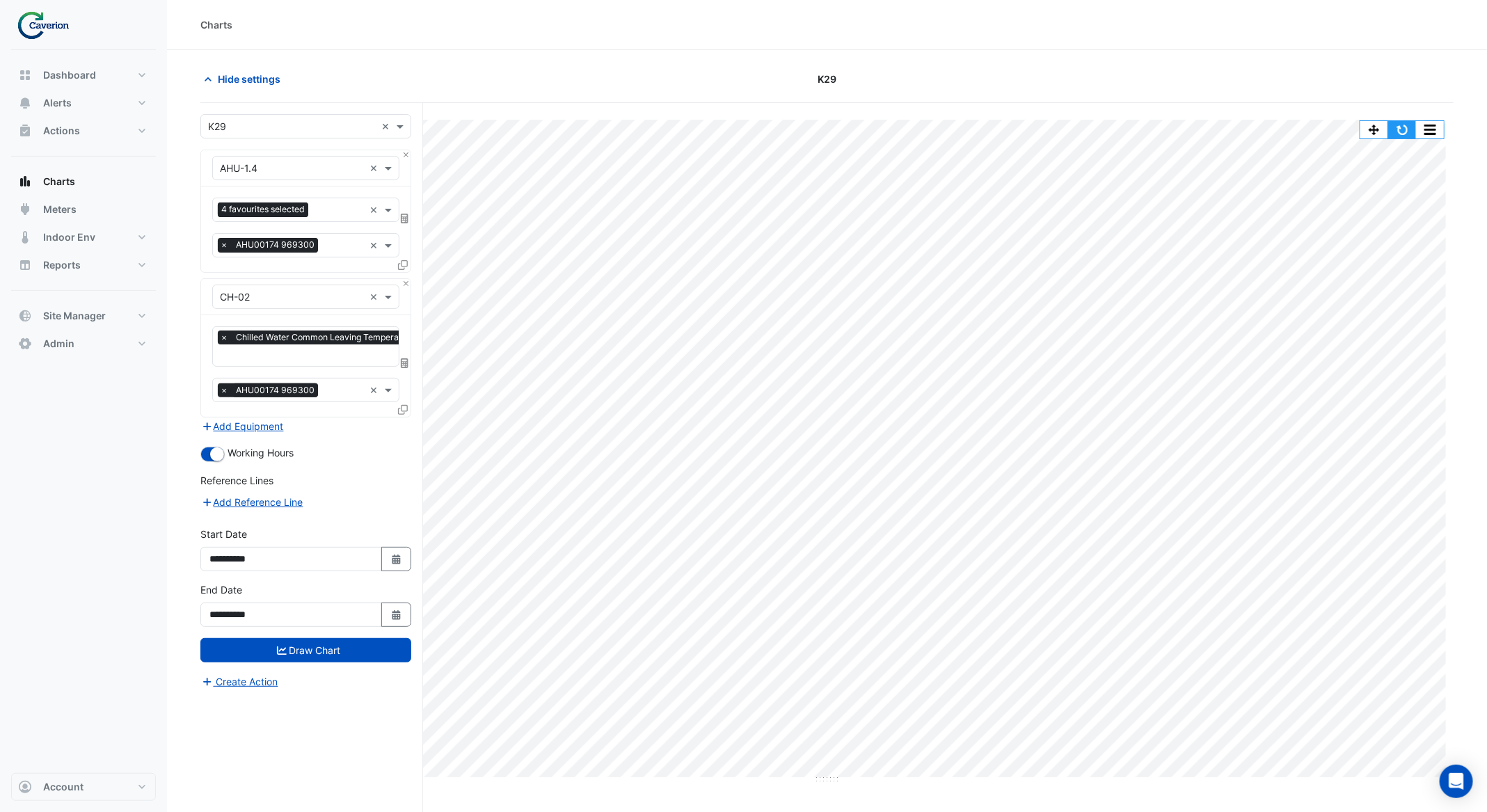
click at [1401, 128] on button "button" at bounding box center [1402, 130] width 28 height 17
click at [1405, 131] on button "button" at bounding box center [1402, 130] width 28 height 17
click at [1411, 127] on button "button" at bounding box center [1402, 130] width 28 height 17
click at [1407, 127] on button "button" at bounding box center [1402, 130] width 28 height 17
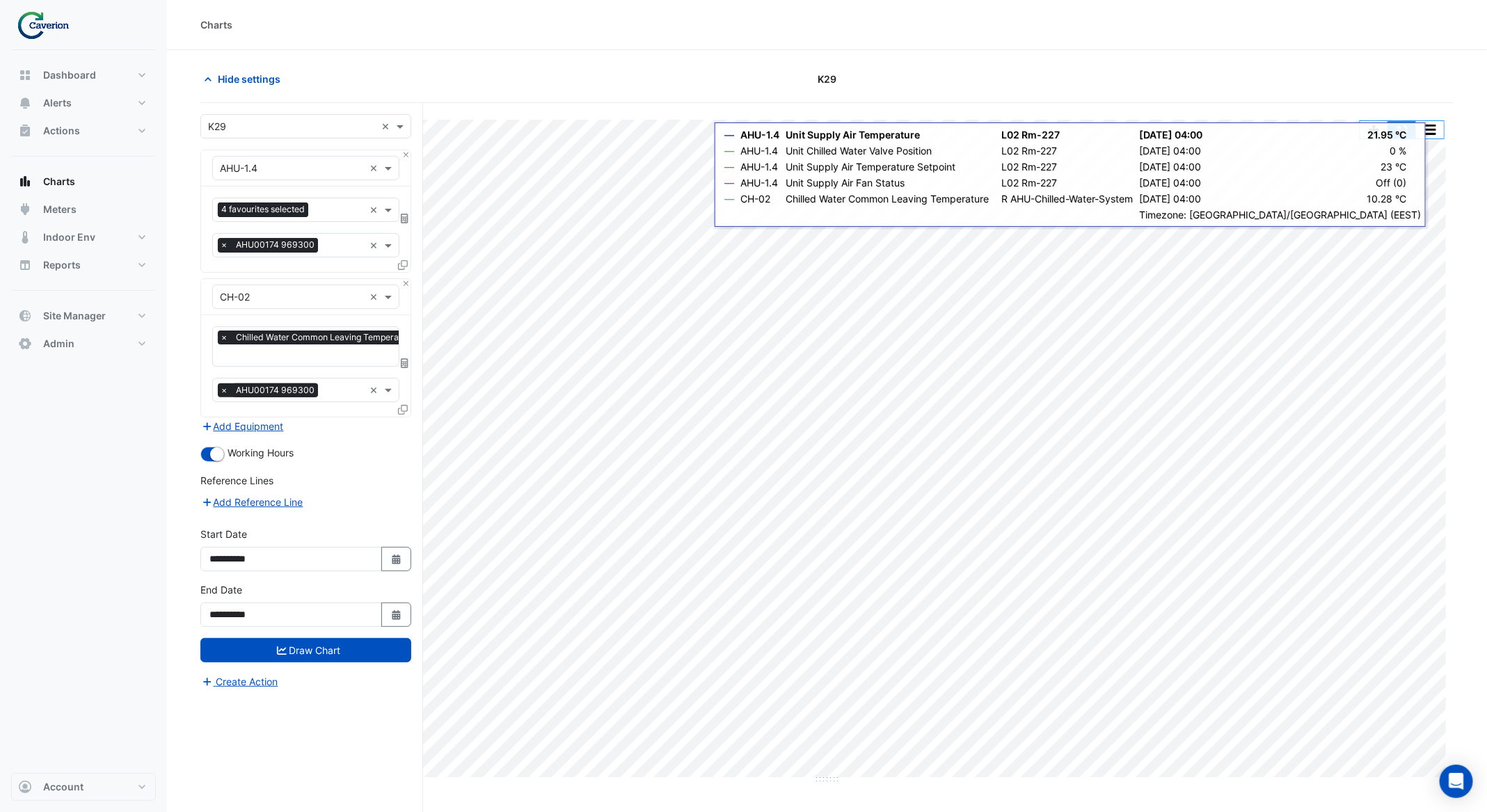
click at [1408, 128] on button "button" at bounding box center [1402, 130] width 28 height 17
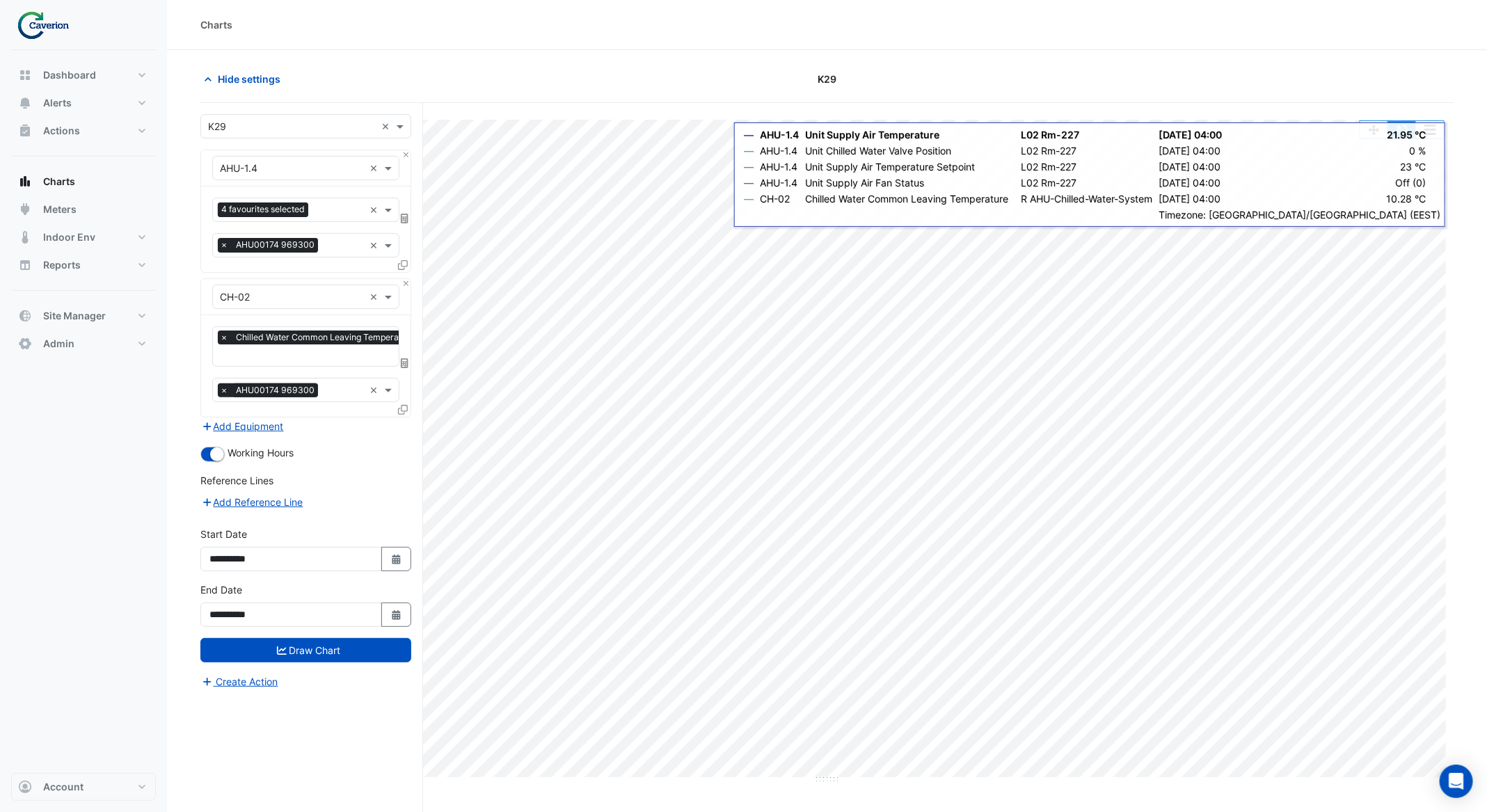
click at [1410, 135] on button "button" at bounding box center [1402, 130] width 28 height 17
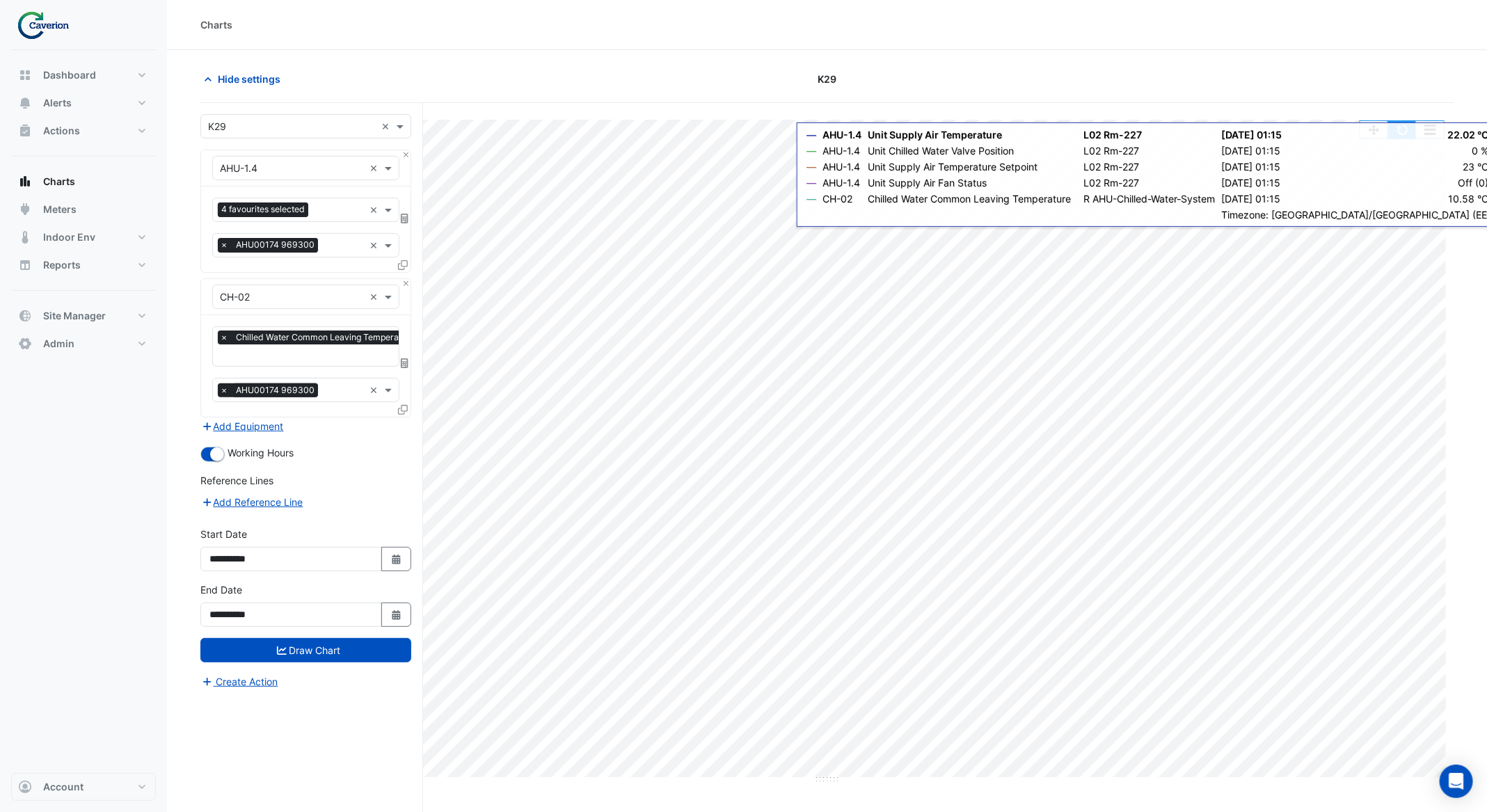
click at [1408, 121] on button "button" at bounding box center [1402, 130] width 28 height 17
click at [1403, 119] on div "Split by Equip Split by Unit Split All Print Save as JPEG Save as PNG Pivot Dat…" at bounding box center [827, 119] width 1236 height 0
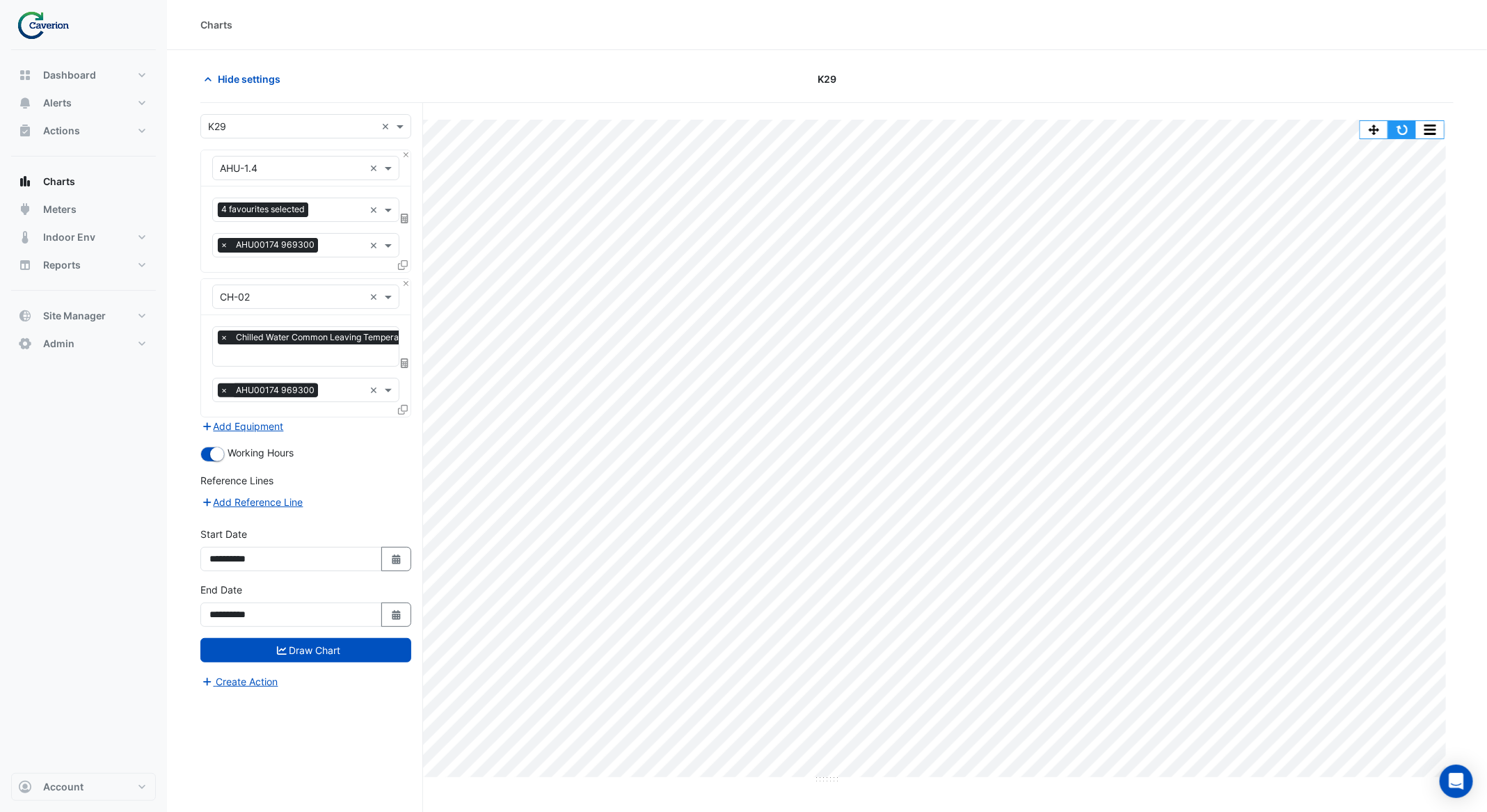
click at [1403, 130] on button "button" at bounding box center [1402, 130] width 28 height 17
click at [1407, 128] on button "button" at bounding box center [1402, 130] width 28 height 17
click at [1408, 127] on button "button" at bounding box center [1402, 130] width 28 height 17
click at [1400, 135] on button "button" at bounding box center [1402, 130] width 28 height 17
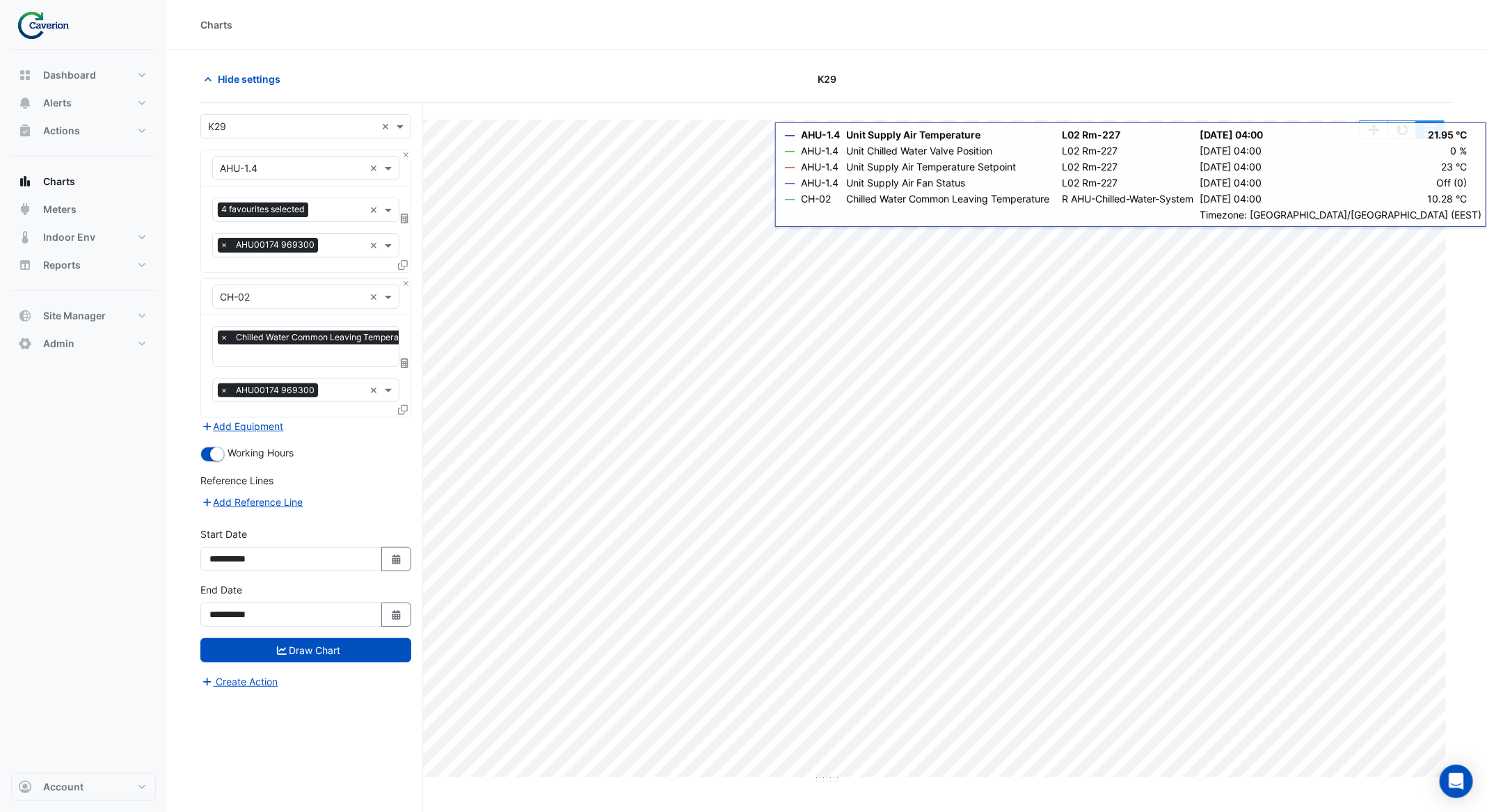
click at [1417, 130] on button "button" at bounding box center [1430, 130] width 28 height 17
click at [1392, 122] on button "button" at bounding box center [1402, 130] width 28 height 17
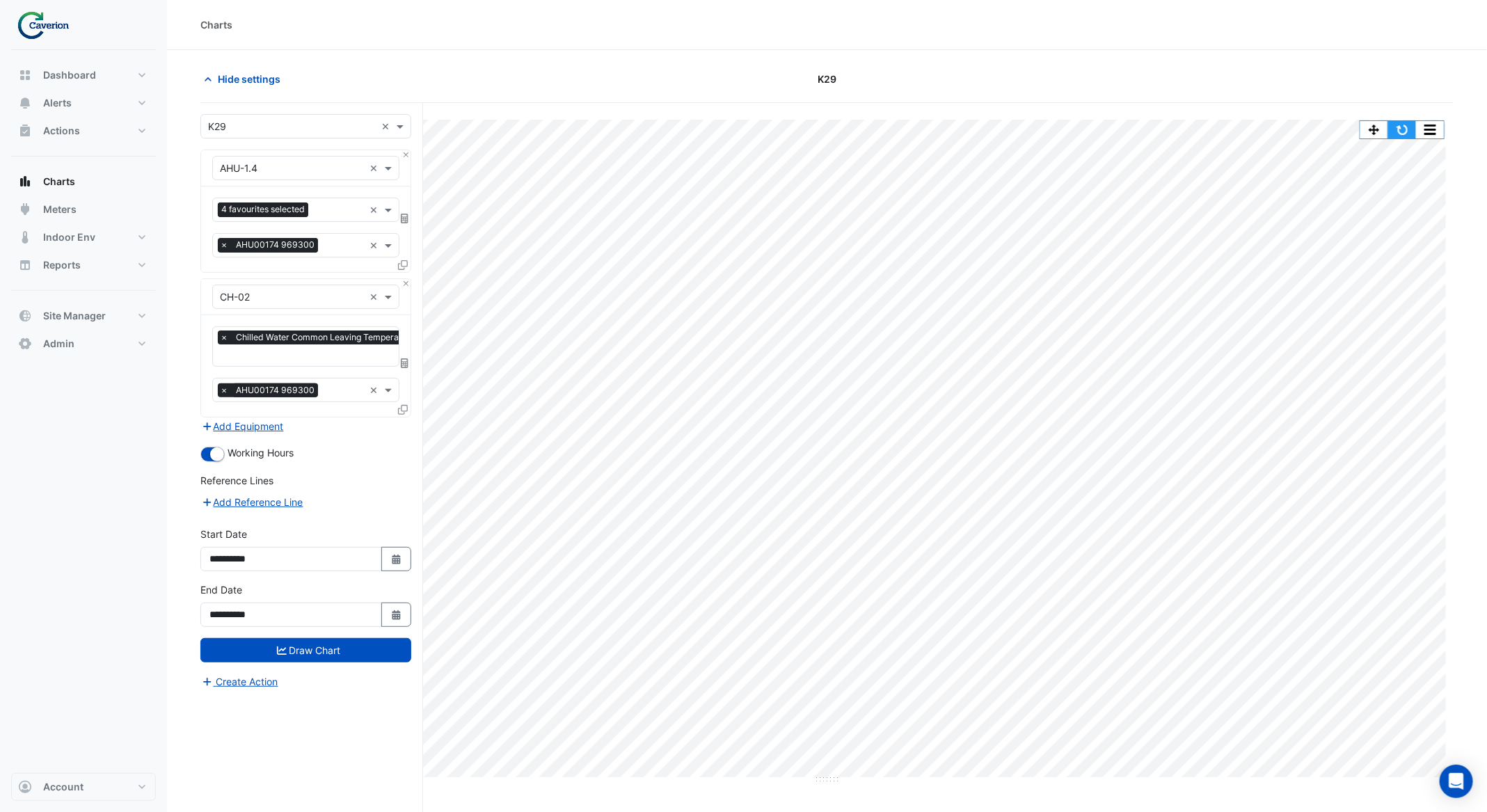
click at [1409, 124] on button "button" at bounding box center [1402, 130] width 28 height 17
click at [1410, 124] on button "button" at bounding box center [1402, 130] width 28 height 17
click at [1403, 130] on button "button" at bounding box center [1402, 130] width 28 height 17
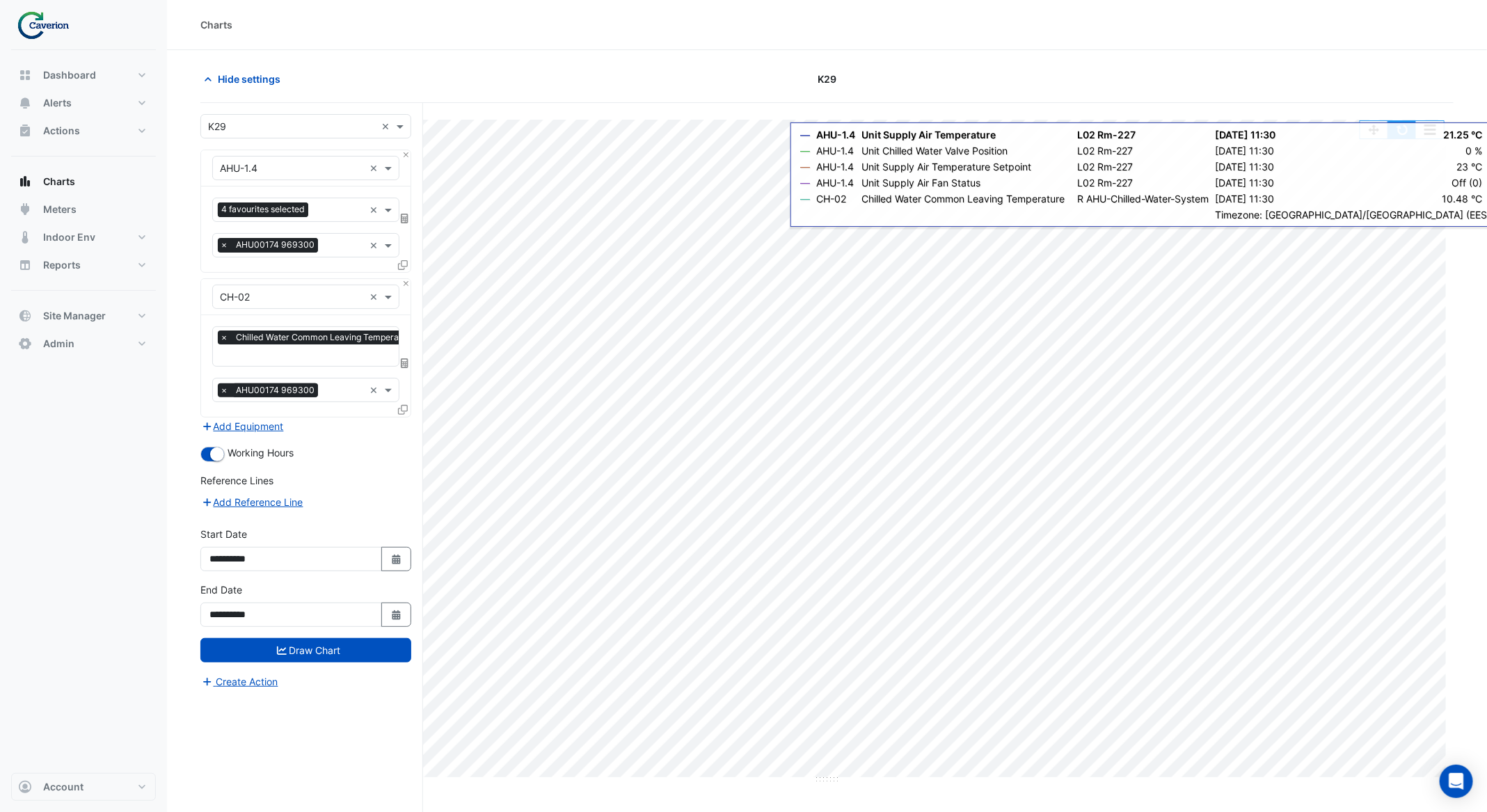
click at [1403, 136] on button "button" at bounding box center [1402, 130] width 28 height 17
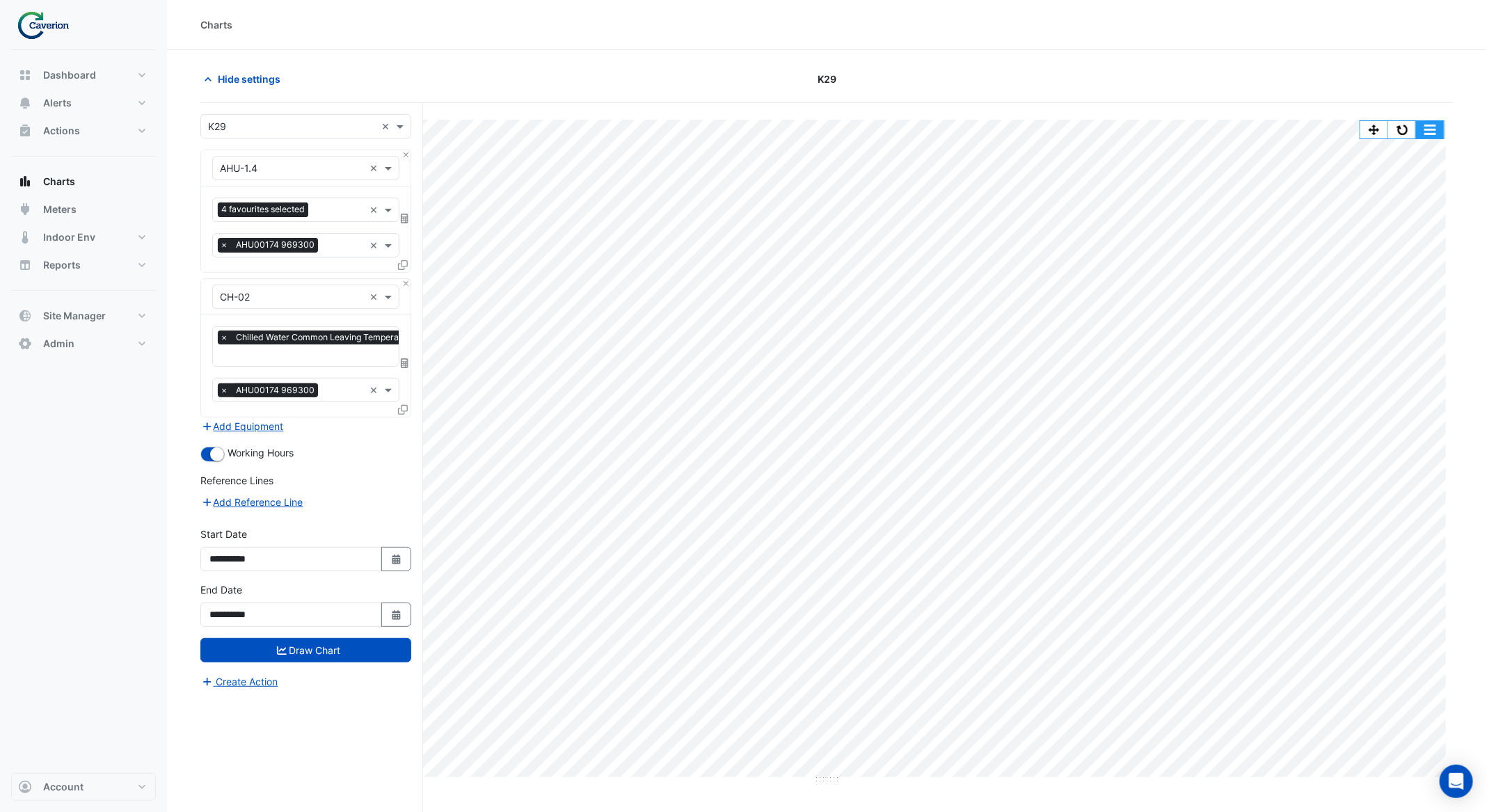
click at [1430, 124] on button "button" at bounding box center [1430, 130] width 28 height 17
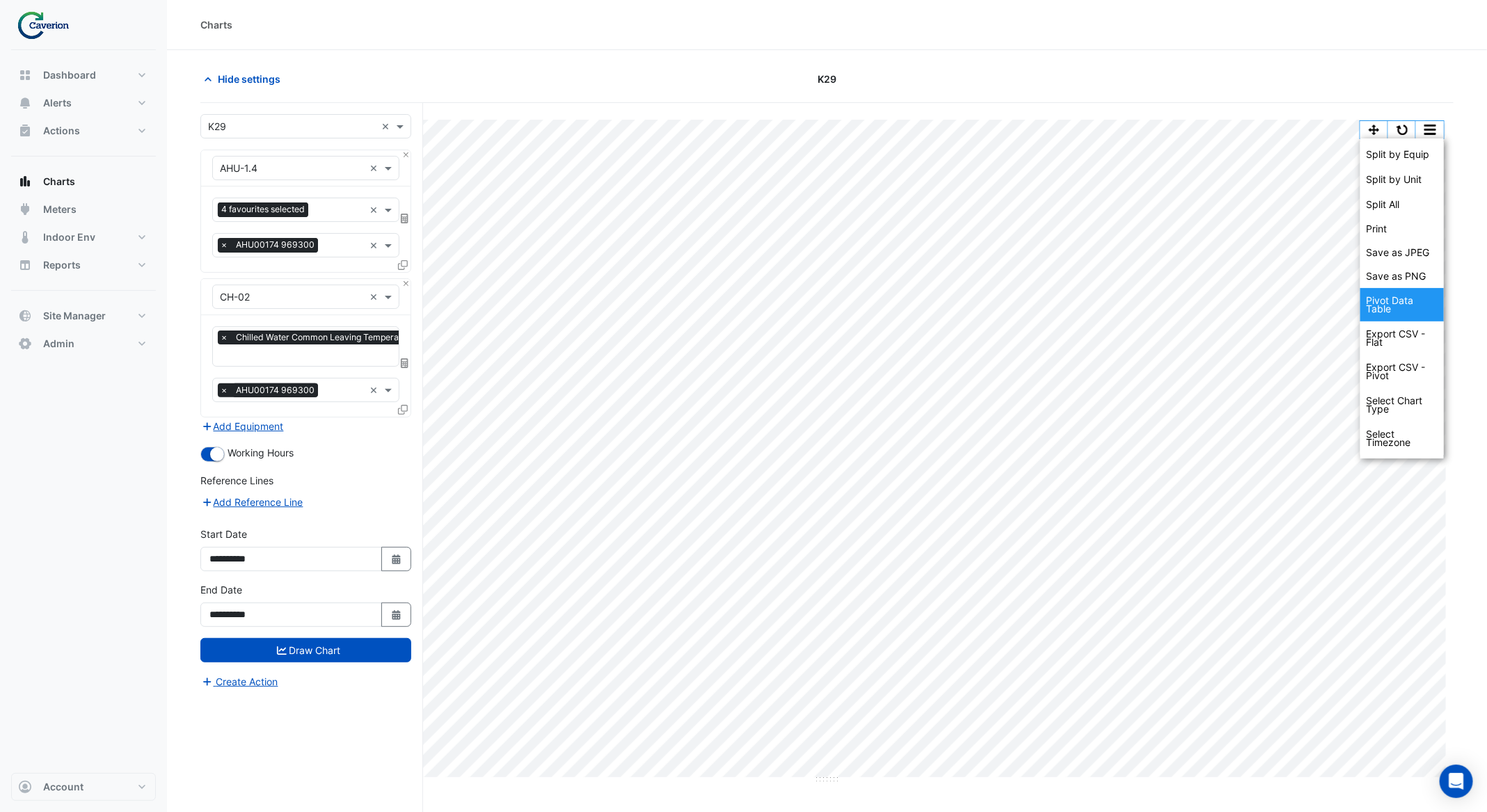
click at [1408, 306] on div "Pivot Data Table" at bounding box center [1403, 304] width 84 height 33
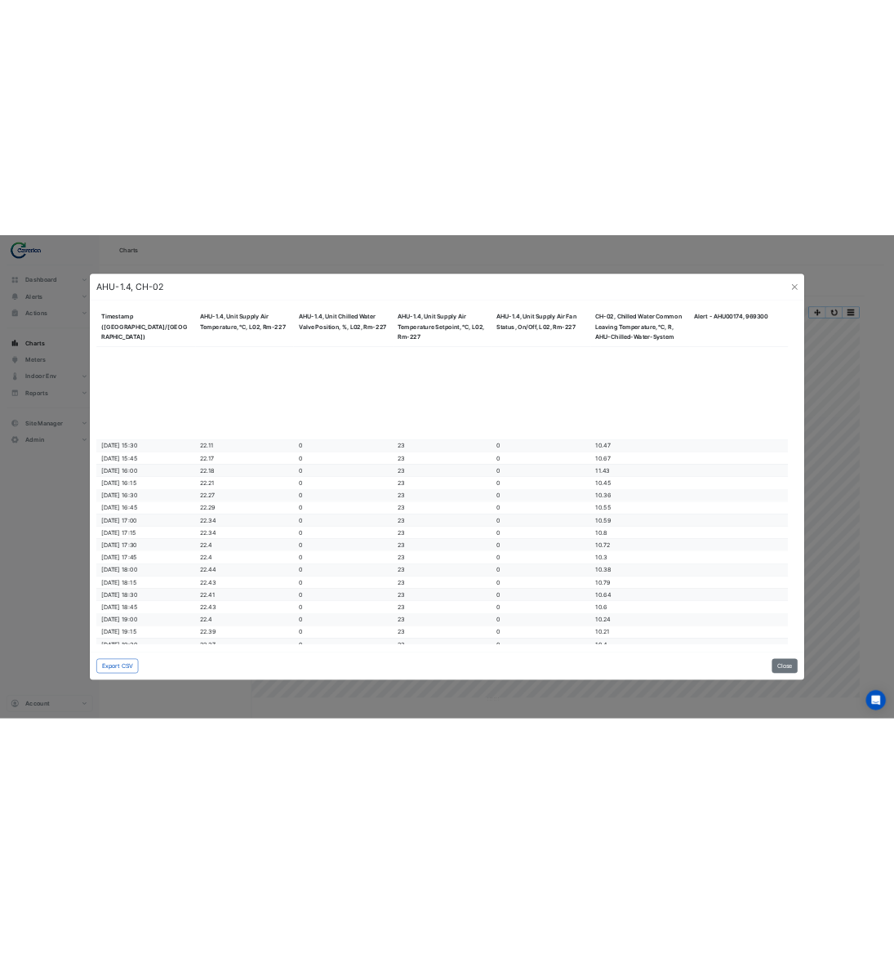
scroll to position [14317, 0]
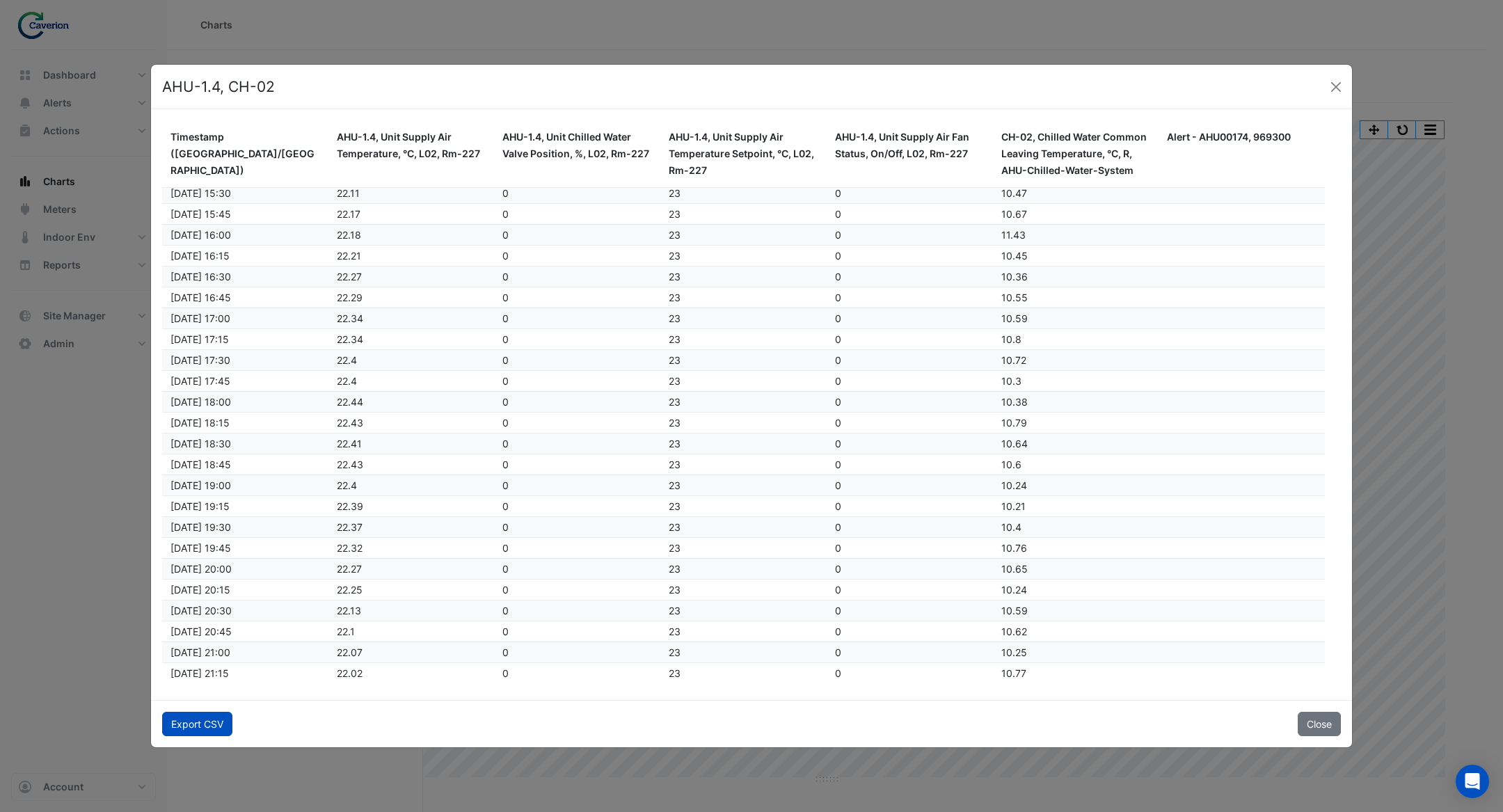
click at [208, 716] on button "Export CSV" at bounding box center [197, 724] width 70 height 25
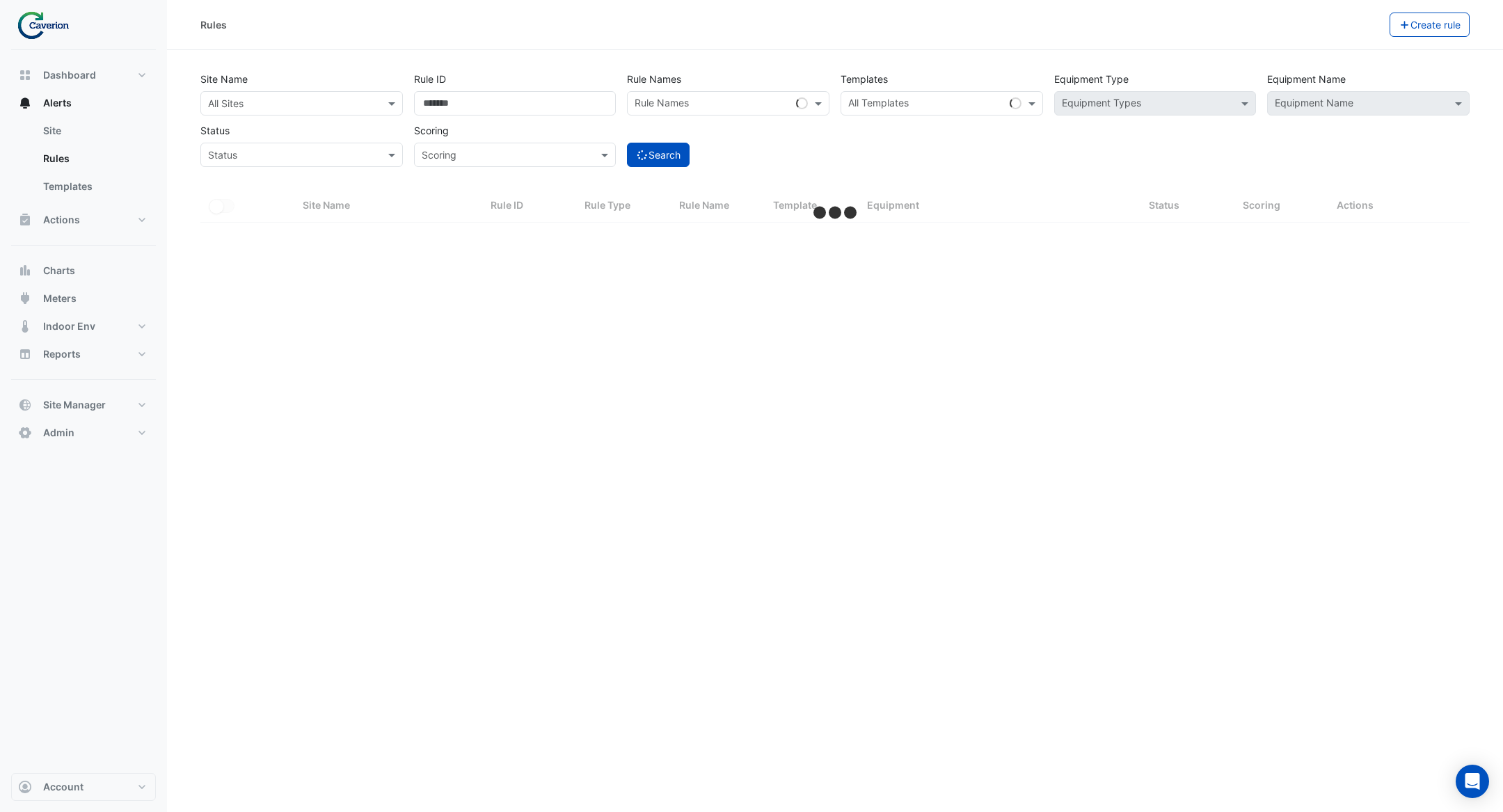
select select "***"
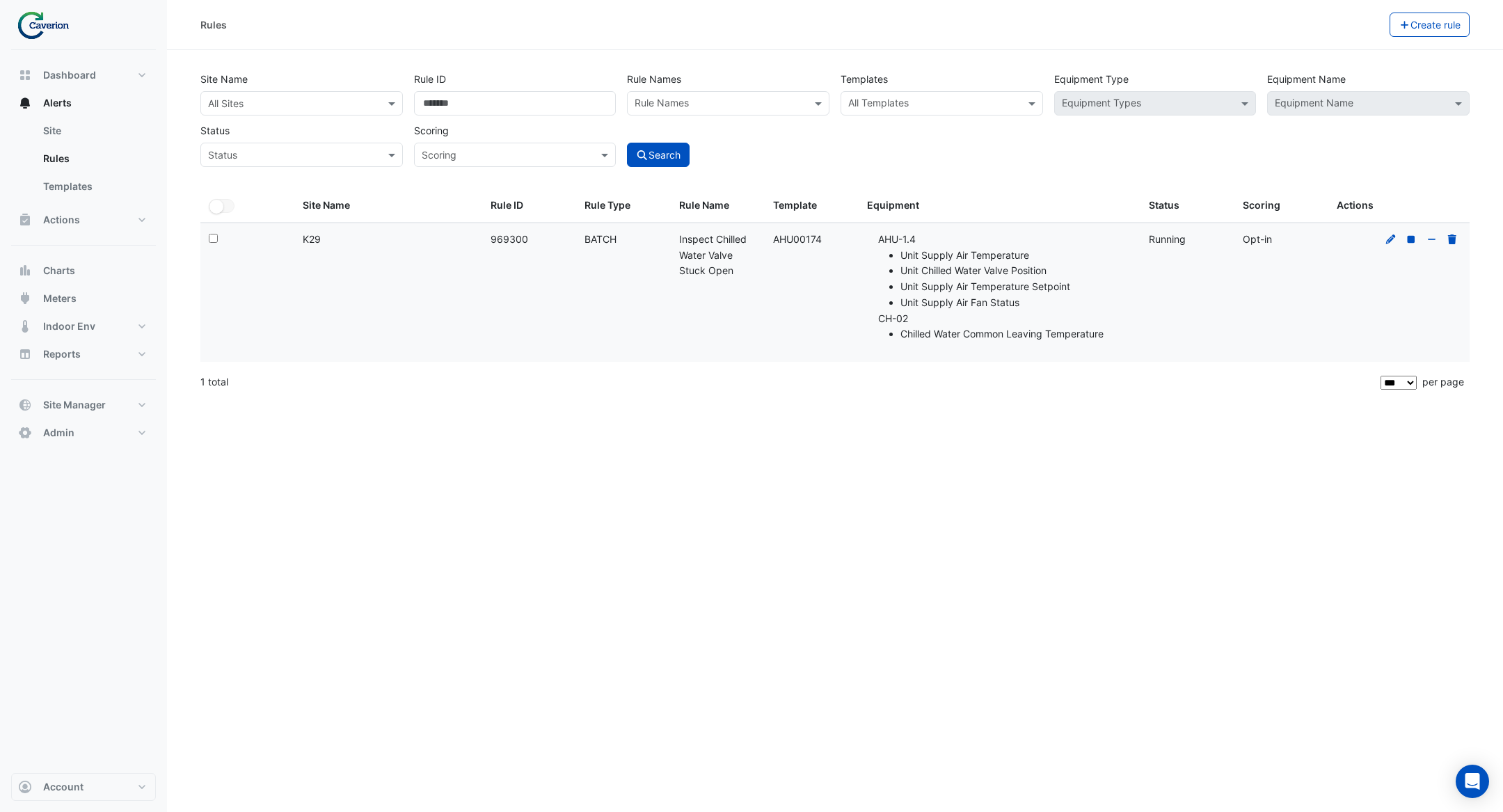
click at [1228, 307] on datatable-body-cell "Status: Running" at bounding box center [1188, 292] width 94 height 139
click at [1390, 237] on icon at bounding box center [1391, 239] width 13 height 9
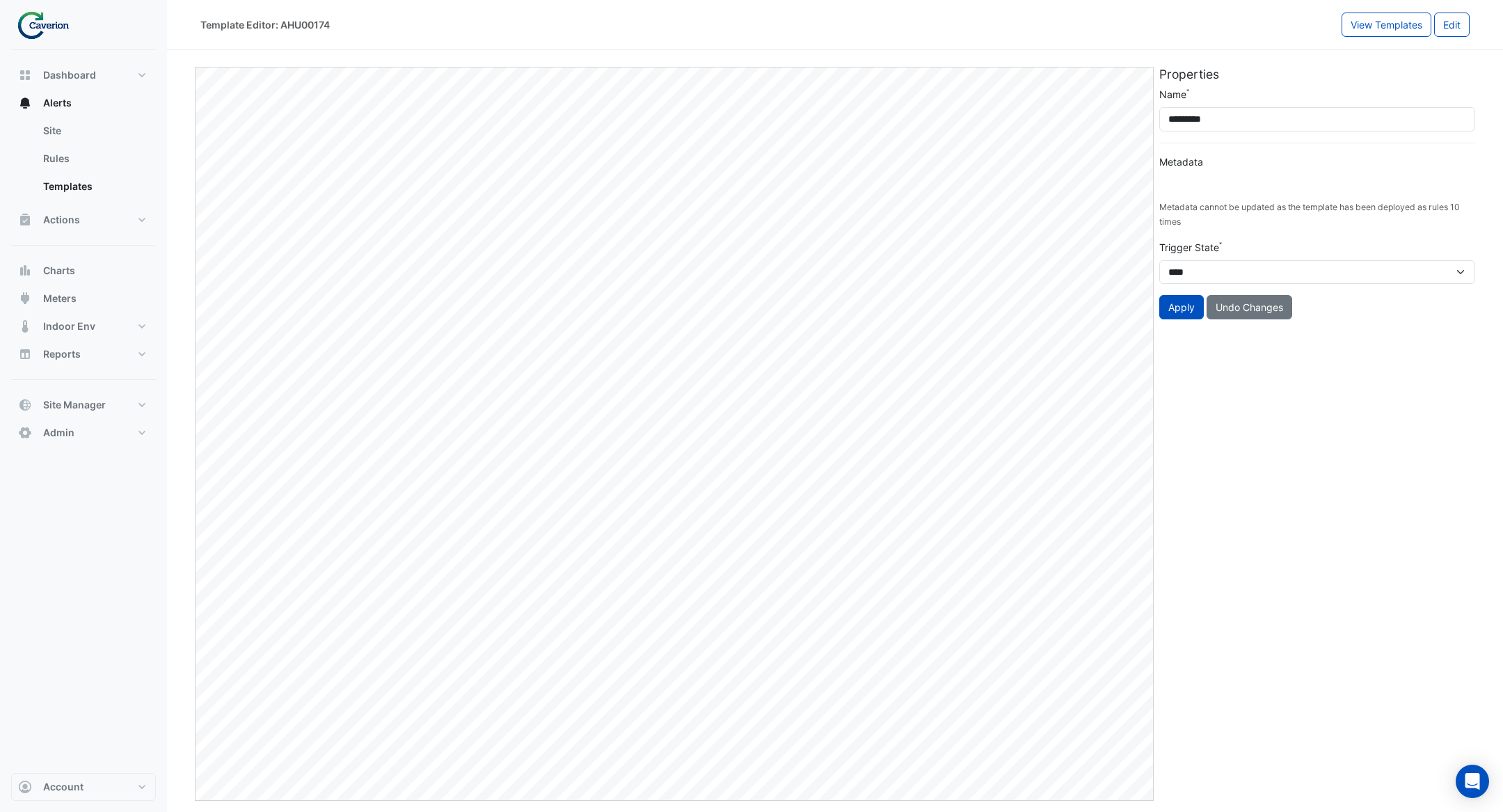
type input "**********"
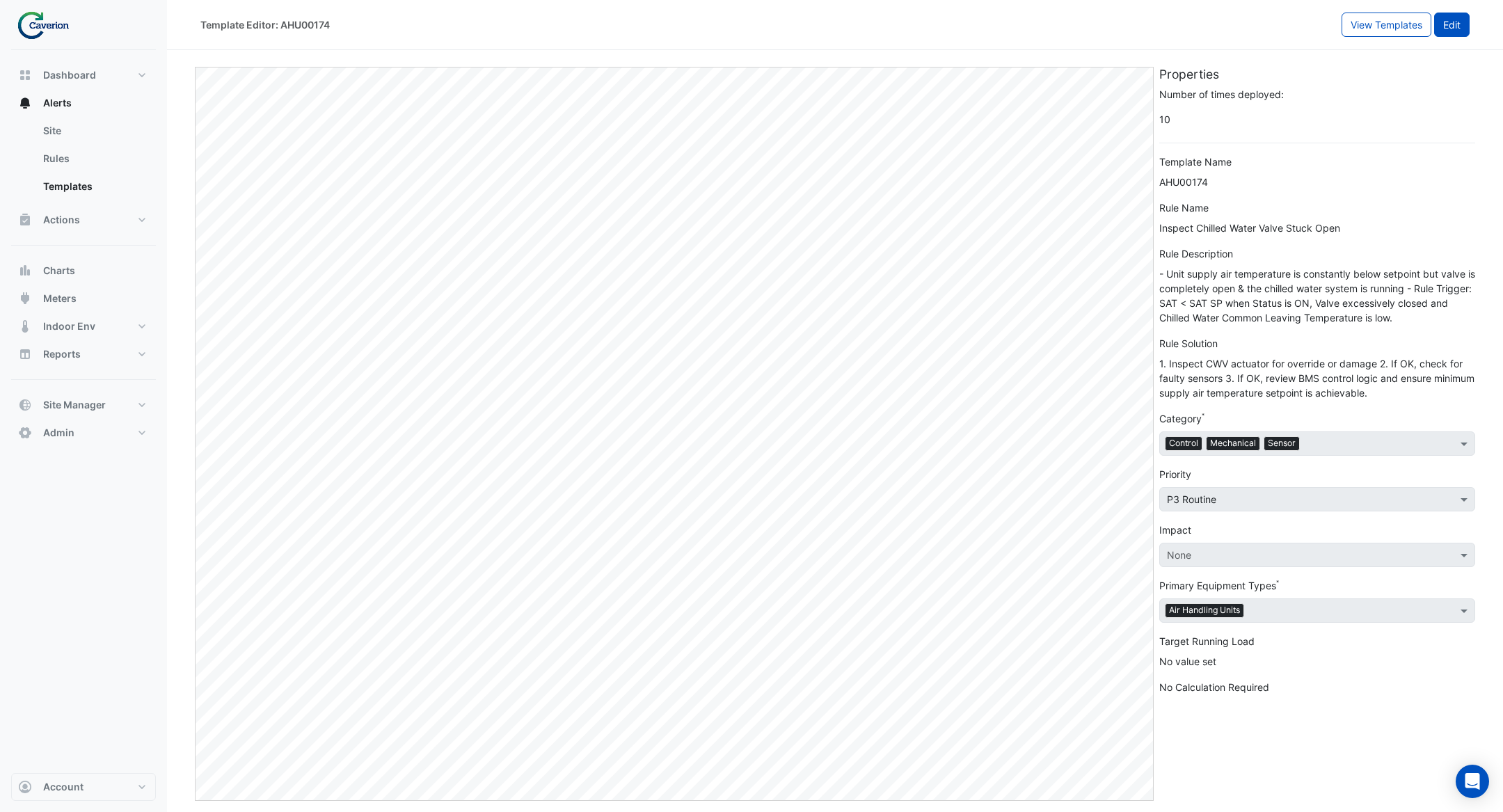
click at [1449, 20] on button "Edit" at bounding box center [1452, 25] width 36 height 25
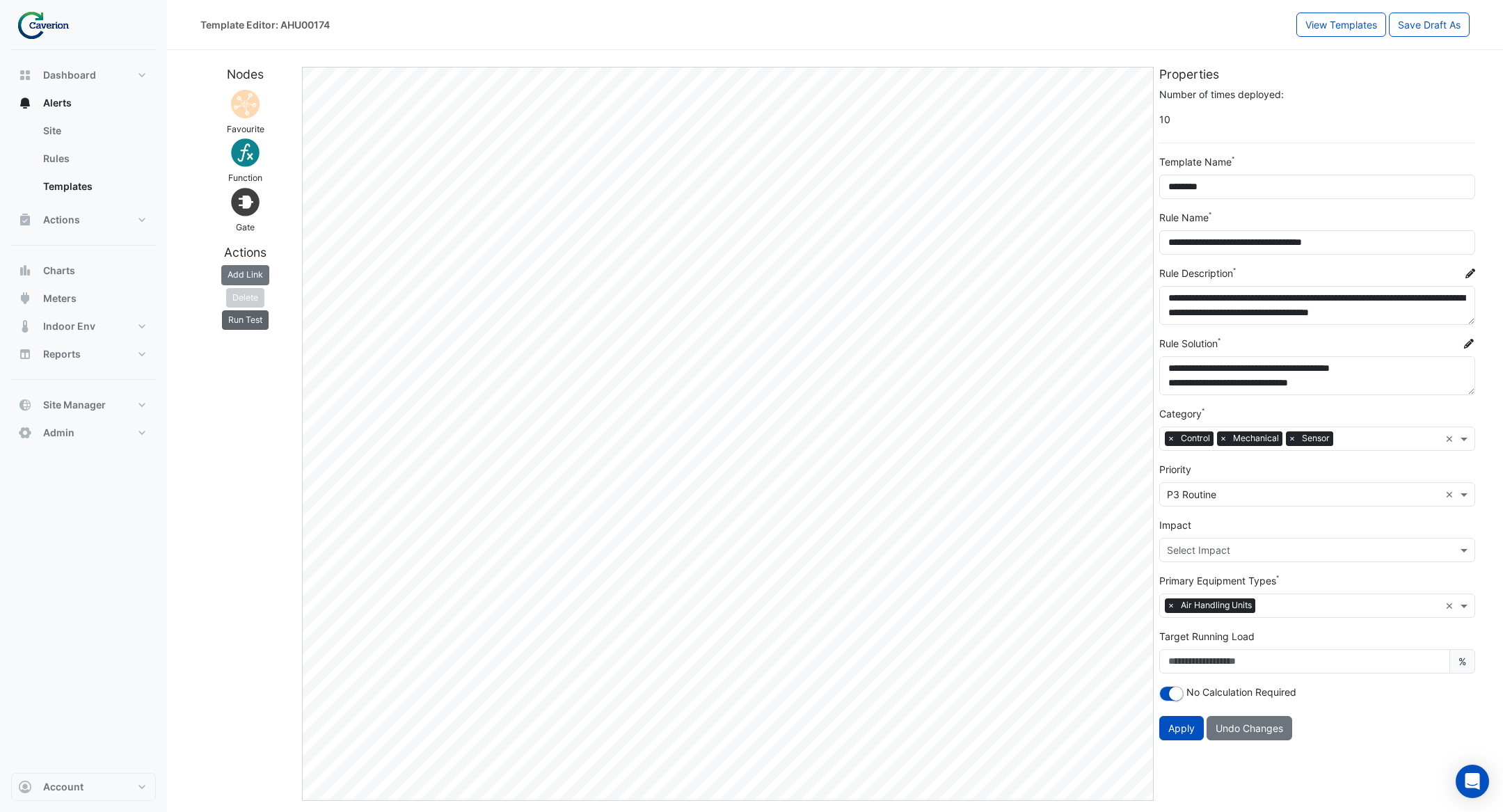
click at [251, 324] on button "Run Test" at bounding box center [245, 320] width 47 height 20
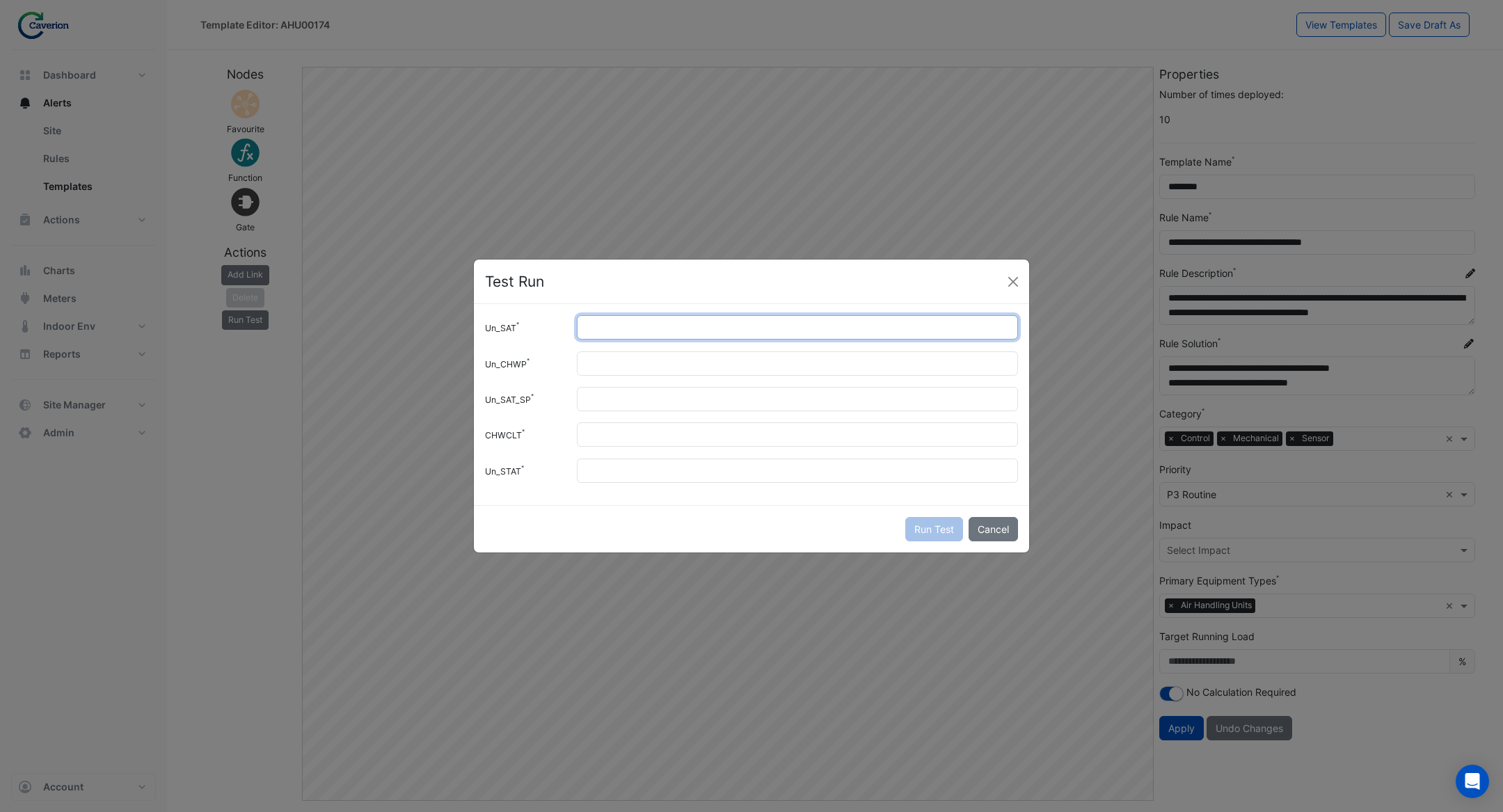
click at [623, 320] on input "Un_SAT" at bounding box center [798, 327] width 441 height 25
type input "*"
drag, startPoint x: 1021, startPoint y: 279, endPoint x: 1018, endPoint y: 272, distance: 7.6
click at [1017, 273] on button "Close" at bounding box center [1013, 282] width 21 height 21
